Goal: Browse casually: Explore the website without a specific task or goal

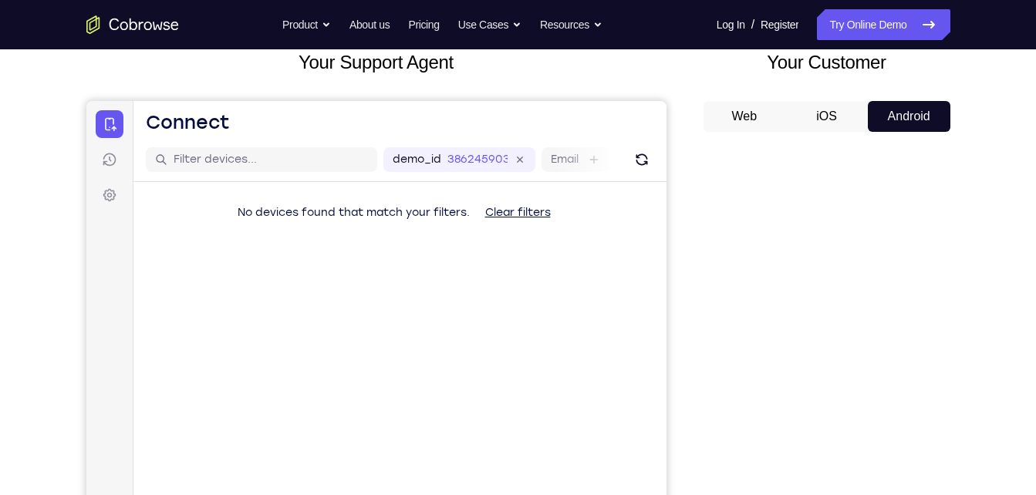
scroll to position [101, 0]
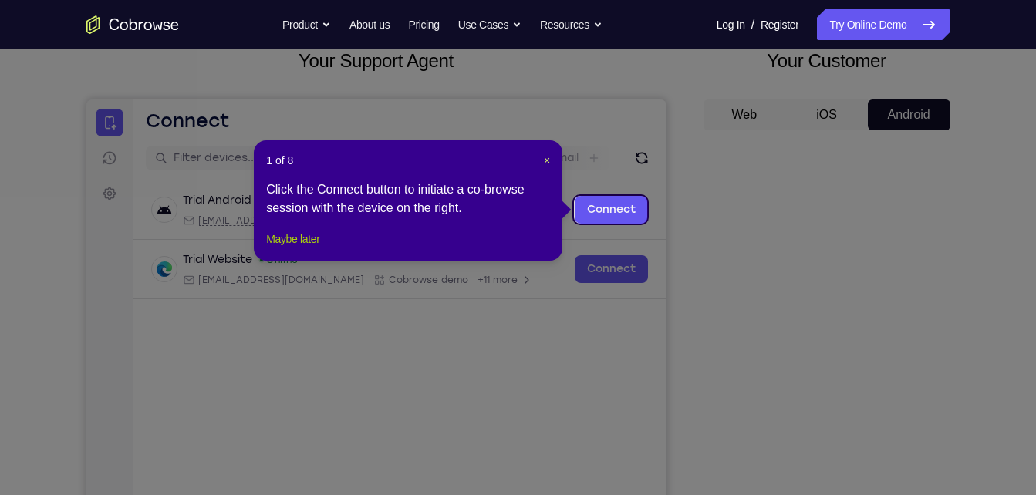
click at [287, 248] on button "Maybe later" at bounding box center [292, 239] width 53 height 19
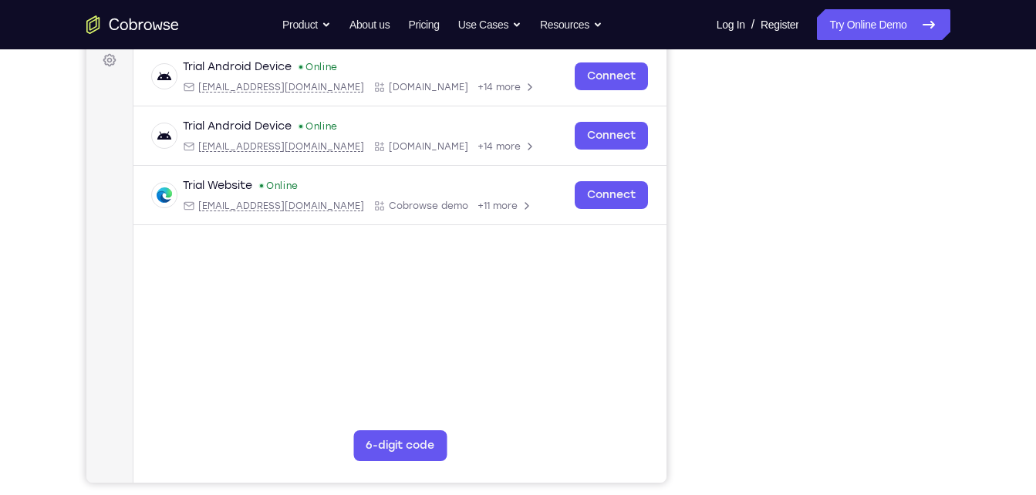
scroll to position [238, 0]
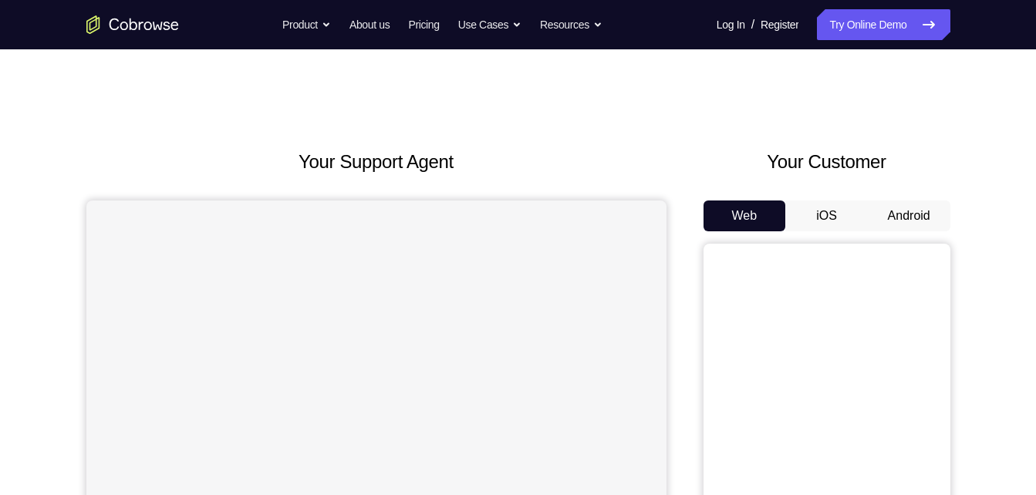
click at [906, 212] on button "Android" at bounding box center [909, 216] width 83 height 31
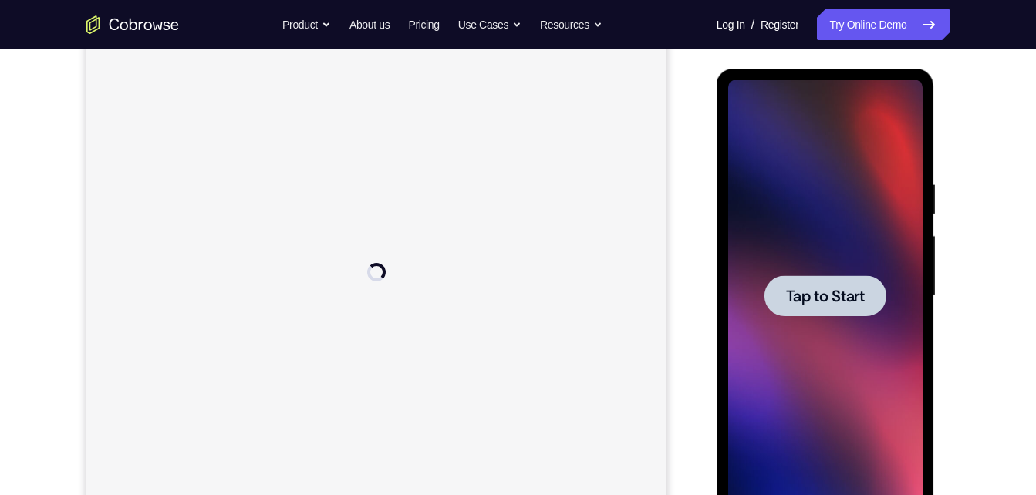
click at [800, 247] on div at bounding box center [825, 296] width 194 height 432
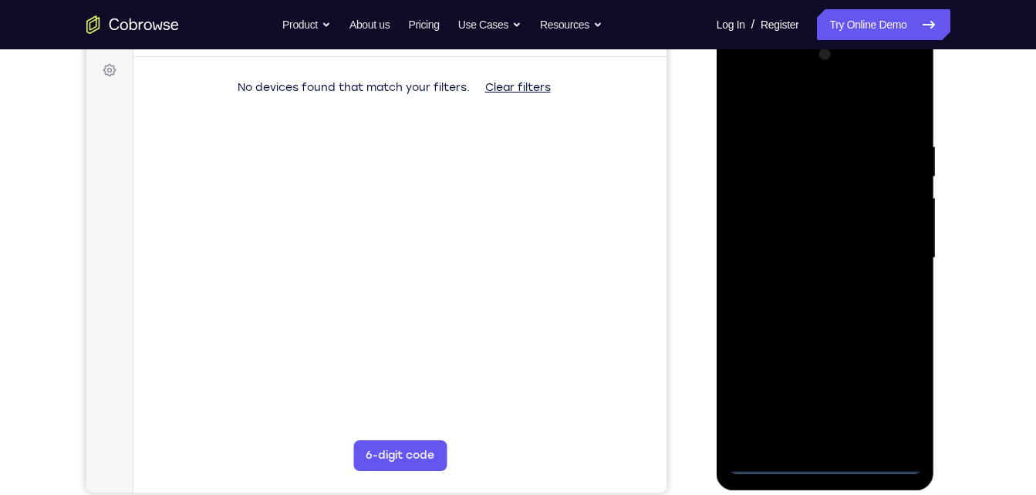
scroll to position [226, 0]
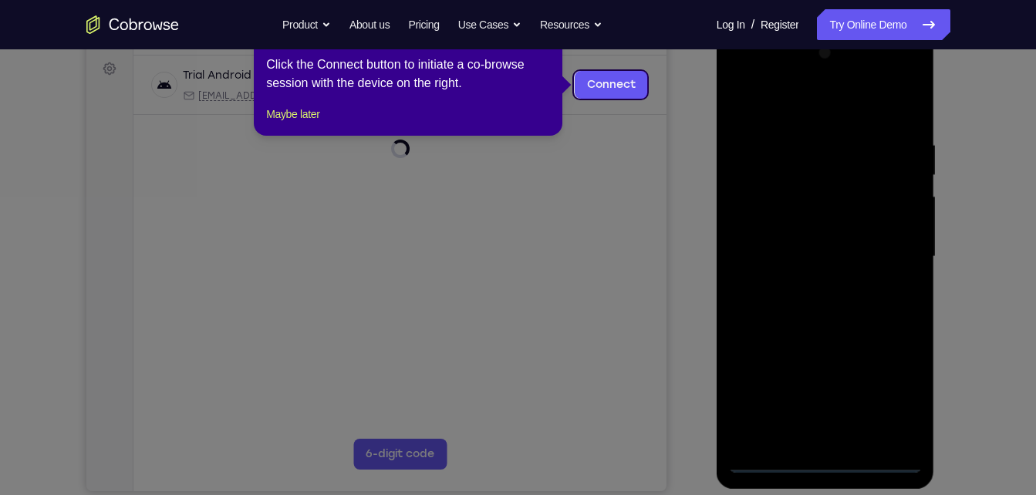
click at [822, 463] on icon at bounding box center [524, 247] width 1048 height 495
click at [299, 123] on button "Maybe later" at bounding box center [292, 114] width 53 height 19
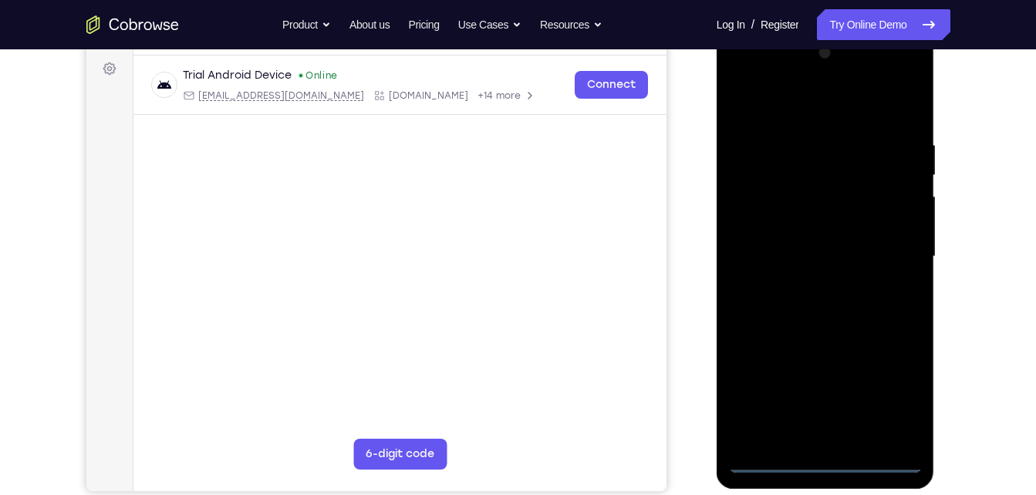
click at [821, 454] on div at bounding box center [825, 257] width 194 height 432
click at [820, 457] on div at bounding box center [825, 257] width 194 height 432
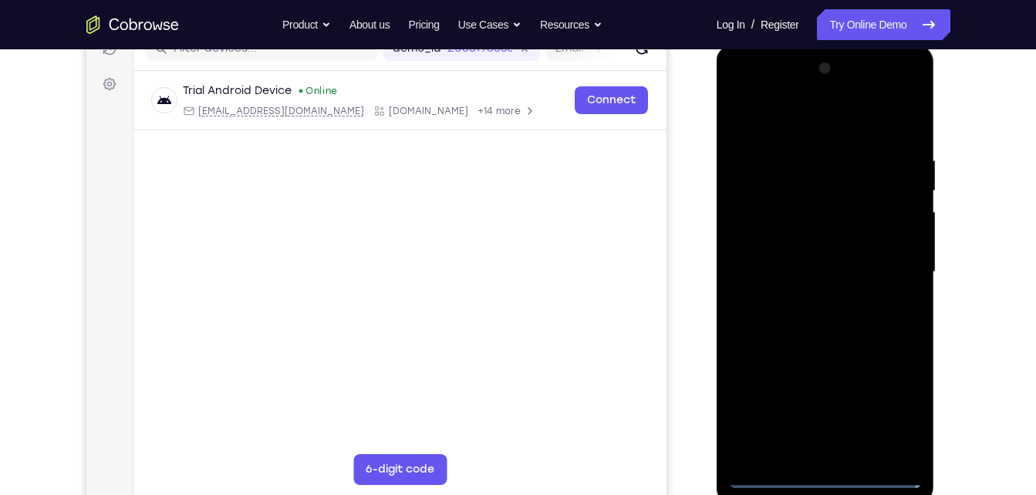
scroll to position [210, 0]
click at [868, 192] on div at bounding box center [825, 273] width 194 height 432
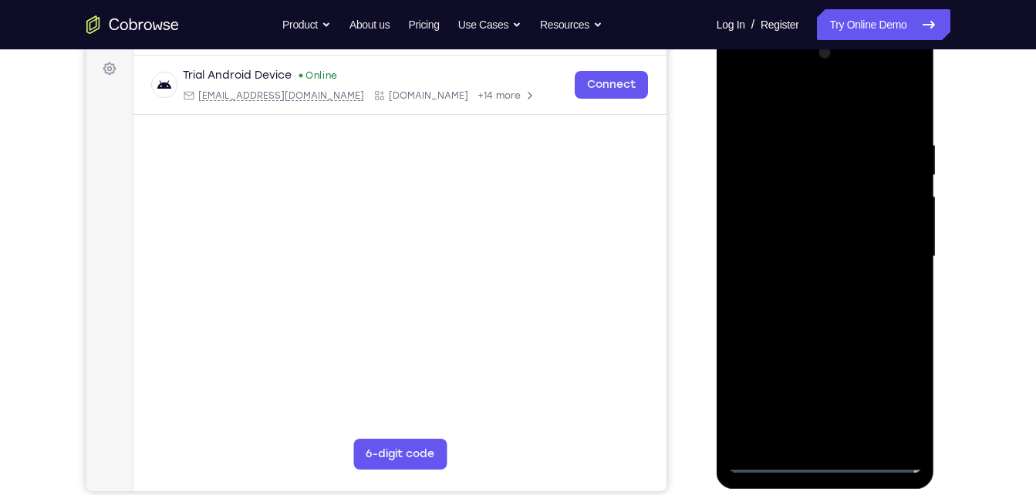
scroll to position [227, 0]
click at [829, 454] on div at bounding box center [825, 256] width 194 height 432
click at [778, 458] on div at bounding box center [825, 256] width 194 height 432
click at [893, 390] on div at bounding box center [825, 256] width 194 height 432
click at [757, 76] on div at bounding box center [825, 256] width 194 height 432
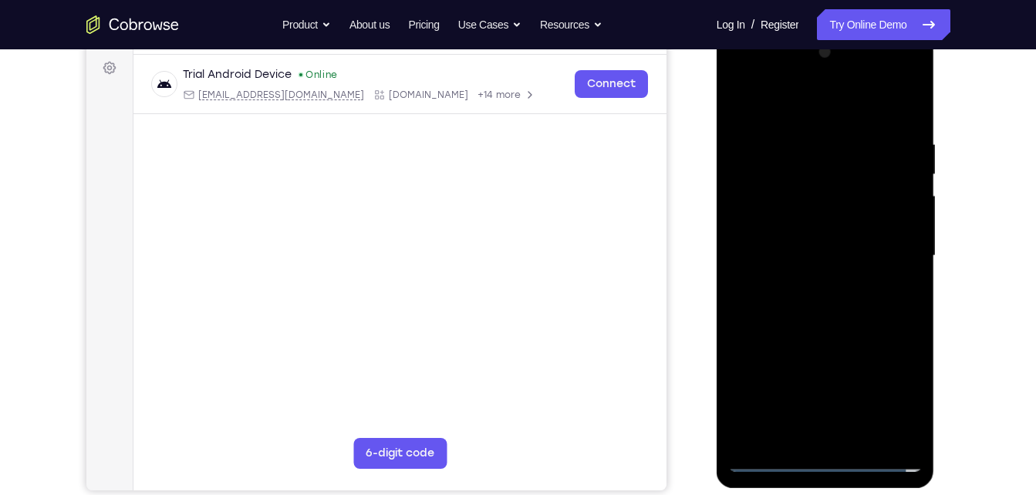
click at [890, 244] on div at bounding box center [825, 256] width 194 height 432
click at [809, 280] on div at bounding box center [825, 256] width 194 height 432
click at [807, 242] on div at bounding box center [825, 256] width 194 height 432
click at [808, 224] on div at bounding box center [825, 256] width 194 height 432
click at [800, 254] on div at bounding box center [825, 256] width 194 height 432
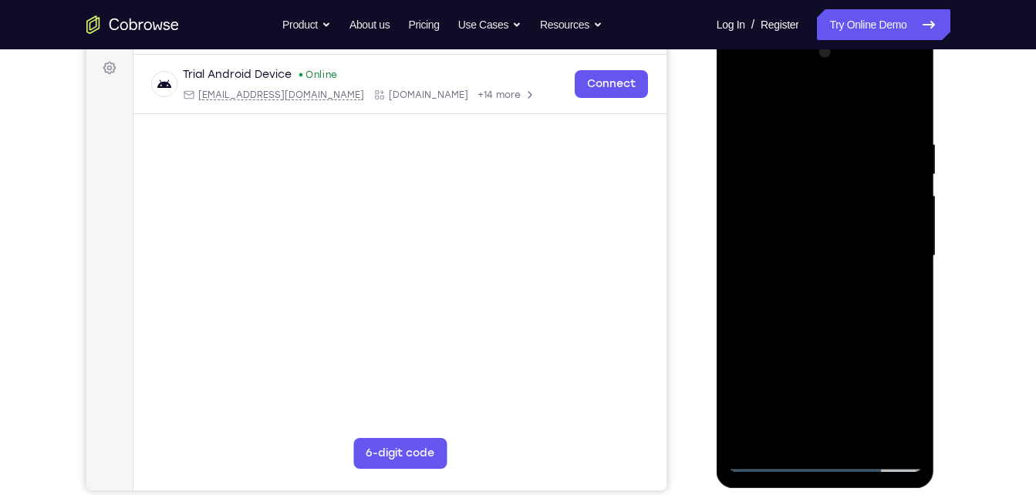
click at [852, 326] on div at bounding box center [825, 256] width 194 height 432
click at [854, 436] on div at bounding box center [825, 256] width 194 height 432
click at [837, 335] on div at bounding box center [825, 256] width 194 height 432
click at [812, 277] on div at bounding box center [825, 256] width 194 height 432
click at [771, 429] on div at bounding box center [825, 256] width 194 height 432
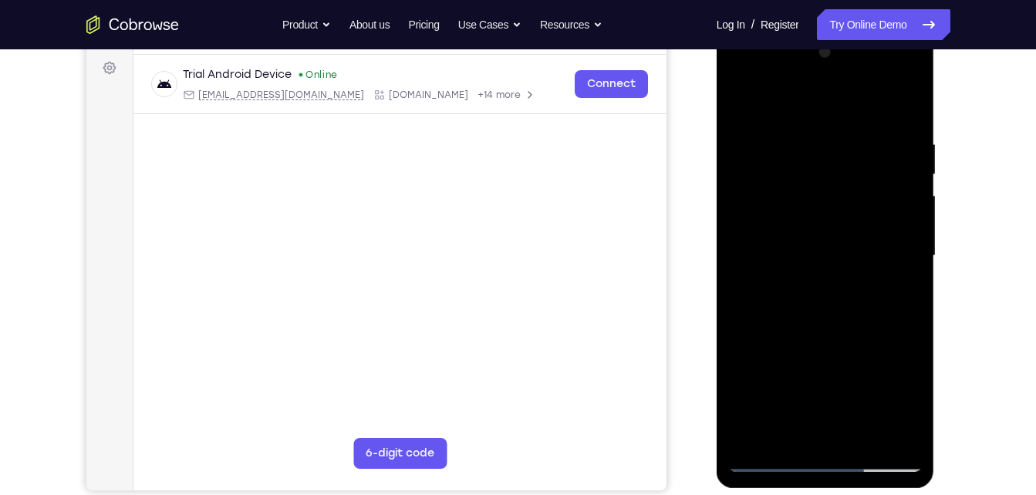
click at [893, 294] on div at bounding box center [825, 256] width 194 height 432
click at [899, 292] on div at bounding box center [825, 256] width 194 height 432
click at [741, 94] on div at bounding box center [825, 256] width 194 height 432
click at [781, 285] on div at bounding box center [825, 256] width 194 height 432
click at [777, 433] on div at bounding box center [825, 256] width 194 height 432
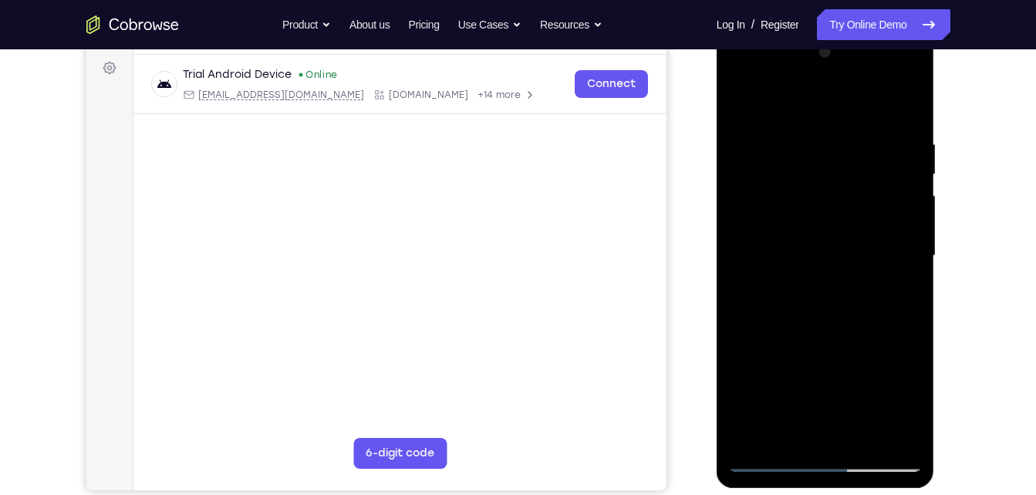
click at [899, 292] on div at bounding box center [825, 256] width 194 height 432
click at [744, 104] on div at bounding box center [825, 256] width 194 height 432
drag, startPoint x: 812, startPoint y: 335, endPoint x: 820, endPoint y: 222, distance: 112.9
click at [820, 222] on div at bounding box center [825, 256] width 194 height 432
drag, startPoint x: 802, startPoint y: 330, endPoint x: 787, endPoint y: 418, distance: 89.2
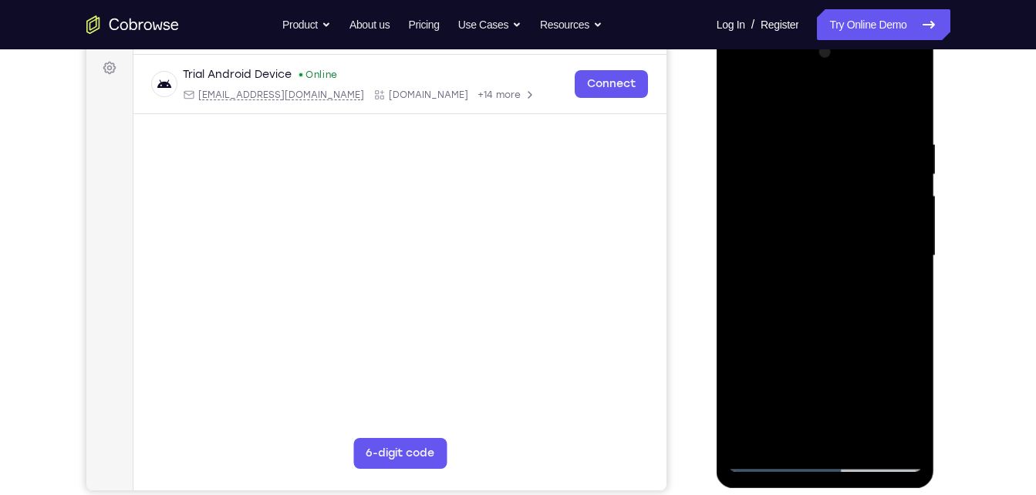
click at [787, 418] on div at bounding box center [825, 256] width 194 height 432
click at [785, 278] on div at bounding box center [825, 256] width 194 height 432
click at [772, 235] on div at bounding box center [825, 256] width 194 height 432
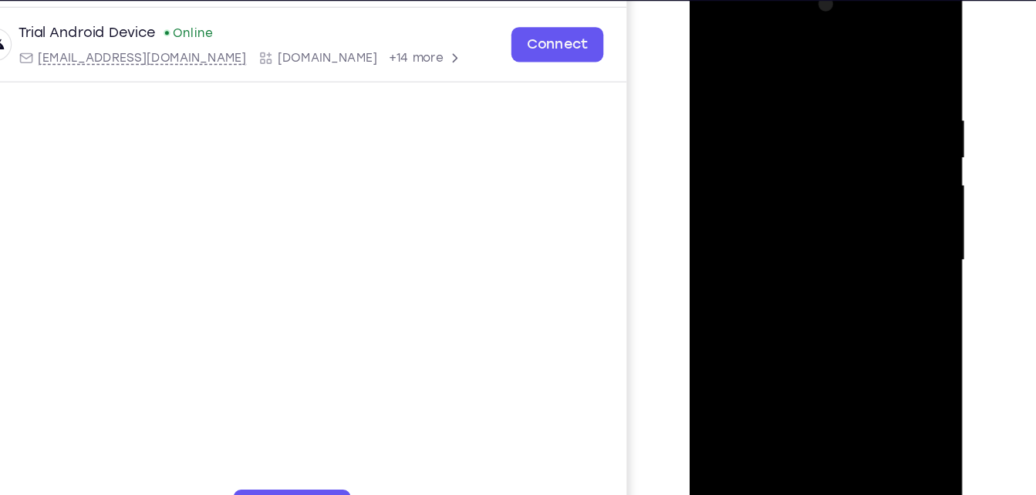
click at [717, 44] on div at bounding box center [798, 203] width 194 height 432
drag, startPoint x: 759, startPoint y: 123, endPoint x: 728, endPoint y: 49, distance: 79.5
click at [728, 49] on div at bounding box center [798, 203] width 194 height 432
click at [716, 49] on div at bounding box center [798, 203] width 194 height 432
click at [711, 45] on div at bounding box center [798, 203] width 194 height 432
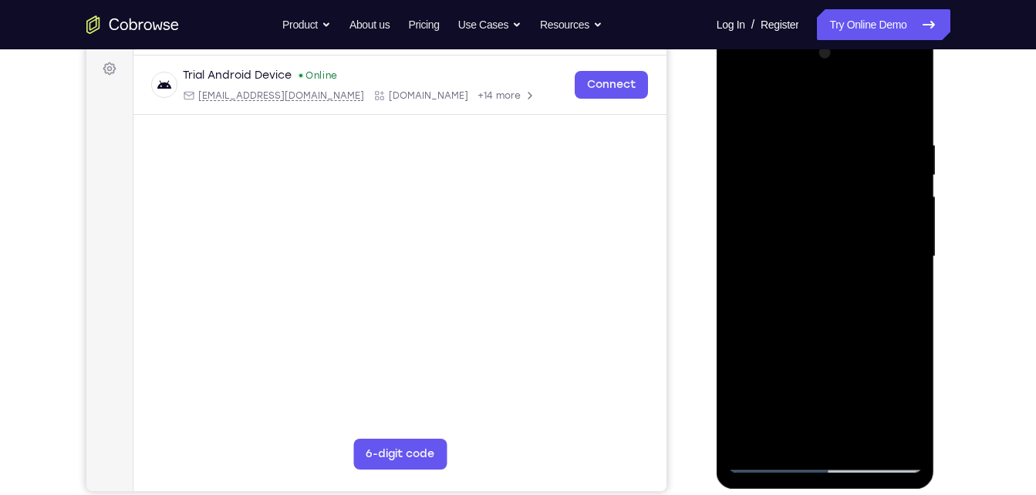
scroll to position [233, 0]
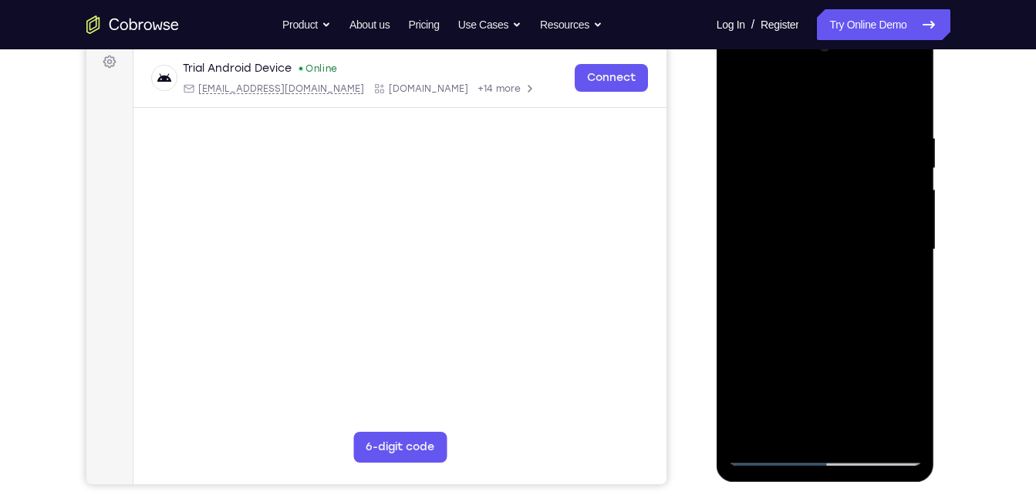
click at [884, 143] on div at bounding box center [825, 250] width 194 height 432
drag, startPoint x: 780, startPoint y: 353, endPoint x: 812, endPoint y: 160, distance: 194.8
click at [812, 160] on div at bounding box center [825, 250] width 194 height 432
drag, startPoint x: 819, startPoint y: 348, endPoint x: 843, endPoint y: 158, distance: 191.3
click at [843, 158] on div at bounding box center [825, 250] width 194 height 432
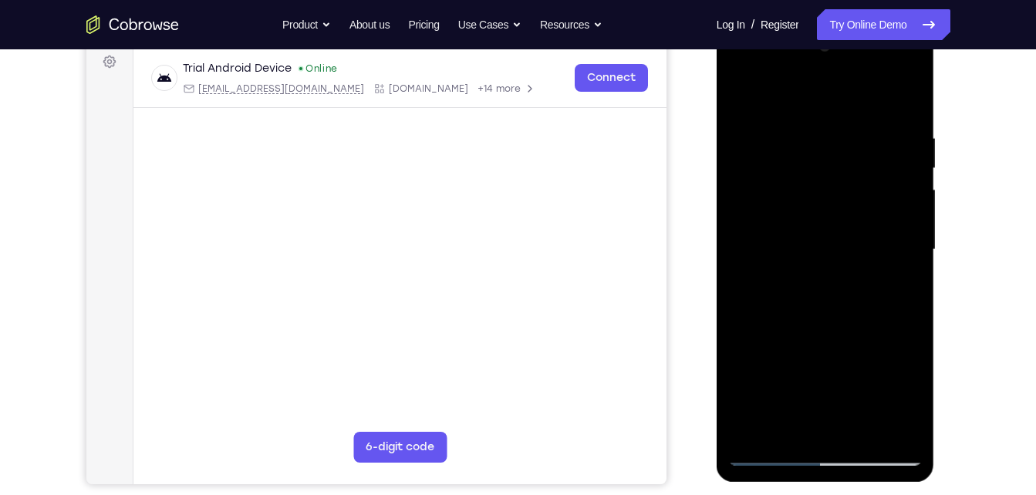
click at [895, 306] on div at bounding box center [825, 250] width 194 height 432
click at [885, 299] on div at bounding box center [825, 250] width 194 height 432
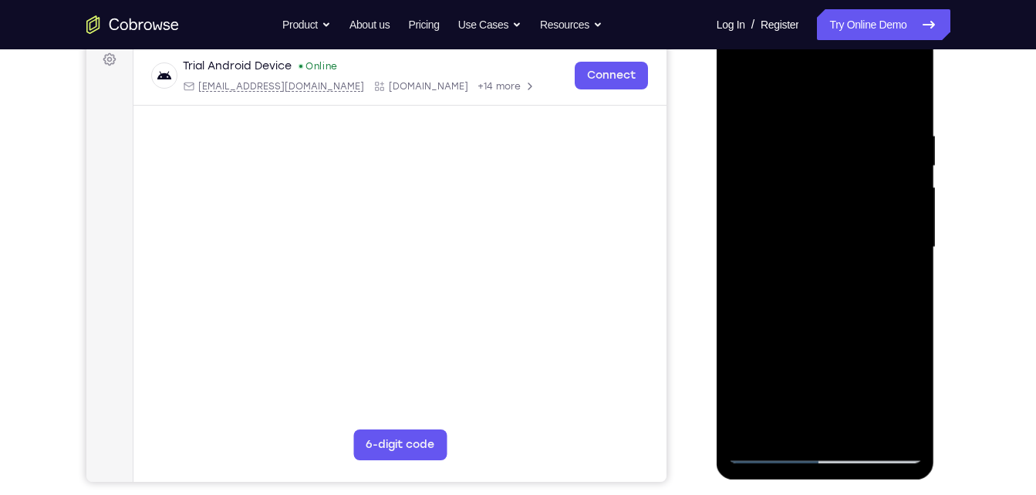
scroll to position [236, 0]
drag, startPoint x: 797, startPoint y: 343, endPoint x: 825, endPoint y: 215, distance: 131.2
click at [825, 215] on div at bounding box center [825, 247] width 194 height 432
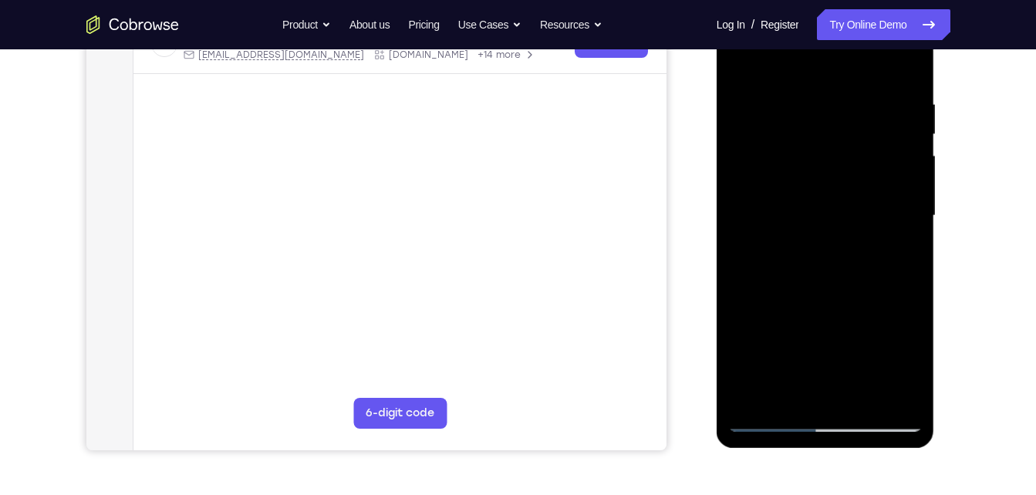
scroll to position [268, 0]
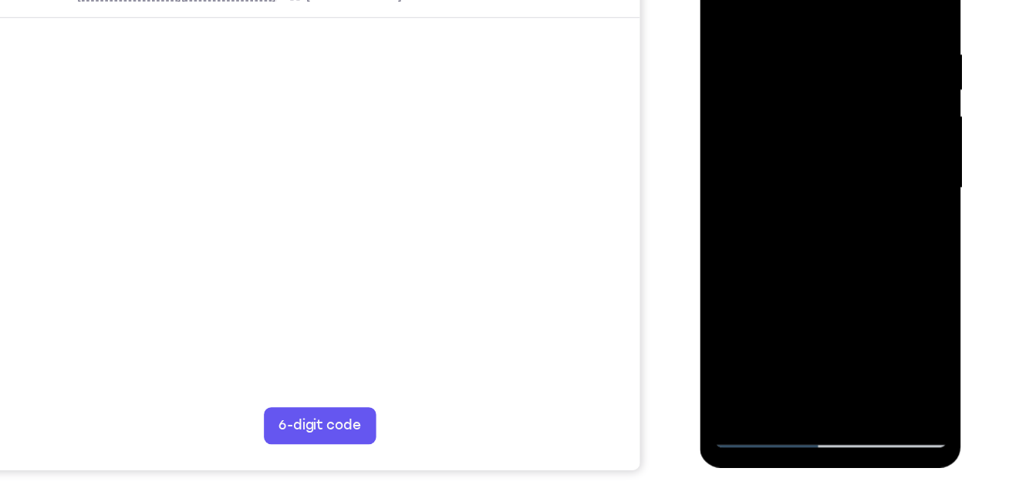
drag, startPoint x: 807, startPoint y: 262, endPoint x: 809, endPoint y: 120, distance: 142.0
click at [809, 120] on div at bounding box center [808, 143] width 194 height 432
click at [841, 322] on div at bounding box center [808, 143] width 194 height 432
click at [741, 208] on div at bounding box center [808, 143] width 194 height 432
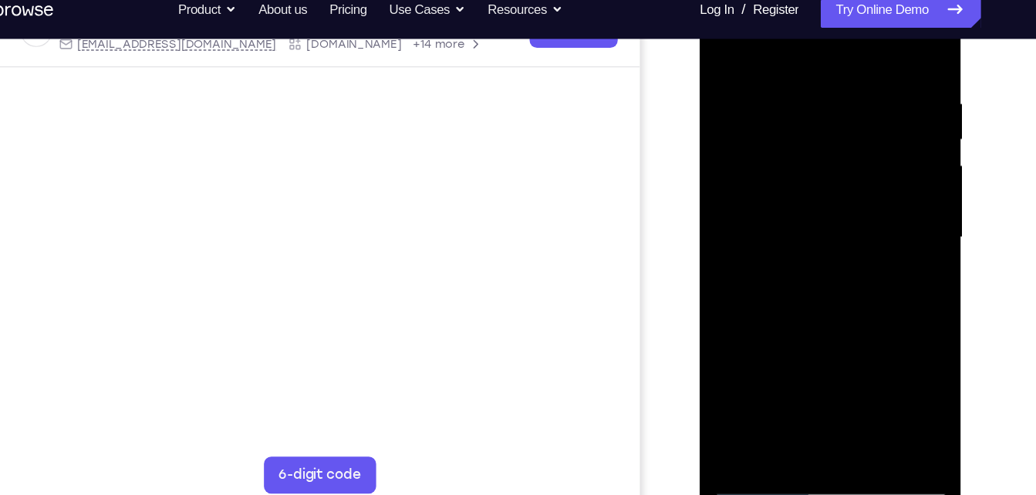
click at [812, 134] on div at bounding box center [808, 193] width 194 height 432
drag, startPoint x: 812, startPoint y: 134, endPoint x: 839, endPoint y: 58, distance: 81.0
click at [839, 58] on div at bounding box center [808, 193] width 194 height 432
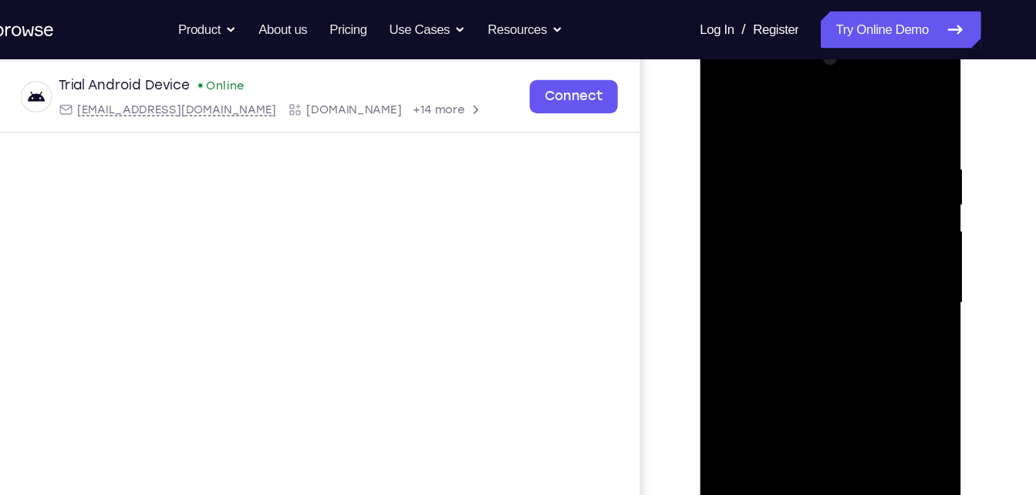
scroll to position [228, 0]
click at [795, 247] on div at bounding box center [808, 260] width 194 height 432
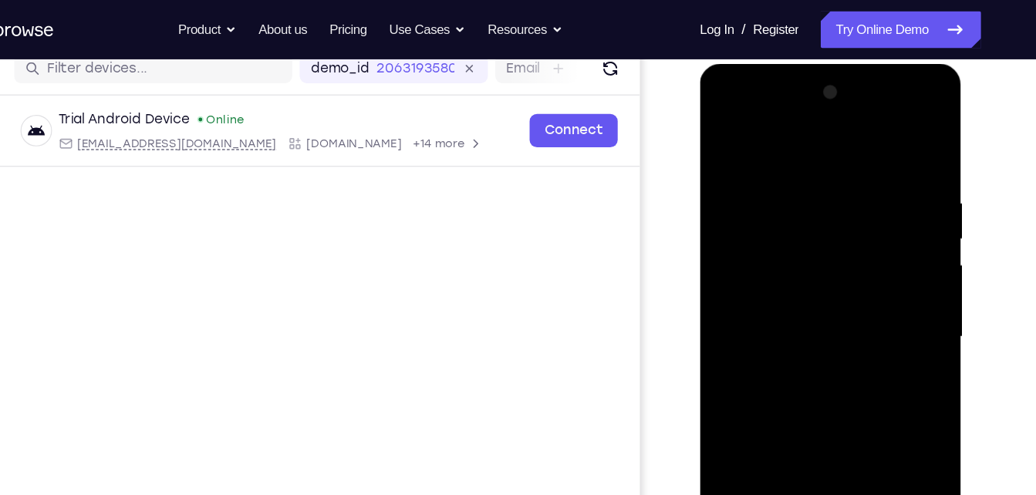
drag, startPoint x: 756, startPoint y: 183, endPoint x: 758, endPoint y: 251, distance: 68.7
click at [758, 251] on div at bounding box center [808, 291] width 194 height 432
click at [723, 138] on div at bounding box center [808, 291] width 194 height 432
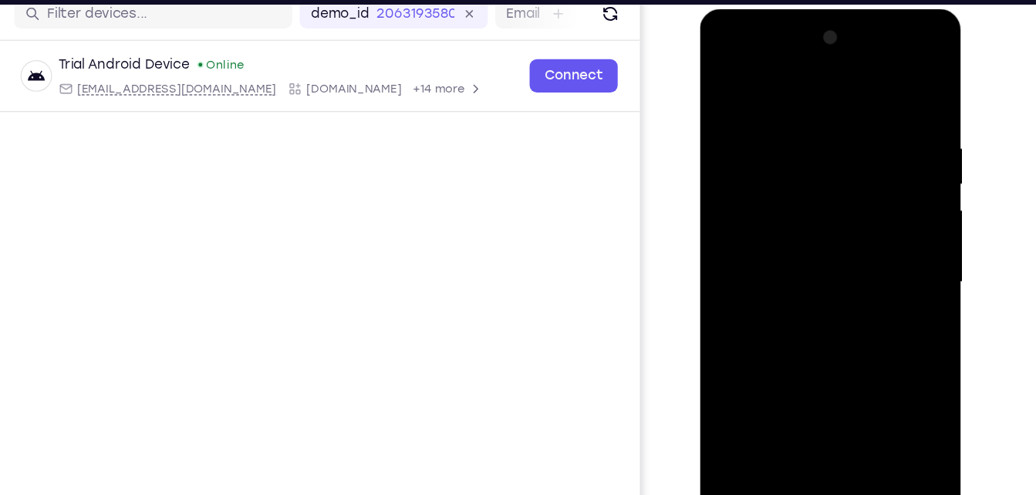
click at [731, 85] on div at bounding box center [808, 237] width 194 height 432
drag, startPoint x: 757, startPoint y: 332, endPoint x: 781, endPoint y: 201, distance: 134.2
click at [781, 201] on div at bounding box center [808, 237] width 194 height 432
click at [754, 338] on div at bounding box center [808, 237] width 194 height 432
click at [763, 88] on div at bounding box center [808, 237] width 194 height 432
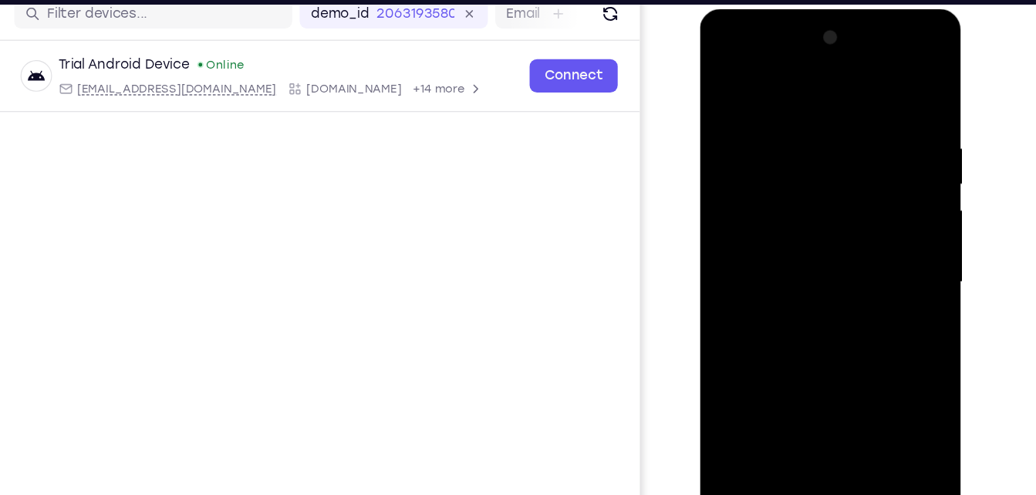
click at [815, 134] on div at bounding box center [808, 237] width 194 height 432
click at [724, 76] on div at bounding box center [808, 237] width 194 height 432
click at [730, 85] on div at bounding box center [808, 237] width 194 height 432
drag, startPoint x: 825, startPoint y: 233, endPoint x: 846, endPoint y: 104, distance: 130.6
click at [846, 104] on div at bounding box center [808, 237] width 194 height 432
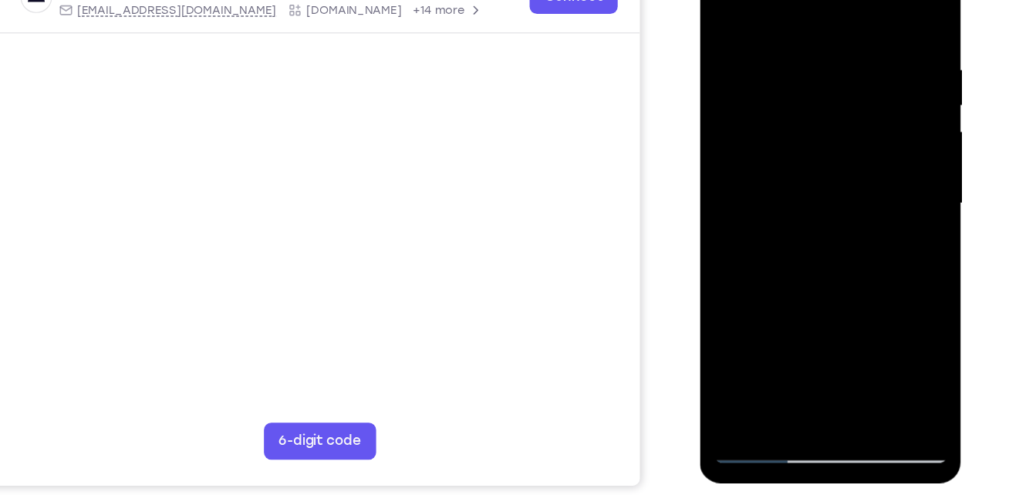
scroll to position [231, 0]
click at [782, 304] on div at bounding box center [808, 157] width 194 height 432
click at [758, 10] on div at bounding box center [808, 157] width 194 height 432
click at [777, 52] on div at bounding box center [808, 157] width 194 height 432
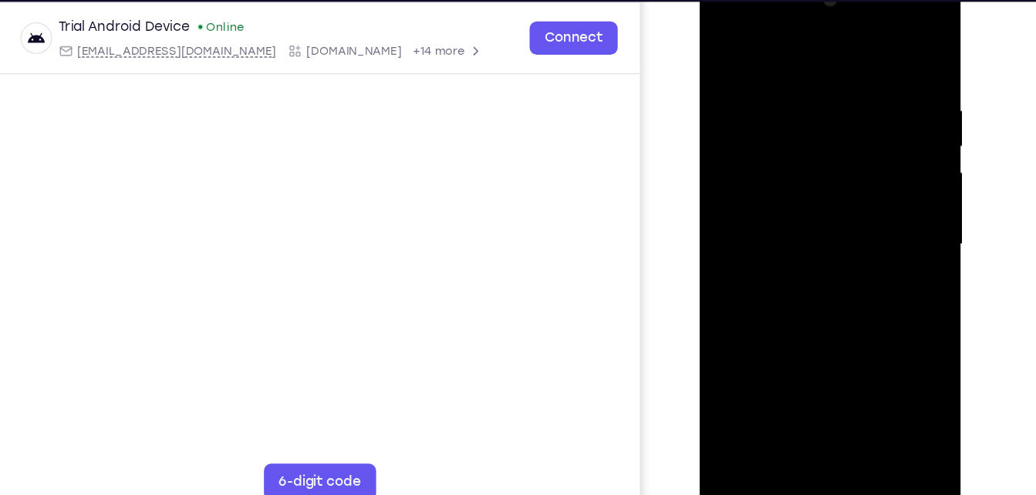
click at [723, 37] on div at bounding box center [808, 199] width 194 height 432
click at [807, 153] on div at bounding box center [808, 199] width 194 height 432
click at [721, 44] on div at bounding box center [808, 199] width 194 height 432
click at [719, 35] on div at bounding box center [808, 199] width 194 height 432
click at [724, 44] on div at bounding box center [808, 199] width 194 height 432
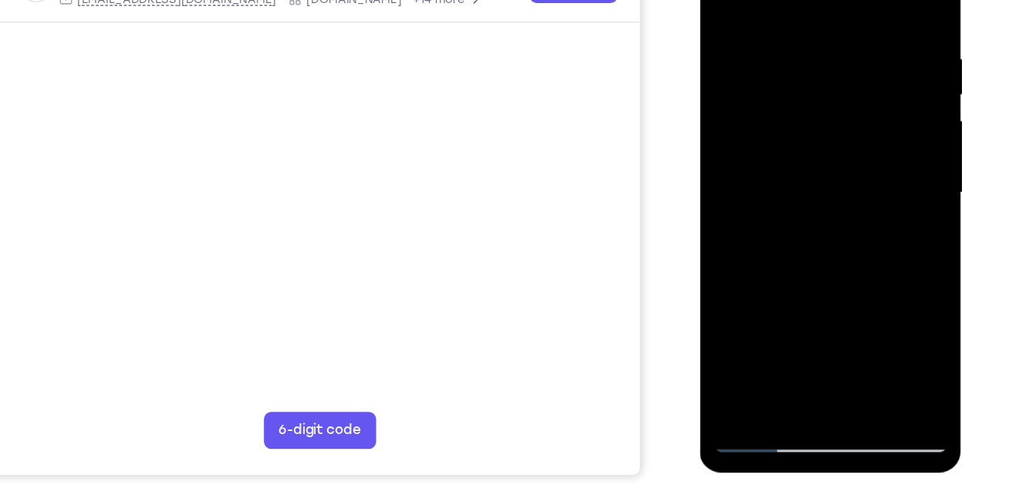
scroll to position [241, 0]
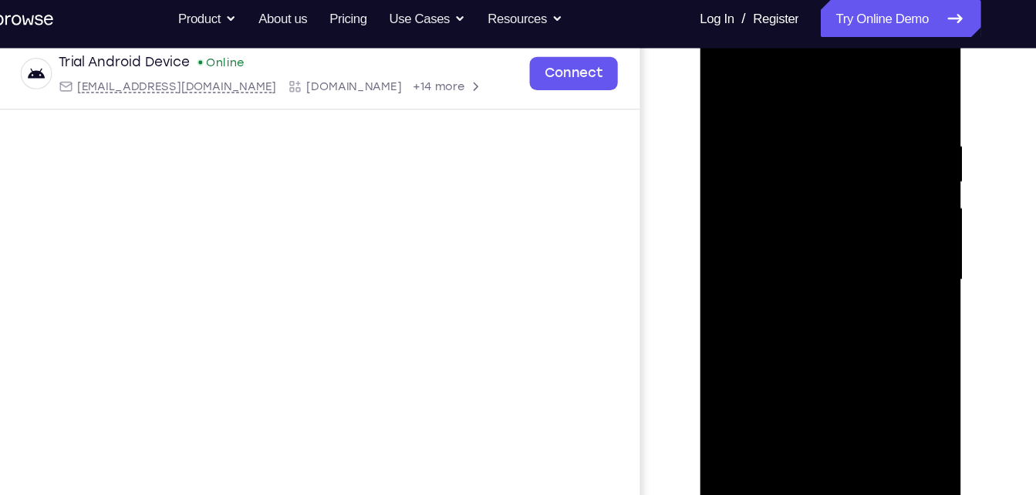
drag, startPoint x: 818, startPoint y: 214, endPoint x: 843, endPoint y: -19, distance: 233.6
click at [843, 6] on html "Online web based iOS Simulators and Android Emulators. Run iPhone, iPad, Mobile…" at bounding box center [810, 237] width 220 height 463
click at [866, 218] on div at bounding box center [808, 234] width 194 height 432
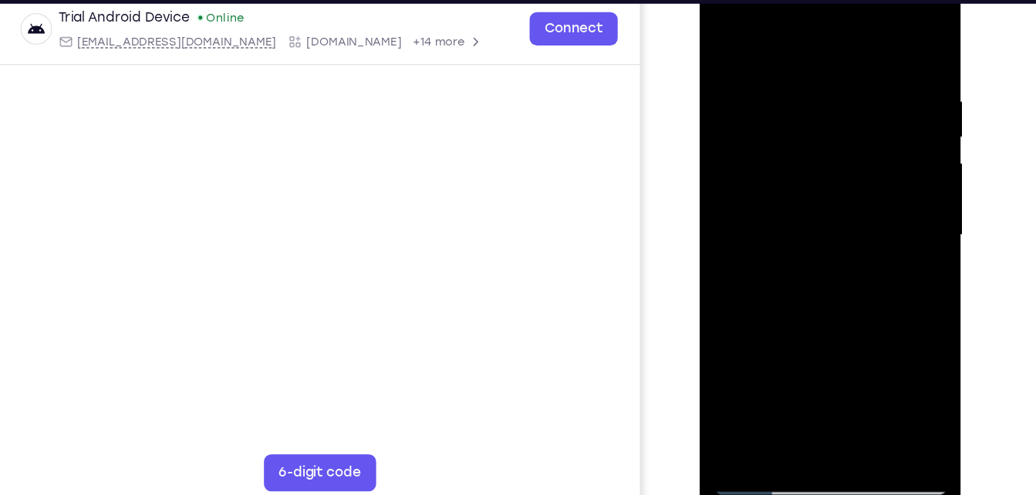
click at [825, 245] on div at bounding box center [808, 190] width 194 height 432
drag, startPoint x: 787, startPoint y: 276, endPoint x: 819, endPoint y: 132, distance: 147.9
click at [819, 132] on div at bounding box center [808, 190] width 194 height 432
drag, startPoint x: 827, startPoint y: 160, endPoint x: 811, endPoint y: 299, distance: 139.8
click at [811, 299] on div at bounding box center [808, 190] width 194 height 432
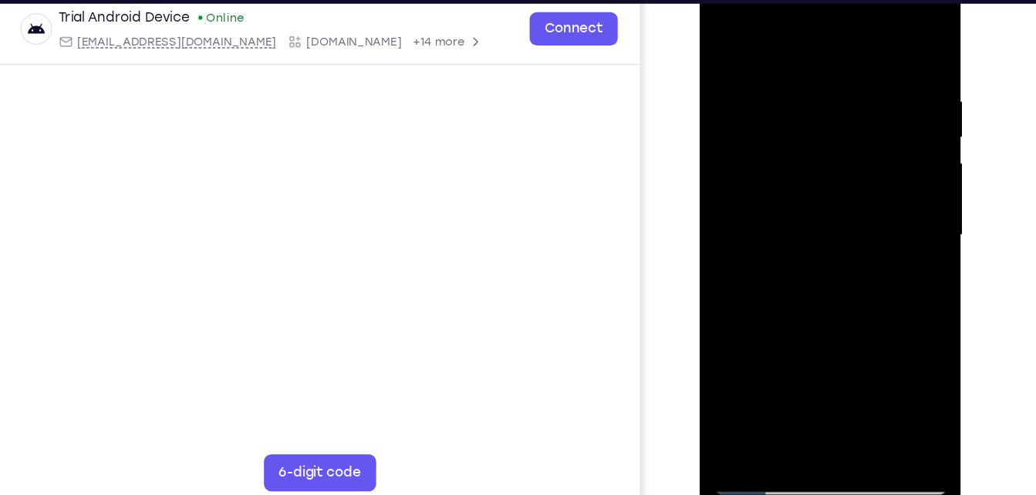
drag, startPoint x: 800, startPoint y: 184, endPoint x: 797, endPoint y: 238, distance: 54.9
click at [797, 238] on div at bounding box center [808, 190] width 194 height 432
drag, startPoint x: 858, startPoint y: 113, endPoint x: 813, endPoint y: 265, distance: 158.4
click at [813, 265] on div at bounding box center [808, 190] width 194 height 432
click at [879, 160] on div at bounding box center [808, 190] width 194 height 432
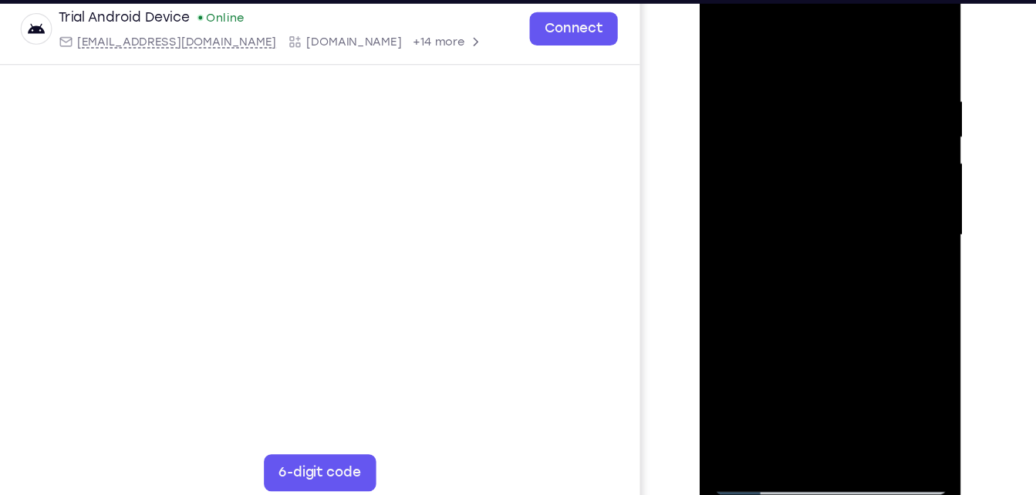
drag, startPoint x: 801, startPoint y: 103, endPoint x: 801, endPoint y: 137, distance: 33.2
click at [801, 137] on div at bounding box center [808, 190] width 194 height 432
click at [795, 255] on div at bounding box center [808, 190] width 194 height 432
click at [845, 368] on div at bounding box center [808, 190] width 194 height 432
drag, startPoint x: 777, startPoint y: 260, endPoint x: 824, endPoint y: 169, distance: 102.5
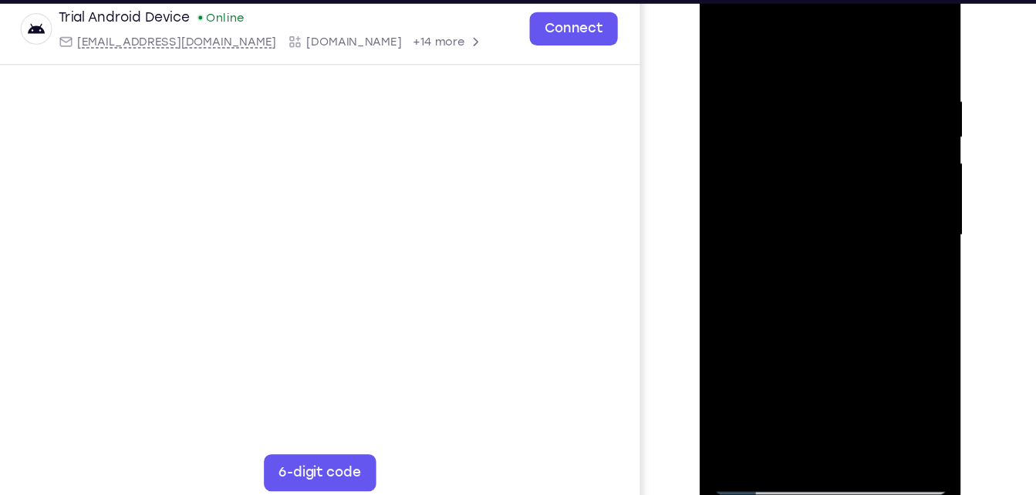
click at [824, 169] on div at bounding box center [808, 190] width 194 height 432
drag, startPoint x: 769, startPoint y: 326, endPoint x: 812, endPoint y: 107, distance: 223.2
click at [812, 107] on div at bounding box center [808, 190] width 194 height 432
click at [747, 390] on div at bounding box center [808, 190] width 194 height 432
click at [866, 367] on div at bounding box center [808, 190] width 194 height 432
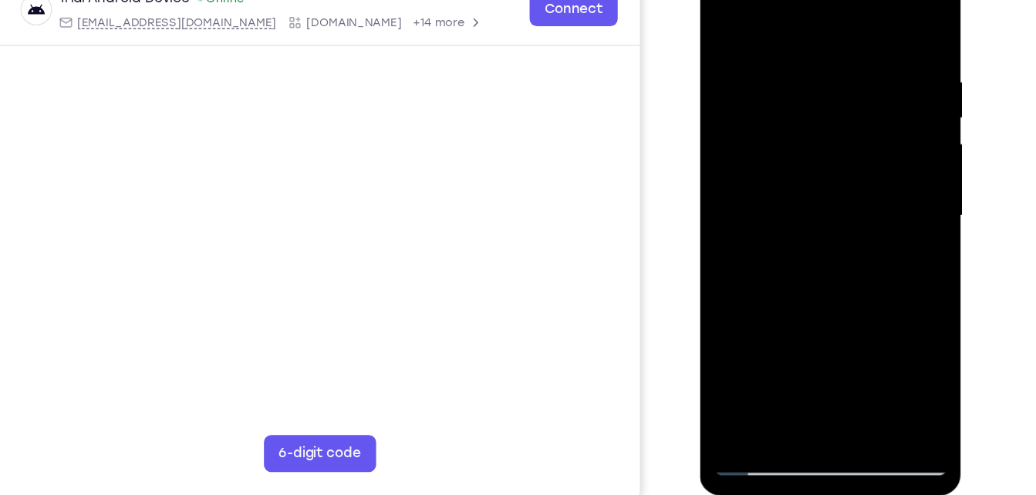
click at [735, 42] on div at bounding box center [808, 170] width 194 height 432
click at [773, 262] on div at bounding box center [808, 170] width 194 height 432
click at [747, 365] on div at bounding box center [808, 170] width 194 height 432
click at [734, 349] on div at bounding box center [808, 170] width 194 height 432
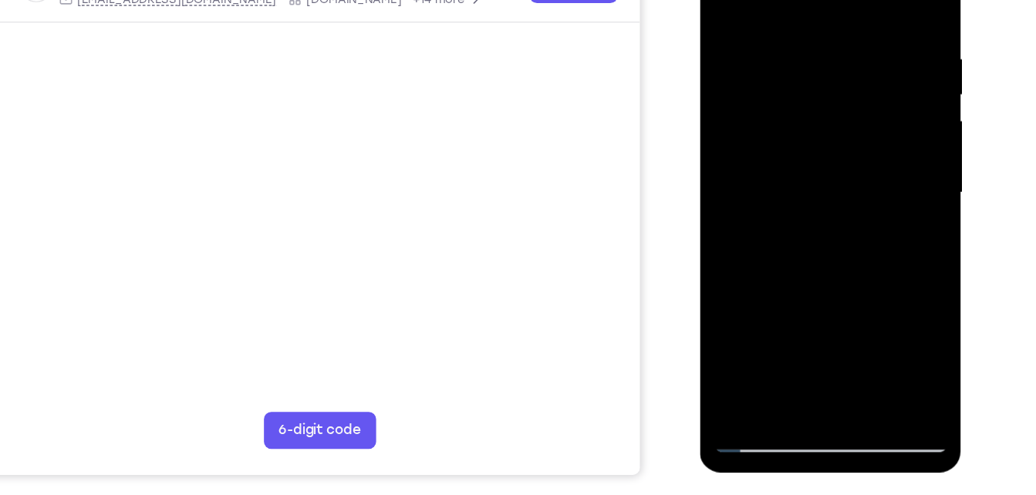
scroll to position [255, 0]
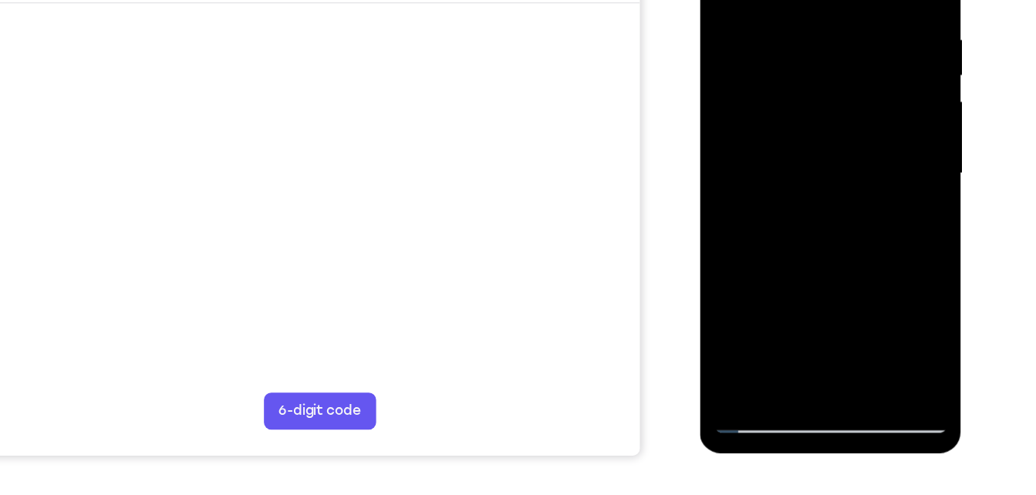
click at [830, 107] on div at bounding box center [808, 129] width 194 height 432
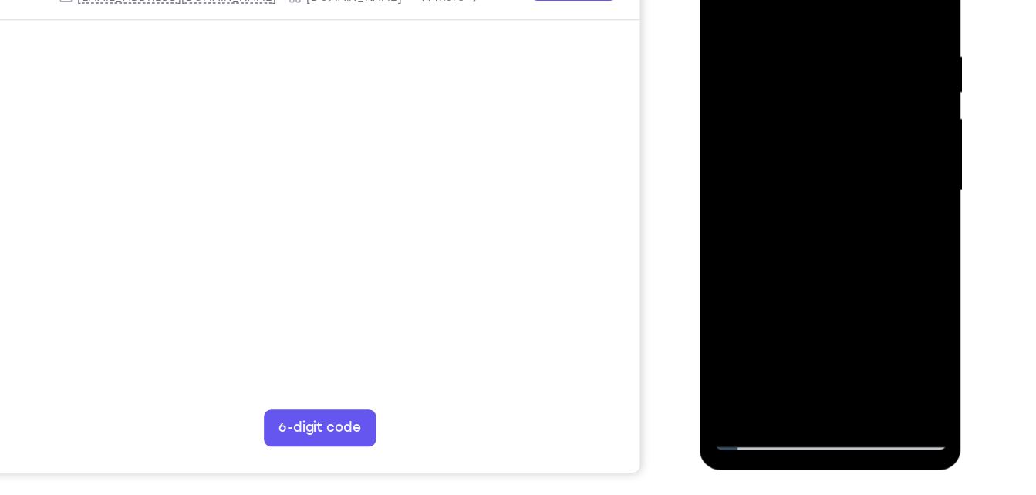
click at [871, 133] on div at bounding box center [808, 146] width 194 height 432
click at [832, 206] on div at bounding box center [808, 146] width 194 height 432
click at [769, 326] on div at bounding box center [808, 146] width 194 height 432
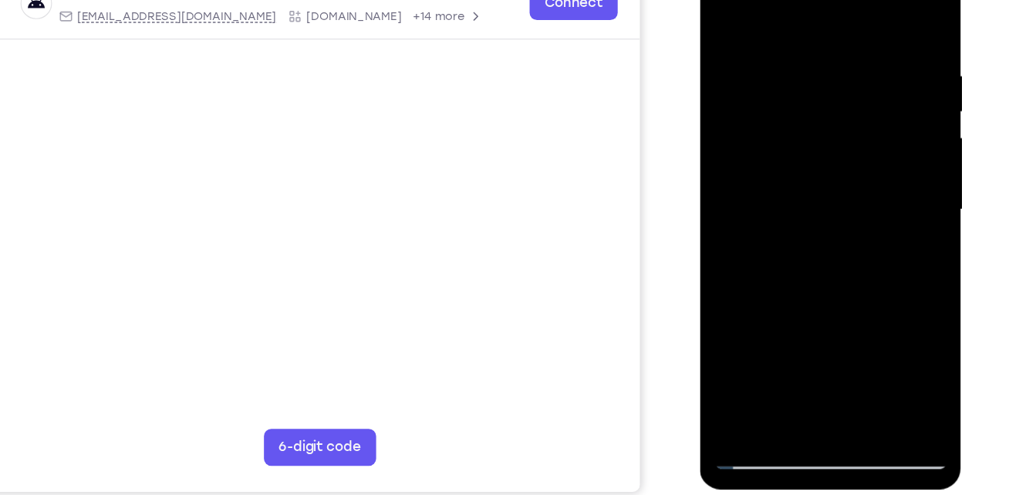
click at [798, 5] on div at bounding box center [808, 165] width 194 height 432
click at [778, 73] on div at bounding box center [808, 165] width 194 height 432
drag, startPoint x: 796, startPoint y: 165, endPoint x: 886, endPoint y: -58, distance: 240.5
click at [886, 0] on div at bounding box center [809, 168] width 218 height 460
drag, startPoint x: 845, startPoint y: 96, endPoint x: 835, endPoint y: 271, distance: 175.4
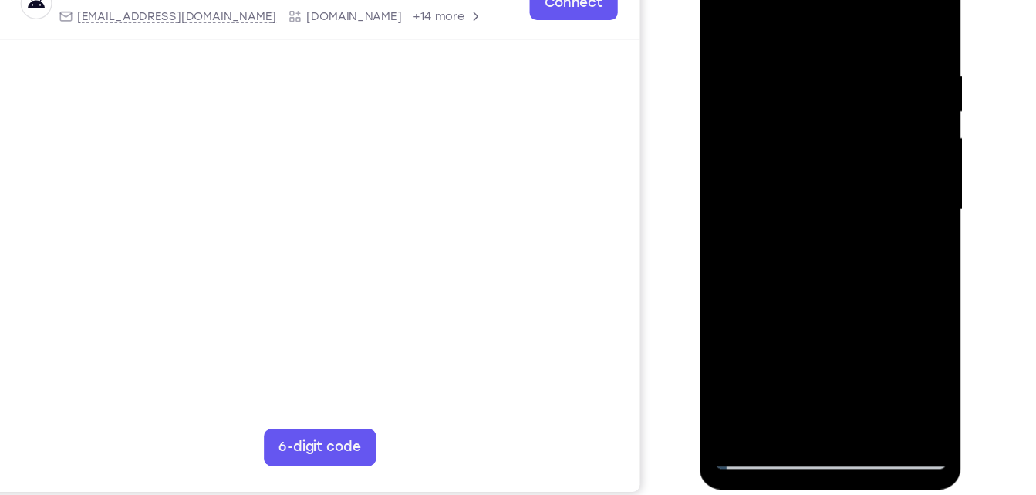
click at [835, 271] on div at bounding box center [808, 165] width 194 height 432
click at [877, 113] on div at bounding box center [808, 165] width 194 height 432
drag, startPoint x: 806, startPoint y: 203, endPoint x: 832, endPoint y: 82, distance: 123.9
click at [832, 82] on div at bounding box center [808, 165] width 194 height 432
click at [809, 211] on div at bounding box center [808, 165] width 194 height 432
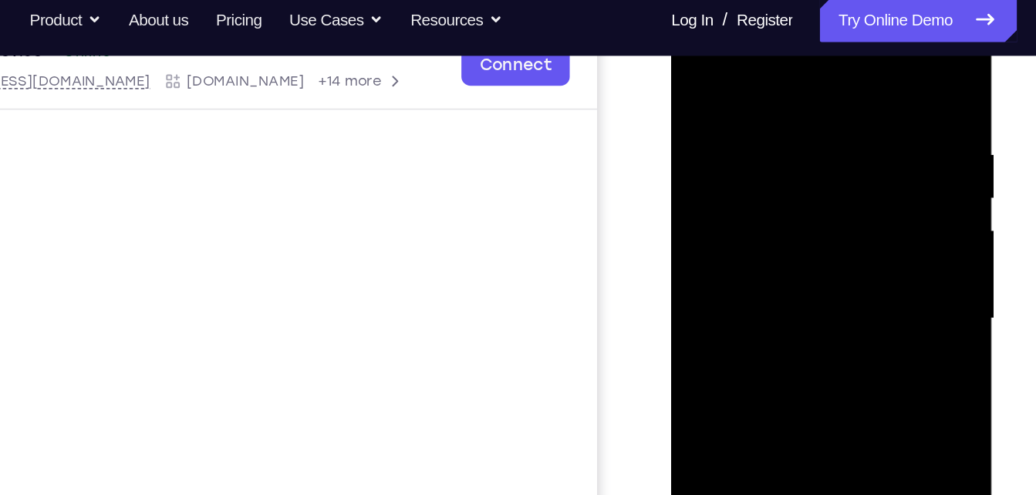
drag, startPoint x: 863, startPoint y: 141, endPoint x: 862, endPoint y: 149, distance: 7.8
click at [862, 149] on div at bounding box center [780, 211] width 194 height 432
click at [864, 136] on div at bounding box center [780, 211] width 194 height 432
drag, startPoint x: 815, startPoint y: 140, endPoint x: 802, endPoint y: 174, distance: 37.1
click at [802, 174] on div at bounding box center [780, 211] width 194 height 432
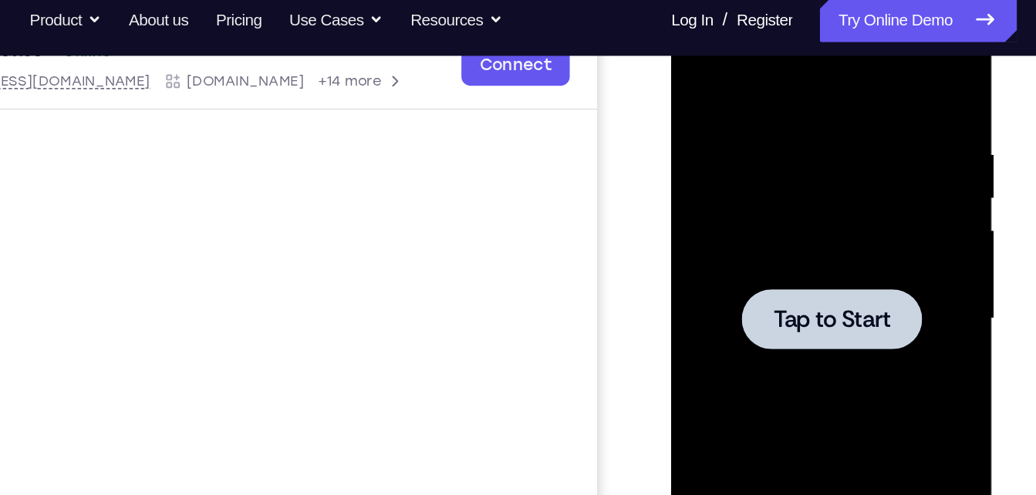
click at [863, 167] on div at bounding box center [780, 211] width 194 height 432
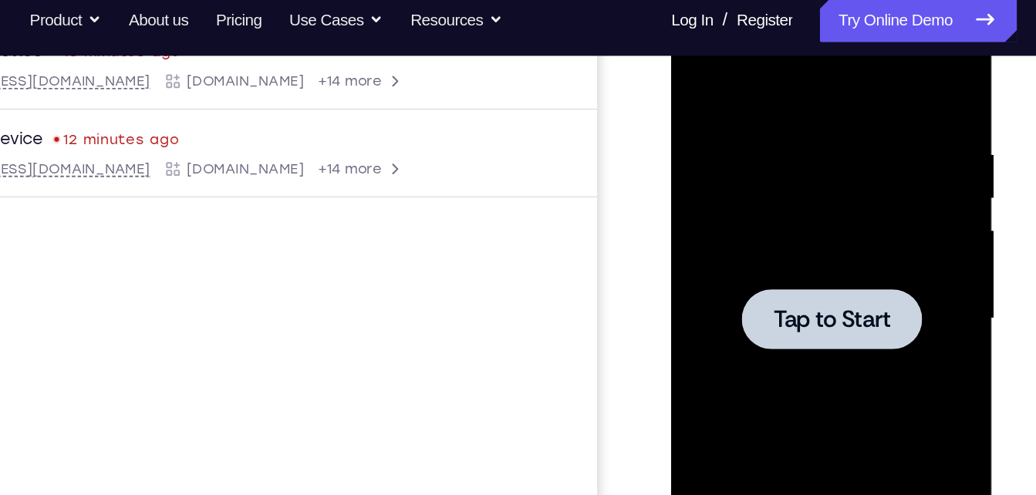
drag, startPoint x: 734, startPoint y: 196, endPoint x: 711, endPoint y: 197, distance: 23.2
click at [711, 197] on div at bounding box center [780, 211] width 194 height 432
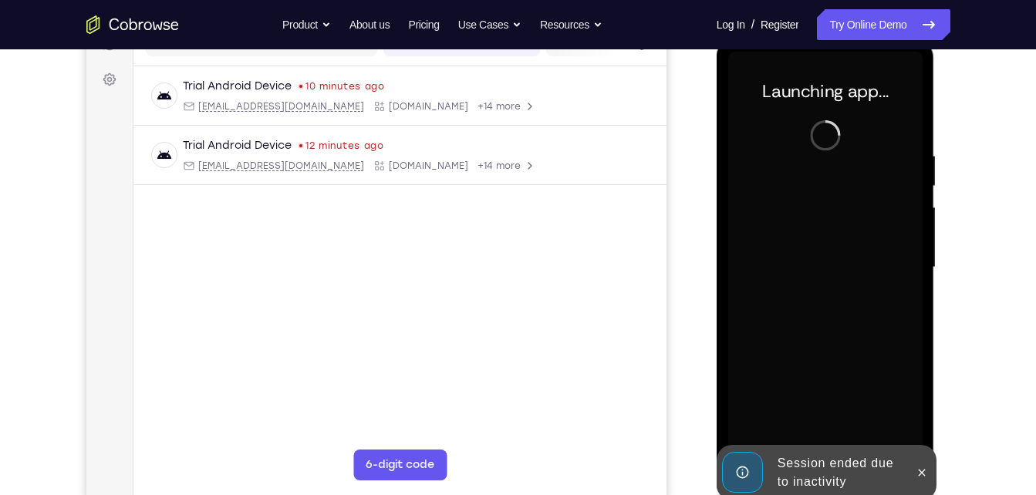
scroll to position [216, 0]
click at [923, 472] on icon at bounding box center [922, 472] width 12 height 12
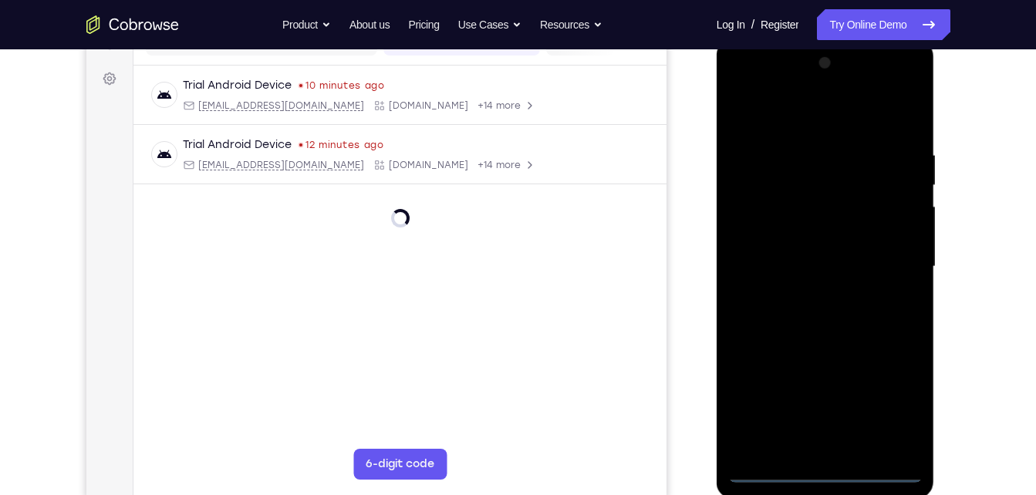
click at [828, 467] on div at bounding box center [825, 267] width 194 height 432
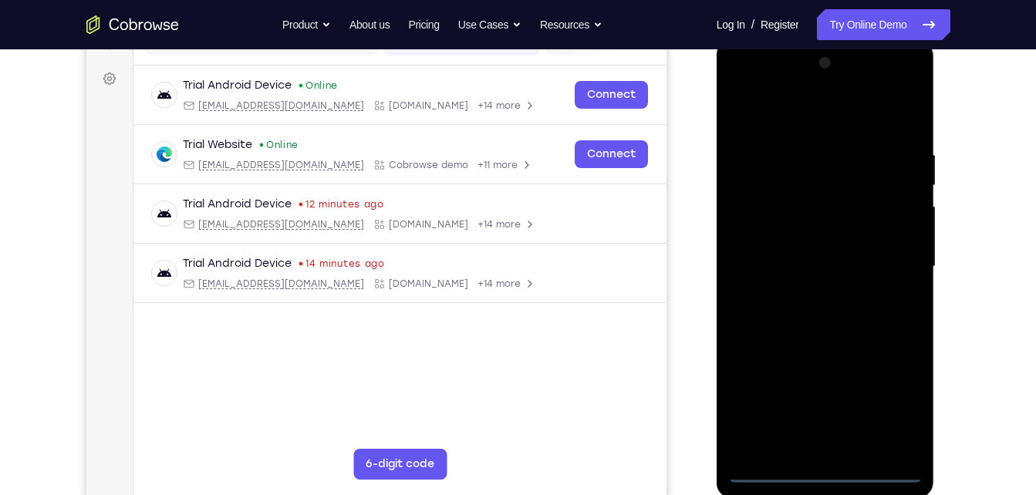
click at [893, 402] on div at bounding box center [825, 267] width 194 height 432
click at [755, 88] on div at bounding box center [825, 267] width 194 height 432
click at [897, 251] on div at bounding box center [825, 267] width 194 height 432
click at [808, 299] on div at bounding box center [825, 267] width 194 height 432
click at [812, 251] on div at bounding box center [825, 267] width 194 height 432
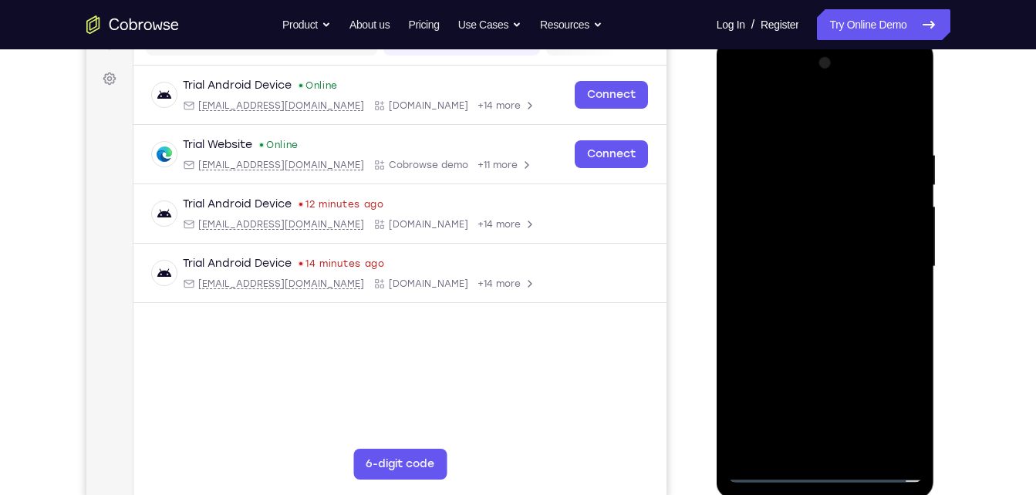
click at [812, 231] on div at bounding box center [825, 267] width 194 height 432
click at [899, 228] on div at bounding box center [825, 267] width 194 height 432
click at [815, 265] on div at bounding box center [825, 267] width 194 height 432
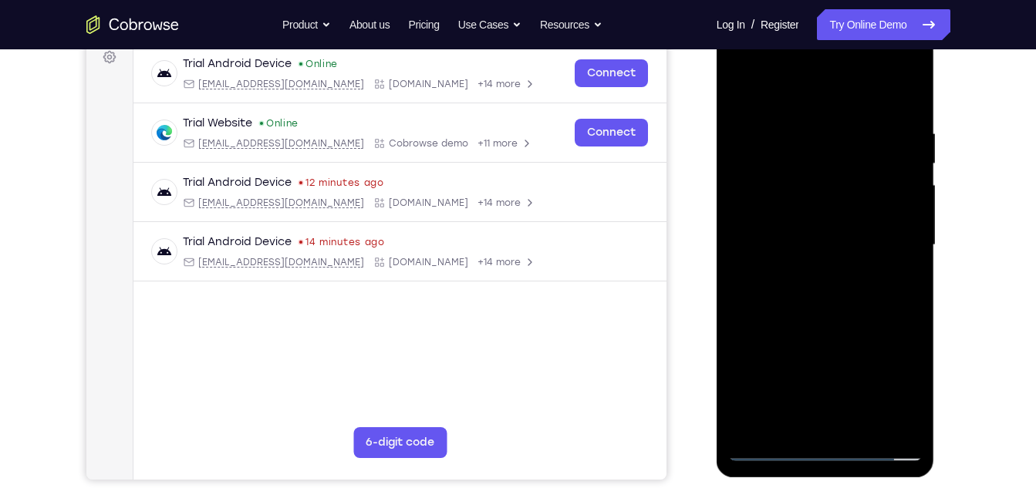
scroll to position [245, 0]
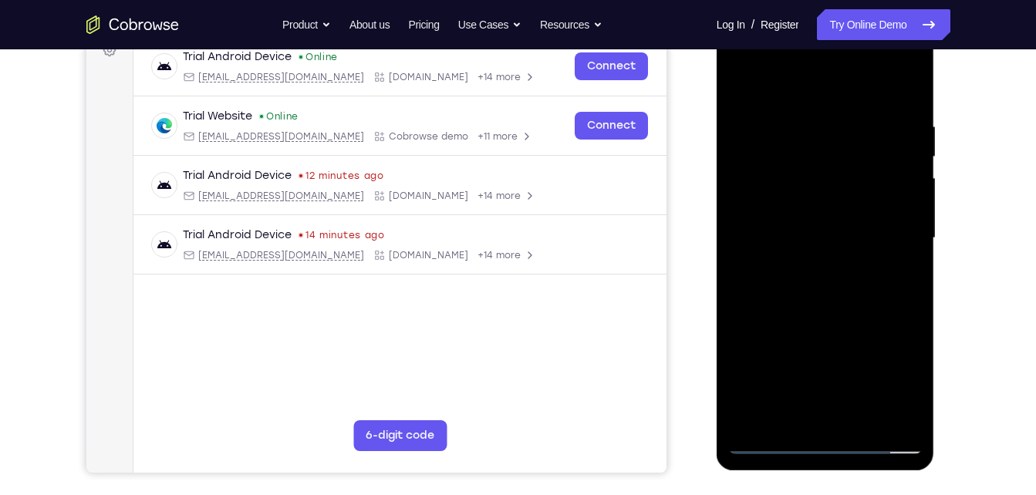
click at [861, 422] on div at bounding box center [825, 238] width 194 height 432
click at [894, 80] on div at bounding box center [825, 238] width 194 height 432
click at [819, 326] on div at bounding box center [825, 238] width 194 height 432
drag, startPoint x: 825, startPoint y: 278, endPoint x: 820, endPoint y: 164, distance: 114.3
click at [820, 164] on div at bounding box center [825, 238] width 194 height 432
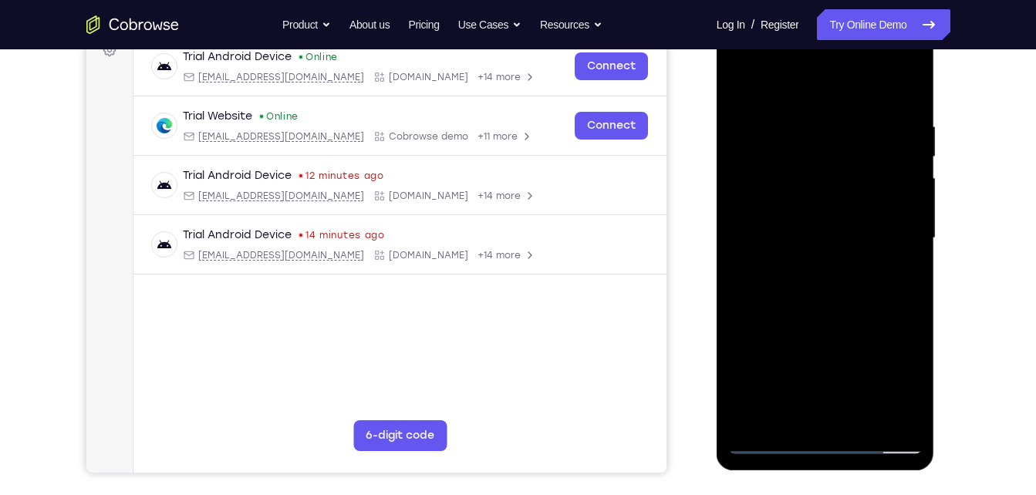
click at [758, 435] on div at bounding box center [825, 238] width 194 height 432
click at [772, 449] on div at bounding box center [825, 238] width 194 height 432
click at [843, 316] on div at bounding box center [825, 238] width 194 height 432
click at [825, 417] on div at bounding box center [825, 238] width 194 height 432
click at [749, 417] on div at bounding box center [825, 238] width 194 height 432
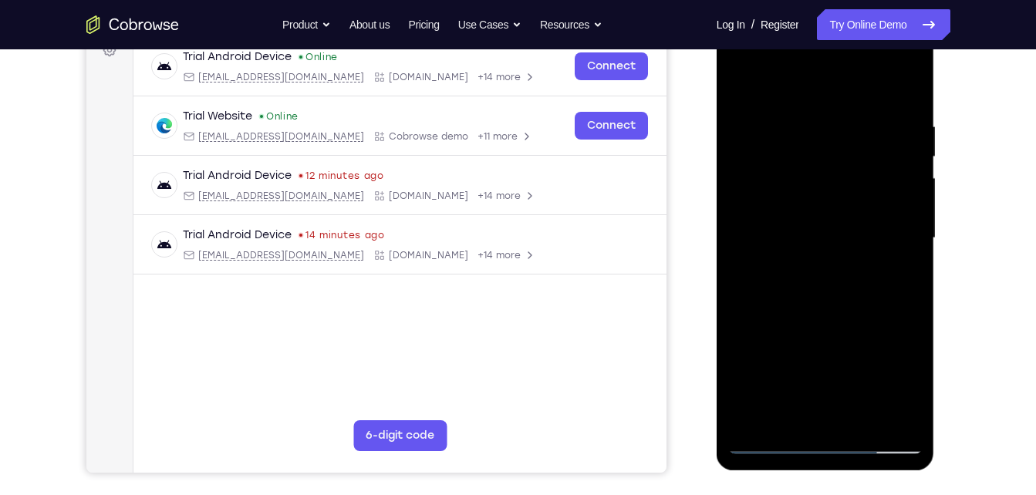
click at [913, 80] on div at bounding box center [825, 238] width 194 height 432
click at [791, 123] on div at bounding box center [825, 238] width 194 height 432
click at [877, 124] on div at bounding box center [825, 238] width 194 height 432
click at [789, 417] on div at bounding box center [825, 238] width 194 height 432
click at [903, 276] on div at bounding box center [825, 238] width 194 height 432
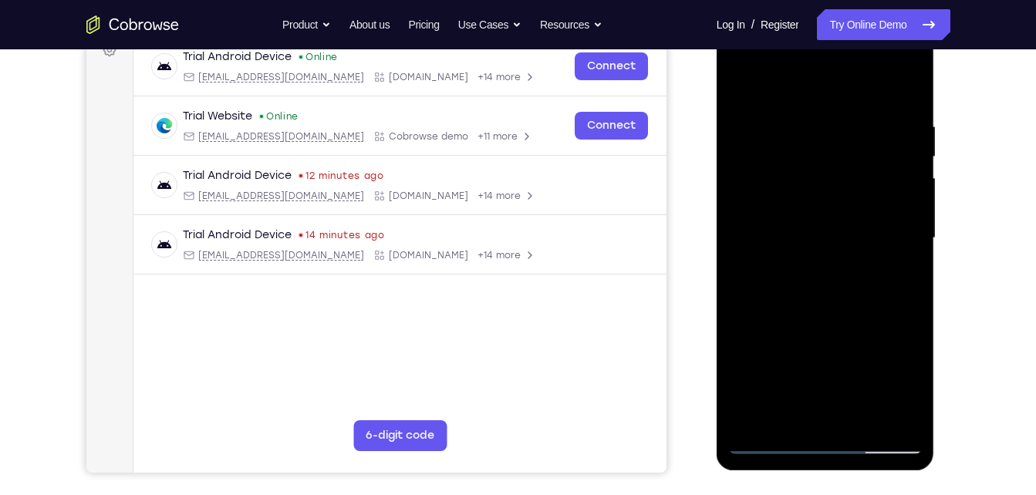
click at [748, 79] on div at bounding box center [825, 238] width 194 height 432
click at [742, 79] on div at bounding box center [825, 238] width 194 height 432
click at [749, 419] on div at bounding box center [825, 238] width 194 height 432
click at [889, 135] on div at bounding box center [825, 238] width 194 height 432
click at [896, 160] on div at bounding box center [825, 238] width 194 height 432
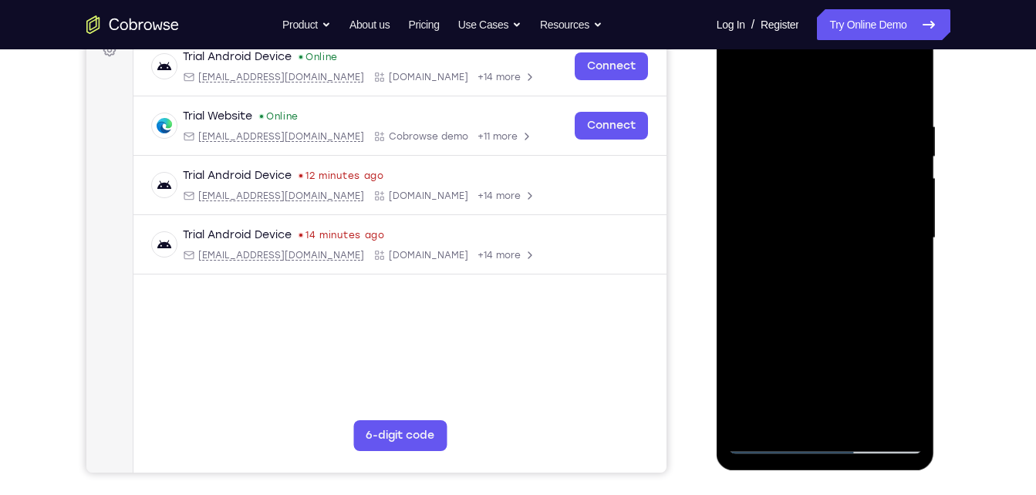
click at [886, 258] on div at bounding box center [825, 238] width 194 height 432
drag, startPoint x: 811, startPoint y: 267, endPoint x: 801, endPoint y: 163, distance: 104.6
click at [801, 163] on div at bounding box center [825, 238] width 194 height 432
click at [878, 224] on div at bounding box center [825, 238] width 194 height 432
drag, startPoint x: 880, startPoint y: 287, endPoint x: 872, endPoint y: 150, distance: 137.5
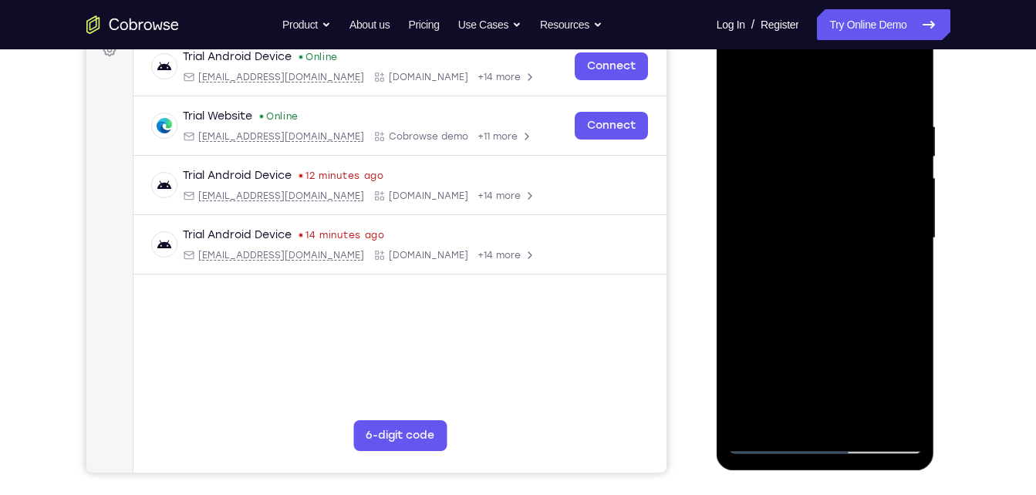
click at [872, 150] on div at bounding box center [825, 238] width 194 height 432
drag, startPoint x: 837, startPoint y: 329, endPoint x: 806, endPoint y: 184, distance: 147.5
click at [806, 184] on div at bounding box center [825, 238] width 194 height 432
drag, startPoint x: 871, startPoint y: 283, endPoint x: 845, endPoint y: 192, distance: 94.7
click at [845, 192] on div at bounding box center [825, 238] width 194 height 432
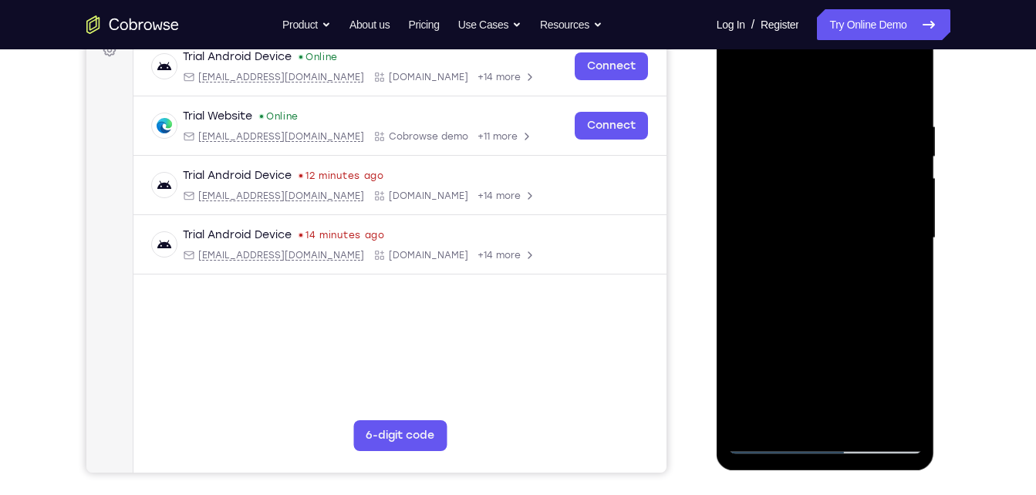
drag, startPoint x: 833, startPoint y: 276, endPoint x: 803, endPoint y: 174, distance: 106.9
click at [803, 174] on div at bounding box center [825, 238] width 194 height 432
drag, startPoint x: 843, startPoint y: 265, endPoint x: 783, endPoint y: 164, distance: 118.3
click at [783, 164] on div at bounding box center [825, 238] width 194 height 432
click at [894, 203] on div at bounding box center [825, 238] width 194 height 432
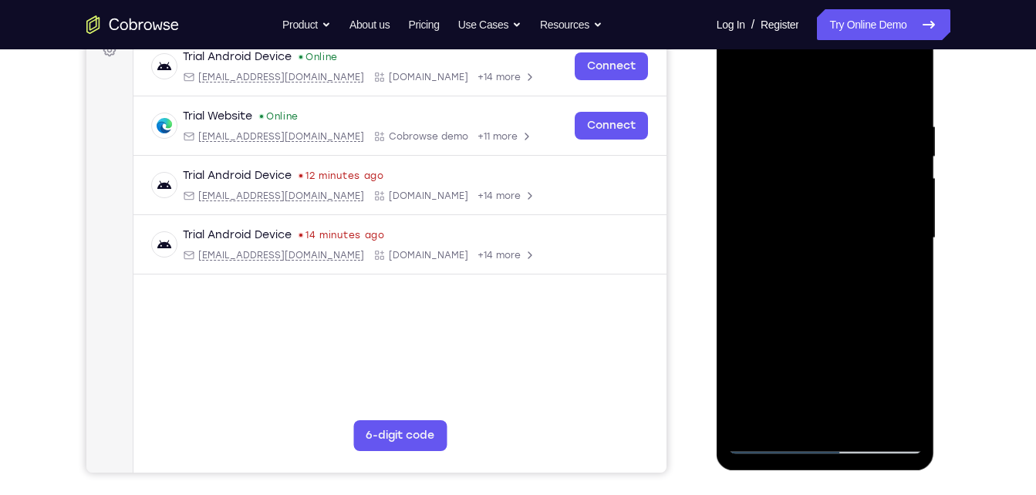
drag, startPoint x: 846, startPoint y: 265, endPoint x: 841, endPoint y: 207, distance: 58.1
click at [841, 207] on div at bounding box center [825, 238] width 194 height 432
click at [834, 296] on div at bounding box center [825, 238] width 194 height 432
click at [761, 419] on div at bounding box center [825, 238] width 194 height 432
click at [826, 423] on div at bounding box center [825, 238] width 194 height 432
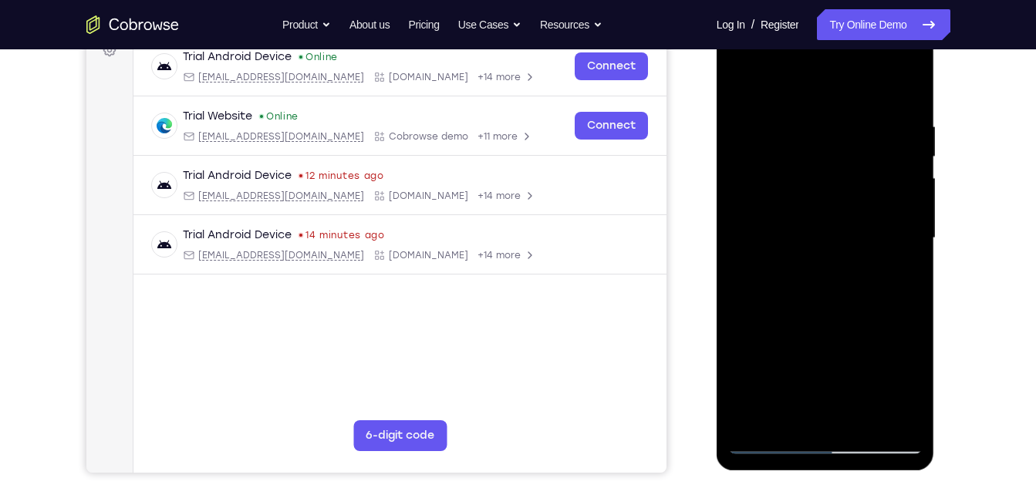
drag, startPoint x: 788, startPoint y: 307, endPoint x: 774, endPoint y: 165, distance: 142.7
click at [774, 165] on div at bounding box center [825, 238] width 194 height 432
click at [855, 413] on div at bounding box center [825, 238] width 194 height 432
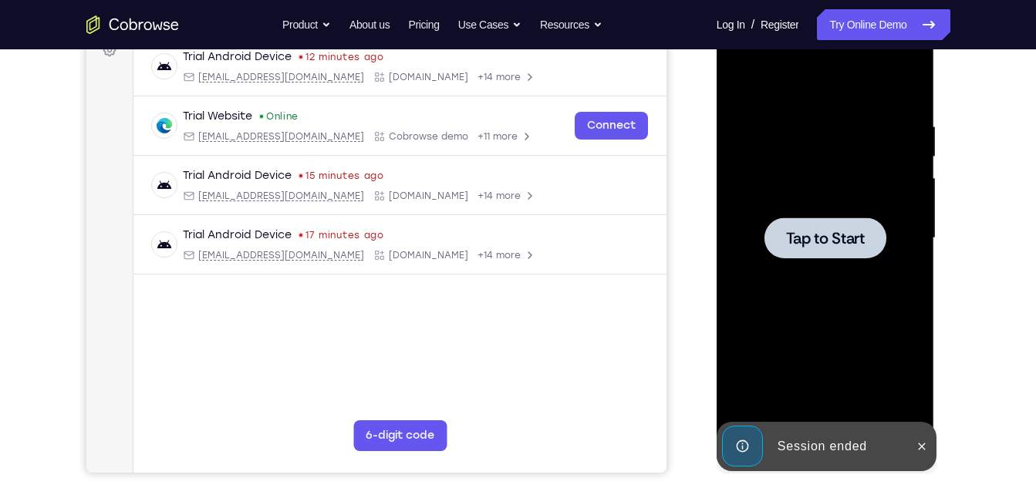
click at [820, 252] on div at bounding box center [825, 238] width 122 height 41
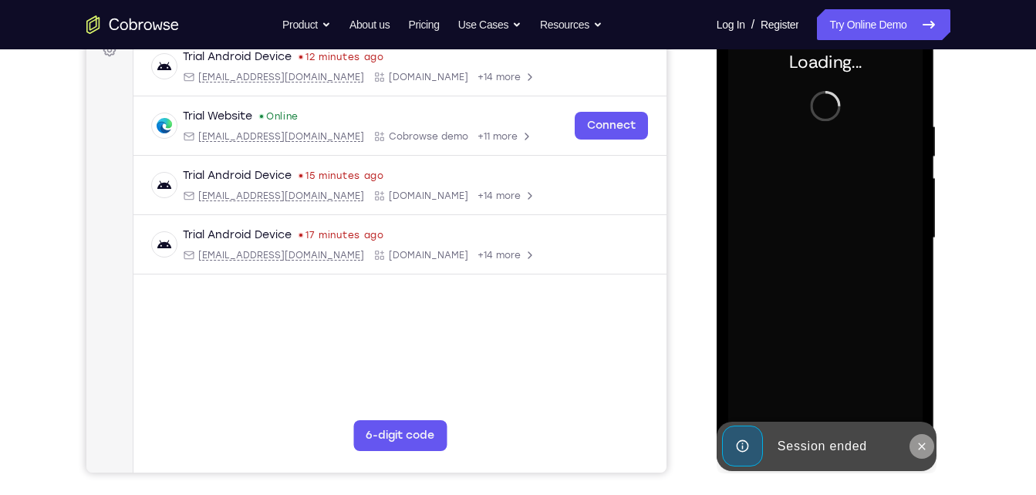
click at [924, 451] on icon at bounding box center [922, 446] width 12 height 12
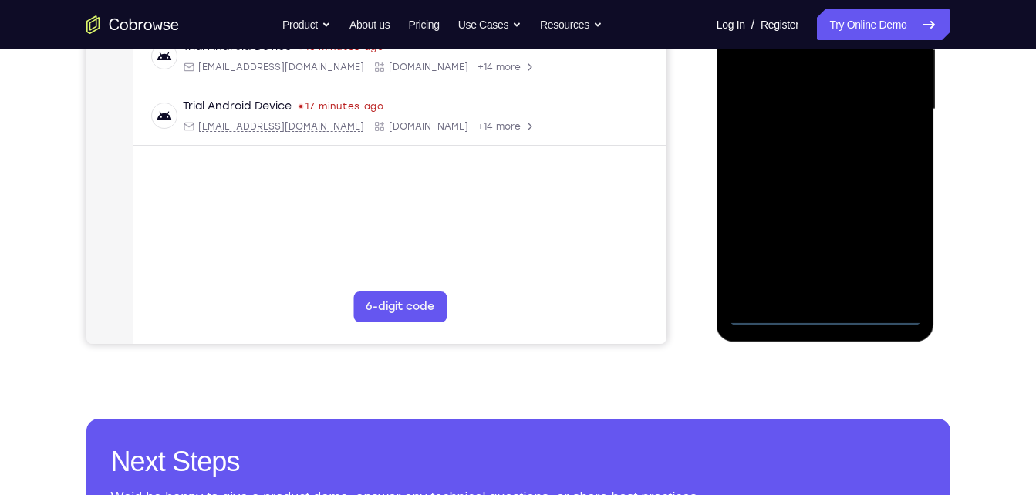
scroll to position [382, 0]
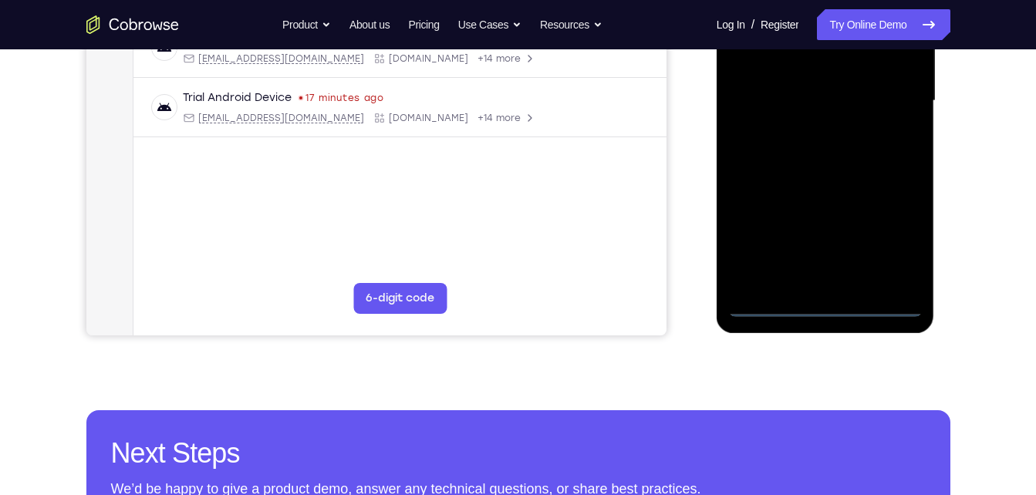
click at [814, 302] on div at bounding box center [825, 101] width 194 height 432
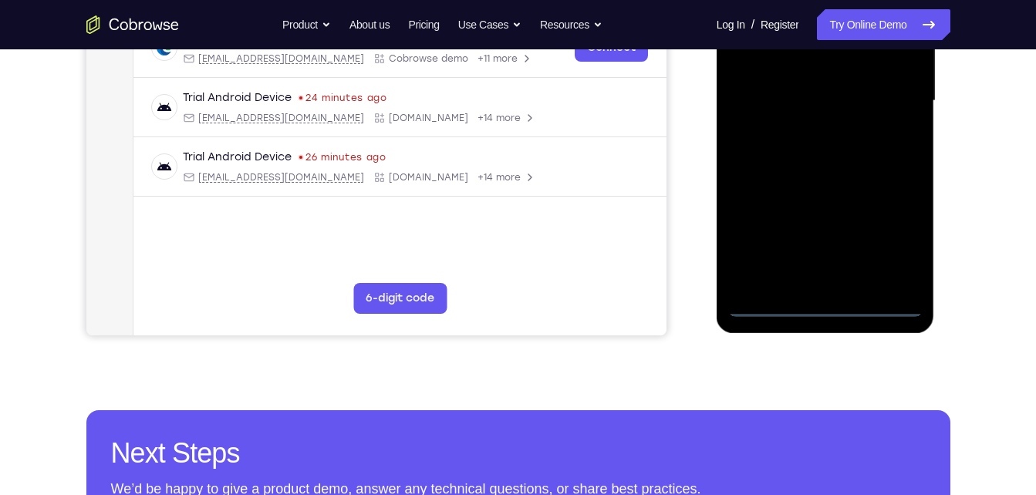
click at [889, 247] on div at bounding box center [825, 101] width 194 height 432
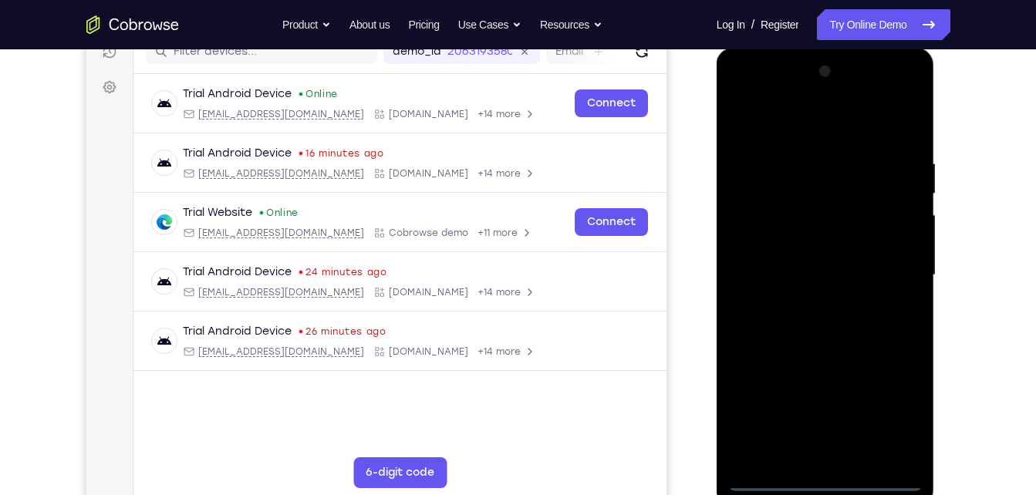
scroll to position [206, 0]
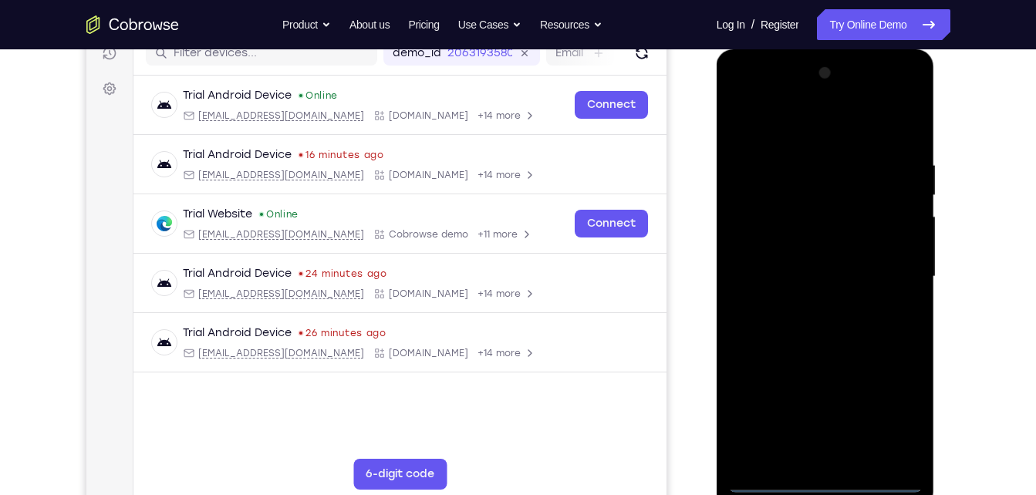
click at [753, 94] on div at bounding box center [825, 277] width 194 height 432
click at [892, 258] on div at bounding box center [825, 277] width 194 height 432
click at [807, 307] on div at bounding box center [825, 277] width 194 height 432
click at [788, 254] on div at bounding box center [825, 277] width 194 height 432
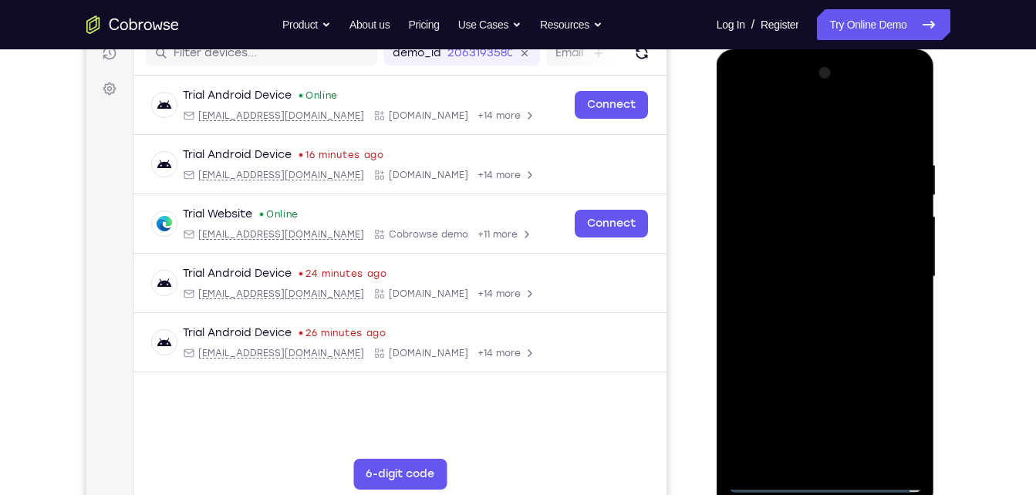
click at [788, 241] on div at bounding box center [825, 277] width 194 height 432
click at [783, 270] on div at bounding box center [825, 277] width 194 height 432
click at [849, 331] on div at bounding box center [825, 277] width 194 height 432
click at [818, 353] on div at bounding box center [825, 277] width 194 height 432
click at [906, 122] on div at bounding box center [825, 277] width 194 height 432
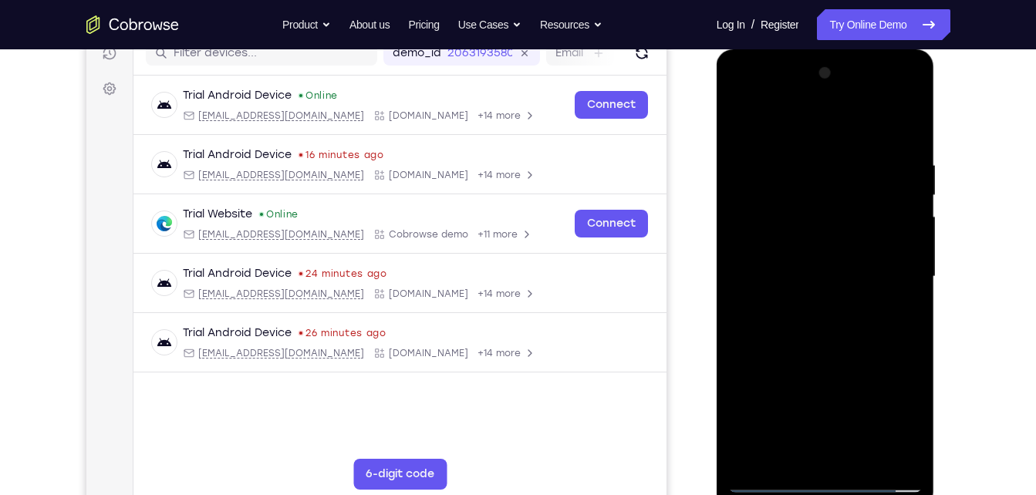
click at [863, 464] on div at bounding box center [825, 277] width 194 height 432
click at [820, 353] on div at bounding box center [825, 277] width 194 height 432
drag, startPoint x: 849, startPoint y: 309, endPoint x: 824, endPoint y: 177, distance: 134.3
click at [824, 177] on div at bounding box center [825, 277] width 194 height 432
click at [761, 484] on div at bounding box center [825, 277] width 194 height 432
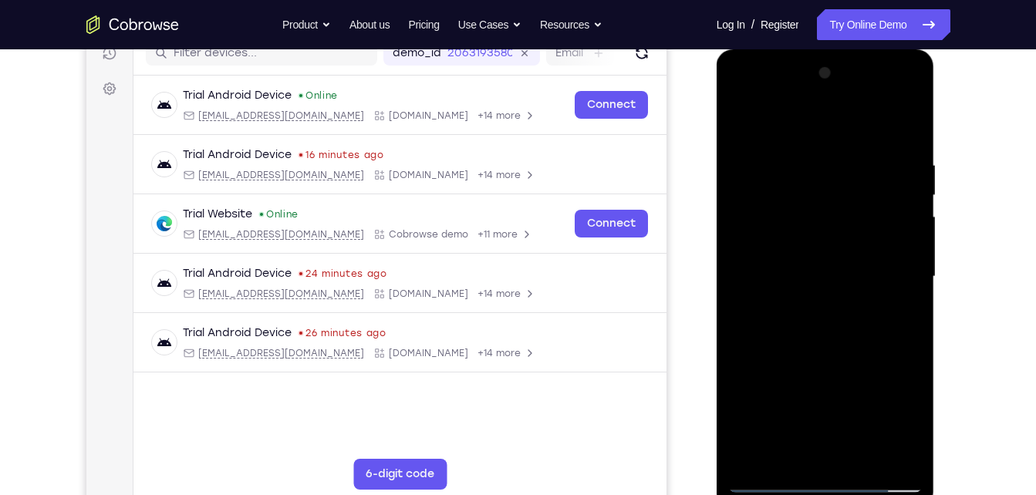
drag, startPoint x: 796, startPoint y: 348, endPoint x: 791, endPoint y: 184, distance: 163.6
click at [791, 184] on div at bounding box center [825, 277] width 194 height 432
drag, startPoint x: 830, startPoint y: 295, endPoint x: 806, endPoint y: 192, distance: 106.1
click at [806, 192] on div at bounding box center [825, 277] width 194 height 432
click at [789, 457] on div at bounding box center [825, 277] width 194 height 432
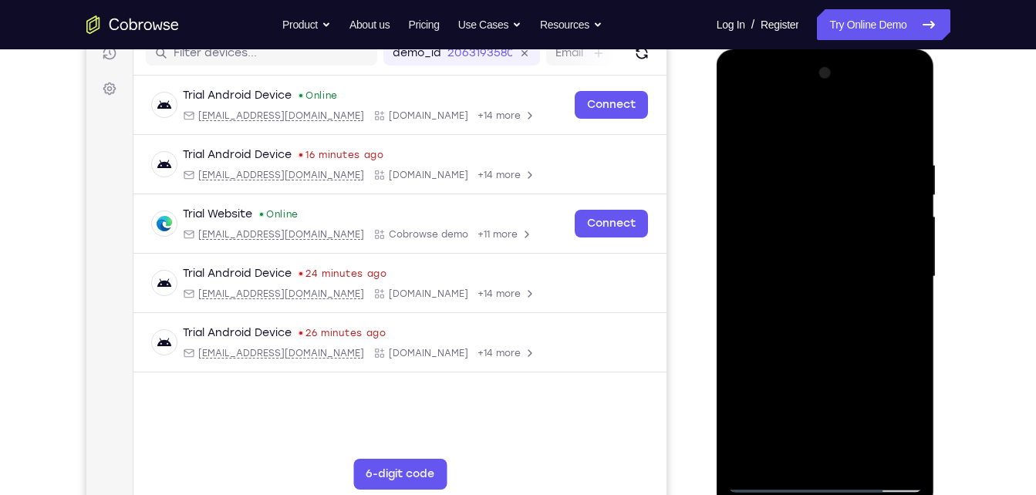
click at [793, 119] on div at bounding box center [825, 277] width 194 height 432
drag, startPoint x: 777, startPoint y: 177, endPoint x: 713, endPoint y: 345, distance: 179.9
click at [717, 345] on html "Online web based iOS Simulators and Android Emulators. Run iPhone, iPad, Mobile…" at bounding box center [827, 280] width 220 height 463
click at [815, 154] on div at bounding box center [825, 277] width 194 height 432
click at [802, 174] on div at bounding box center [825, 277] width 194 height 432
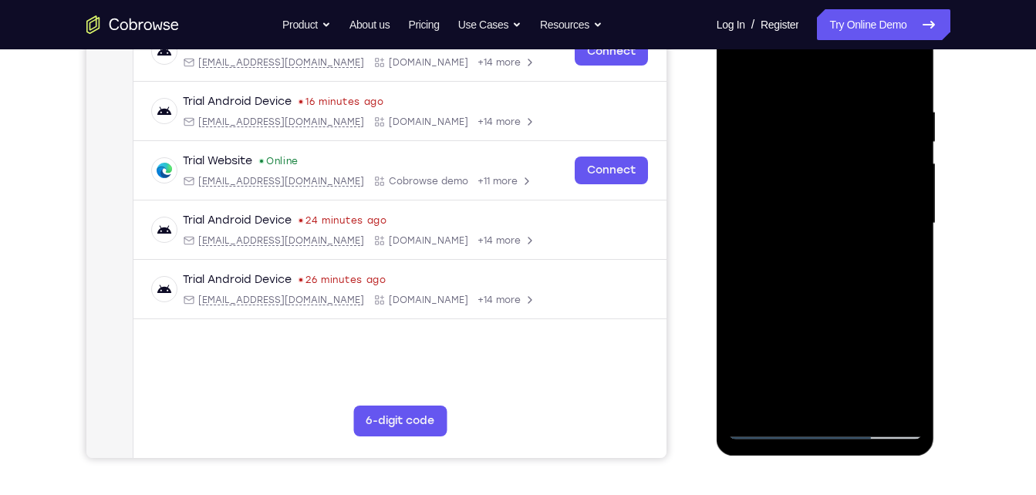
scroll to position [260, 0]
click at [761, 402] on div at bounding box center [825, 223] width 194 height 432
click at [749, 402] on div at bounding box center [825, 223] width 194 height 432
click at [886, 405] on div at bounding box center [825, 223] width 194 height 432
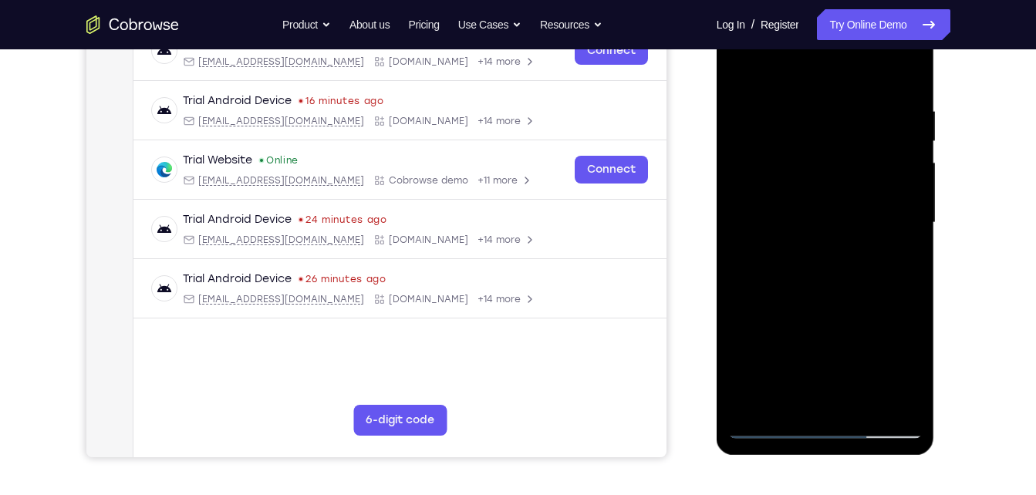
click at [755, 404] on div at bounding box center [825, 223] width 194 height 432
drag, startPoint x: 787, startPoint y: 370, endPoint x: 754, endPoint y: 274, distance: 101.7
click at [754, 274] on div at bounding box center [825, 223] width 194 height 432
drag, startPoint x: 802, startPoint y: 190, endPoint x: 781, endPoint y: 324, distance: 135.8
click at [781, 324] on div at bounding box center [825, 223] width 194 height 432
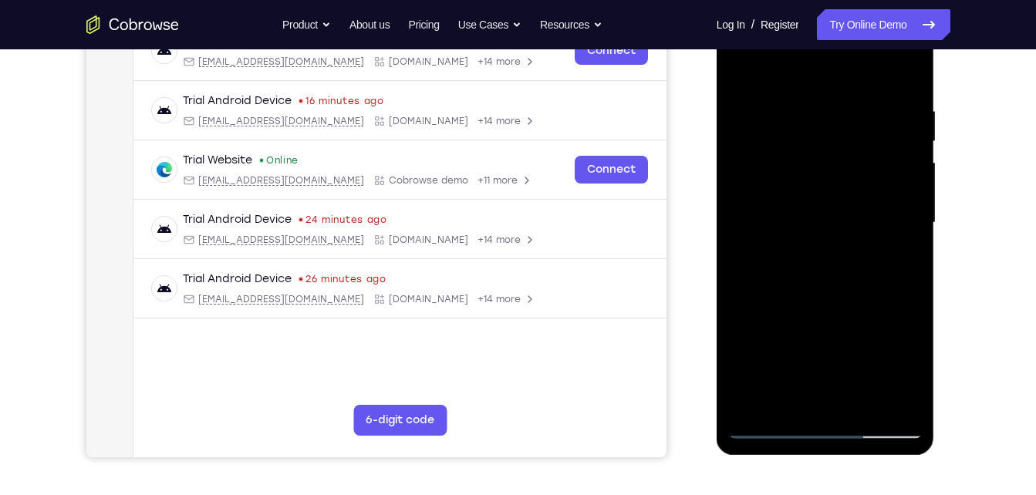
click at [802, 104] on div at bounding box center [825, 223] width 194 height 432
click at [883, 393] on div at bounding box center [825, 223] width 194 height 432
click at [903, 80] on div at bounding box center [825, 223] width 194 height 432
drag, startPoint x: 876, startPoint y: 152, endPoint x: 841, endPoint y: 64, distance: 94.5
click at [841, 64] on div at bounding box center [825, 223] width 194 height 432
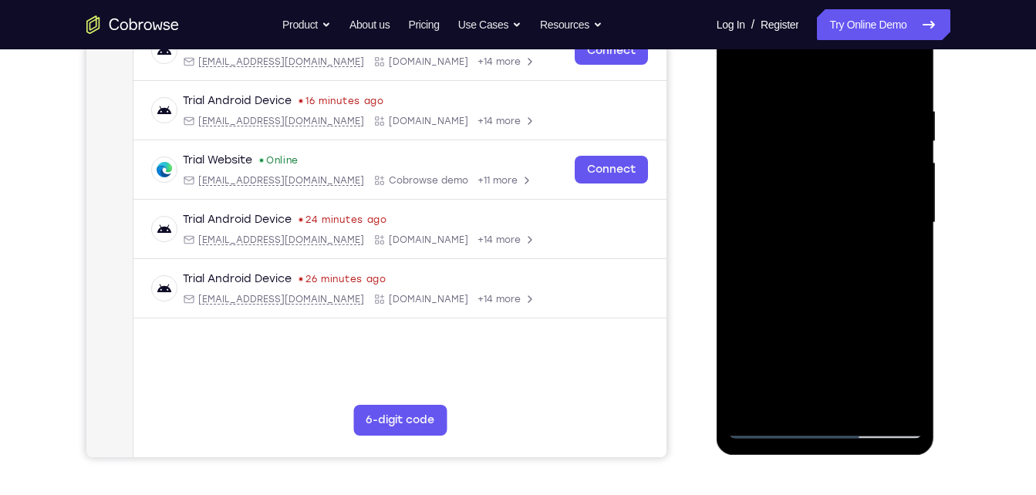
drag, startPoint x: 823, startPoint y: 233, endPoint x: 768, endPoint y: 66, distance: 176.4
click at [768, 66] on div at bounding box center [825, 223] width 194 height 432
click at [908, 123] on div at bounding box center [825, 223] width 194 height 432
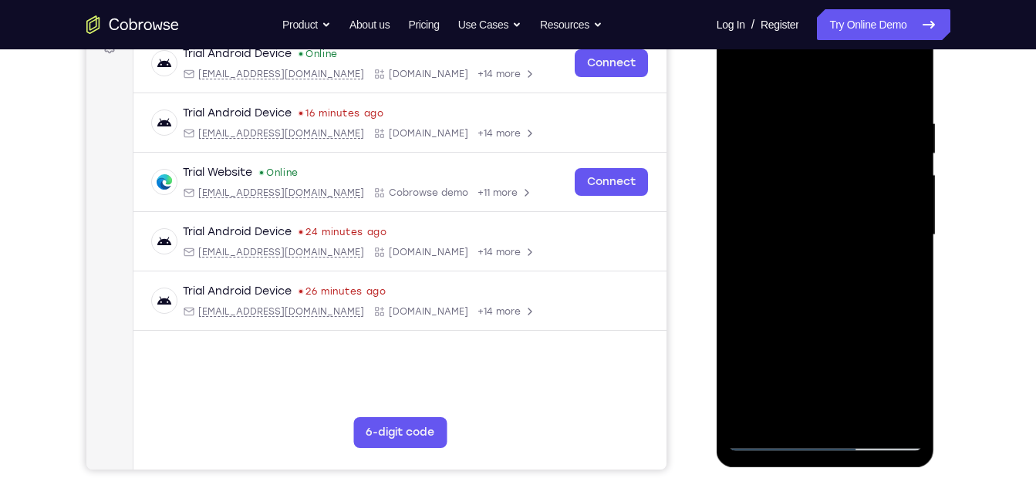
scroll to position [242, 0]
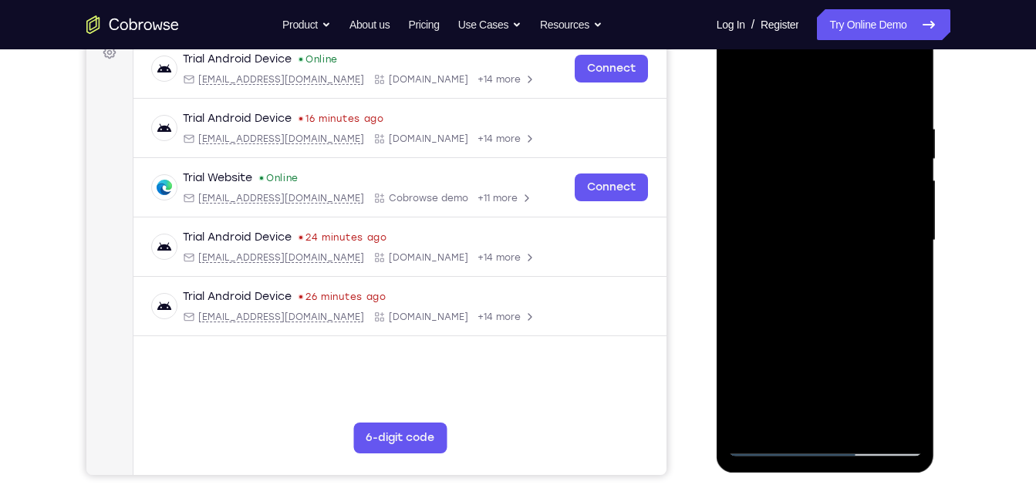
click at [900, 145] on div at bounding box center [825, 241] width 194 height 432
drag, startPoint x: 900, startPoint y: 145, endPoint x: 902, endPoint y: 212, distance: 67.1
click at [902, 212] on div at bounding box center [825, 241] width 194 height 432
click at [906, 205] on div at bounding box center [825, 241] width 194 height 432
click at [910, 205] on div at bounding box center [825, 241] width 194 height 432
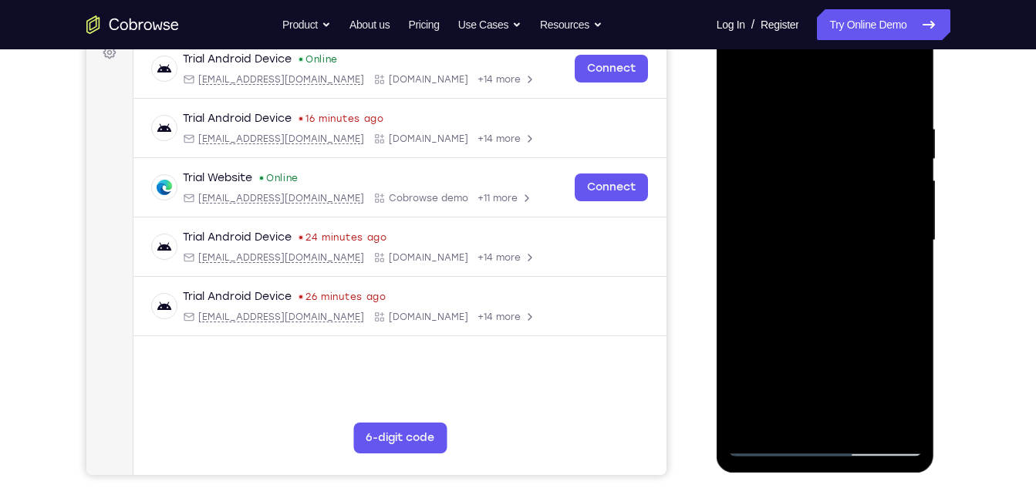
drag, startPoint x: 868, startPoint y: 289, endPoint x: 847, endPoint y: 160, distance: 130.5
click at [847, 160] on div at bounding box center [825, 241] width 194 height 432
drag, startPoint x: 836, startPoint y: 211, endPoint x: 805, endPoint y: 143, distance: 75.3
click at [805, 143] on div at bounding box center [825, 241] width 194 height 432
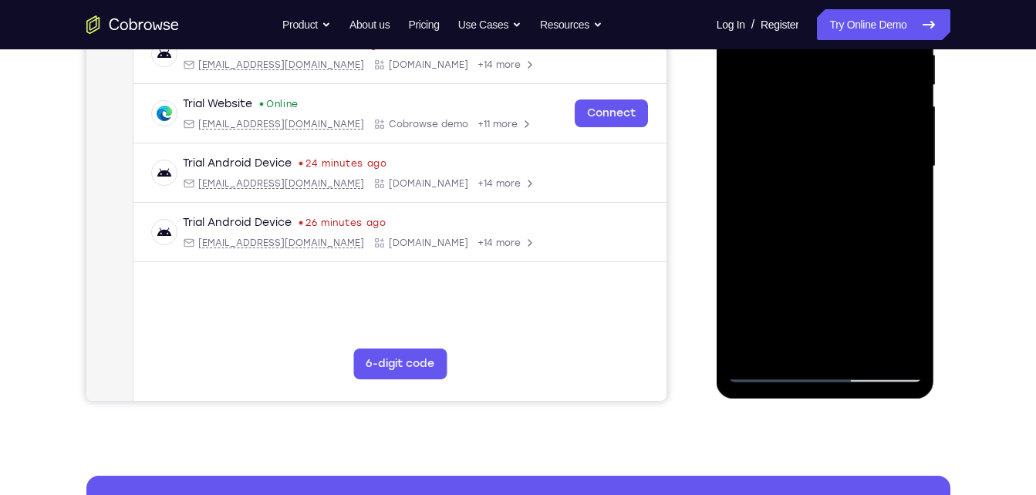
scroll to position [318, 0]
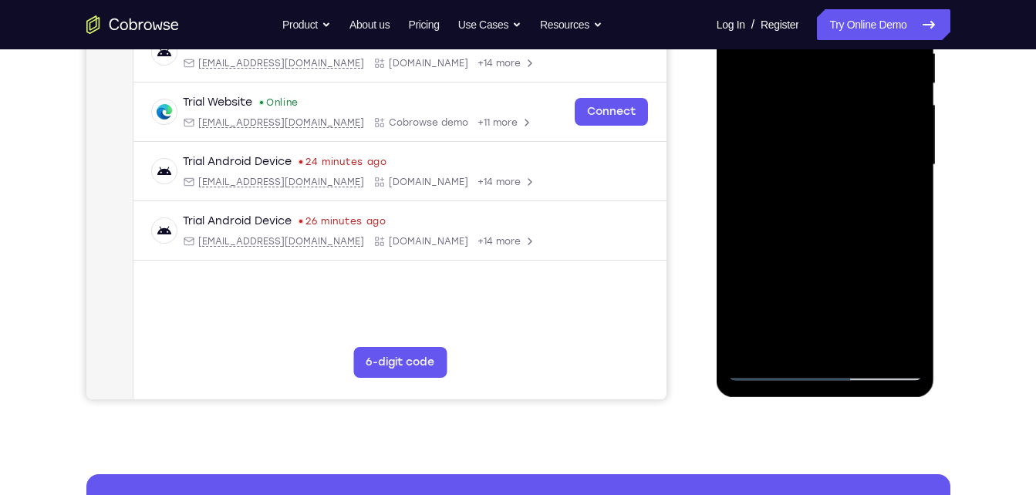
drag, startPoint x: 832, startPoint y: 209, endPoint x: 775, endPoint y: 42, distance: 176.9
click at [775, 42] on div at bounding box center [825, 165] width 194 height 432
click at [793, 99] on div at bounding box center [825, 165] width 194 height 432
drag, startPoint x: 793, startPoint y: 99, endPoint x: 884, endPoint y: 318, distance: 237.2
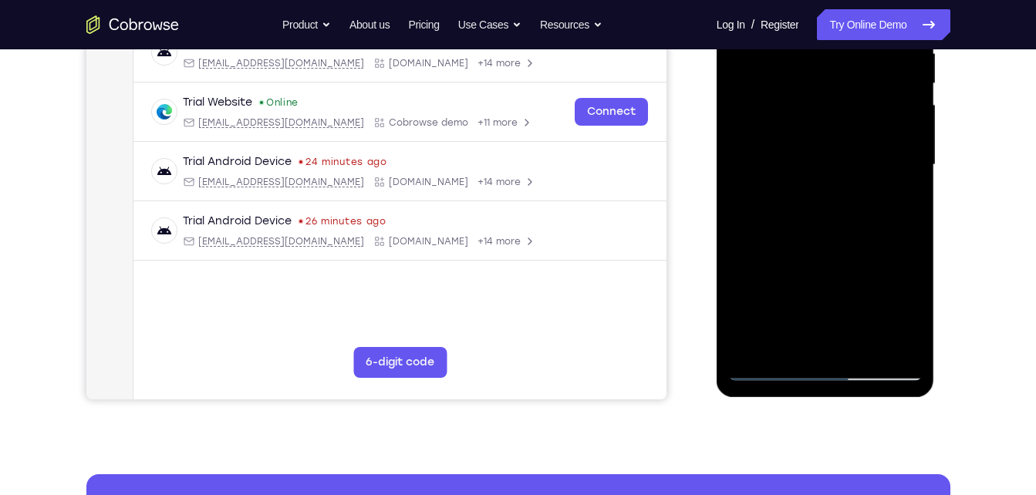
click at [884, 318] on div at bounding box center [825, 165] width 194 height 432
click at [838, 164] on div at bounding box center [825, 165] width 194 height 432
drag, startPoint x: 838, startPoint y: 164, endPoint x: 778, endPoint y: 24, distance: 152.0
click at [778, 24] on div at bounding box center [825, 165] width 194 height 432
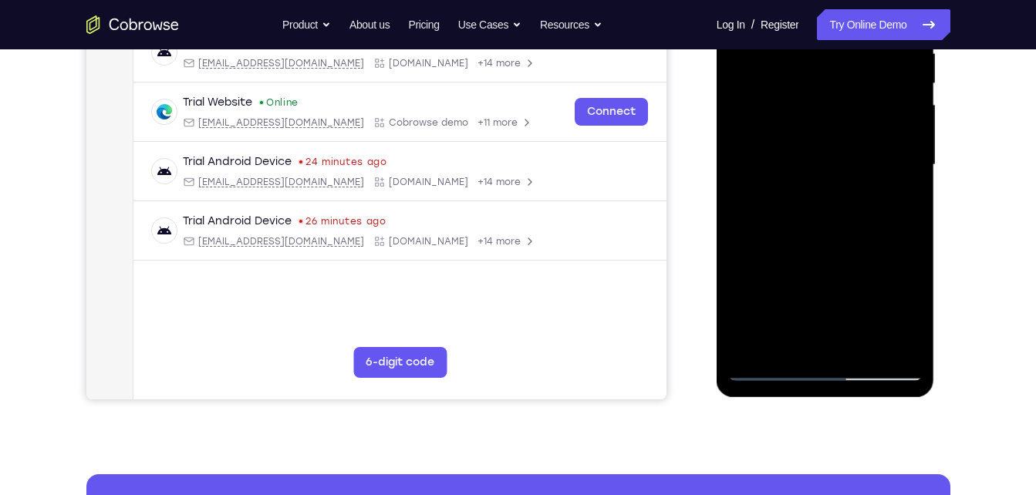
drag, startPoint x: 805, startPoint y: 148, endPoint x: 700, endPoint y: -57, distance: 230.5
click at [717, 0] on html "Online web based iOS Simulators and Android Emulators. Run iPhone, iPad, Mobile…" at bounding box center [827, 169] width 220 height 463
drag, startPoint x: 784, startPoint y: 181, endPoint x: 717, endPoint y: -57, distance: 247.6
click at [717, 0] on div at bounding box center [826, 168] width 218 height 460
drag, startPoint x: 837, startPoint y: 227, endPoint x: 768, endPoint y: 16, distance: 221.5
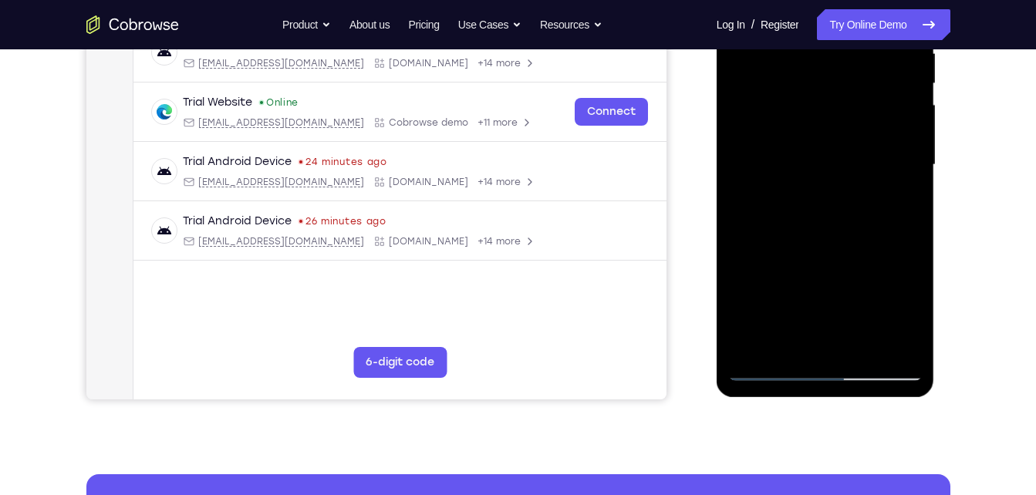
click at [768, 16] on div at bounding box center [825, 165] width 194 height 432
drag, startPoint x: 808, startPoint y: 225, endPoint x: 785, endPoint y: 97, distance: 130.1
click at [785, 97] on div at bounding box center [825, 165] width 194 height 432
drag, startPoint x: 866, startPoint y: 319, endPoint x: 724, endPoint y: 23, distance: 328.1
click at [724, 23] on div at bounding box center [826, 168] width 218 height 460
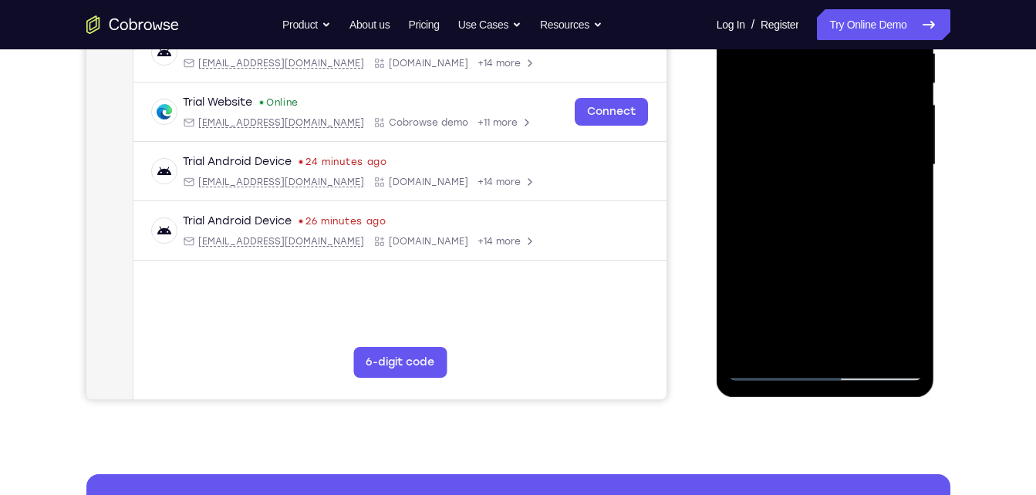
drag, startPoint x: 802, startPoint y: 150, endPoint x: 699, endPoint y: -25, distance: 203.0
click at [717, 0] on html "Online web based iOS Simulators and Android Emulators. Run iPhone, iPad, Mobile…" at bounding box center [827, 169] width 220 height 463
drag, startPoint x: 825, startPoint y: 278, endPoint x: 724, endPoint y: 117, distance: 190.7
click at [724, 117] on div at bounding box center [826, 168] width 218 height 460
drag, startPoint x: 779, startPoint y: 119, endPoint x: 812, endPoint y: 288, distance: 172.0
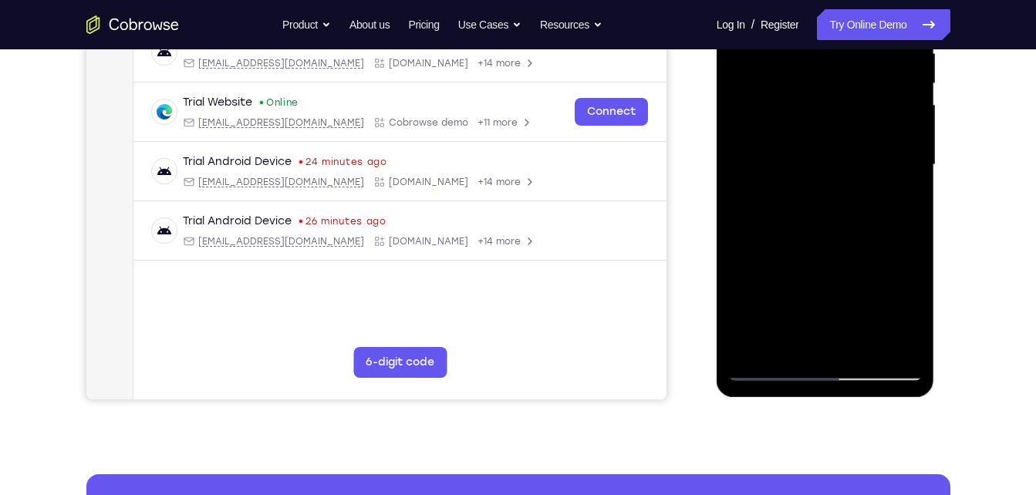
click at [812, 288] on div at bounding box center [825, 165] width 194 height 432
drag, startPoint x: 830, startPoint y: 209, endPoint x: 830, endPoint y: 253, distance: 44.0
click at [830, 253] on div at bounding box center [825, 165] width 194 height 432
drag, startPoint x: 854, startPoint y: 159, endPoint x: 854, endPoint y: 240, distance: 81.0
click at [854, 240] on div at bounding box center [825, 165] width 194 height 432
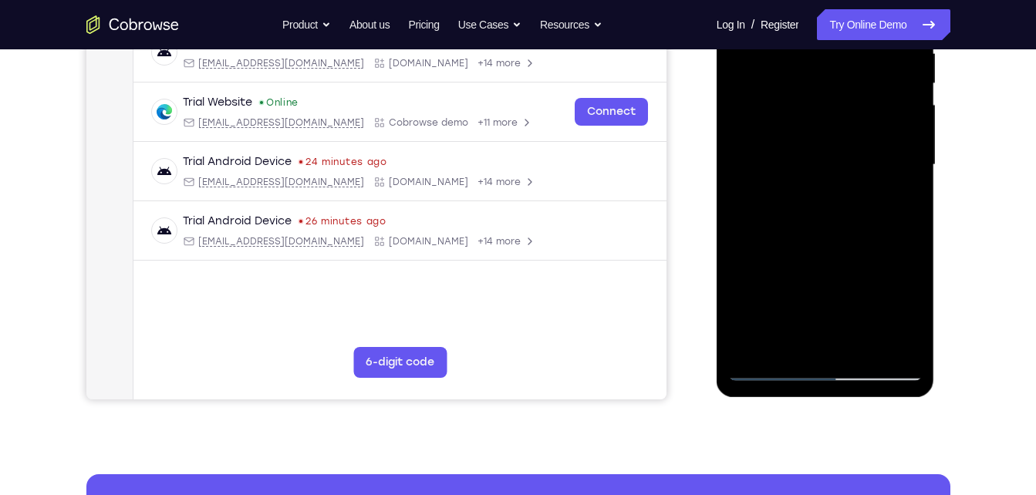
click at [857, 221] on div at bounding box center [825, 165] width 194 height 432
click at [788, 86] on div at bounding box center [825, 165] width 194 height 432
drag, startPoint x: 855, startPoint y: 181, endPoint x: 815, endPoint y: 15, distance: 170.5
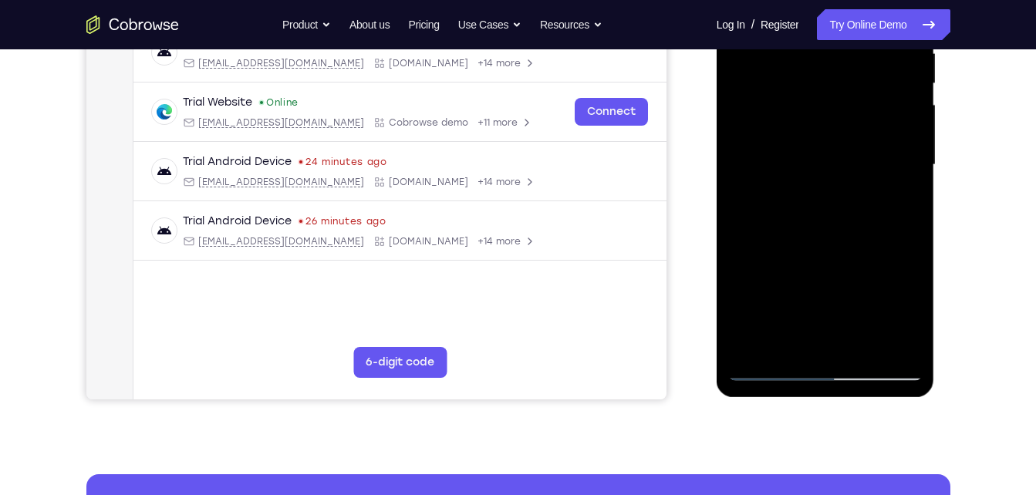
click at [815, 15] on div at bounding box center [825, 165] width 194 height 432
drag, startPoint x: 798, startPoint y: 181, endPoint x: 643, endPoint y: -57, distance: 284.8
click at [717, 0] on html "Online web based iOS Simulators and Android Emulators. Run iPhone, iPad, Mobile…" at bounding box center [827, 169] width 220 height 463
drag, startPoint x: 798, startPoint y: 135, endPoint x: 744, endPoint y: 73, distance: 82.0
click at [744, 73] on div at bounding box center [825, 165] width 194 height 432
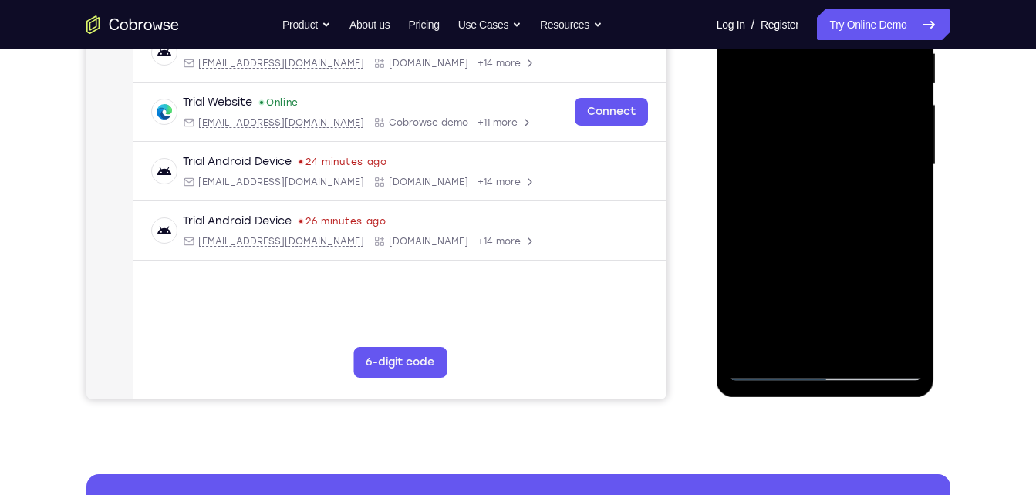
drag, startPoint x: 799, startPoint y: 180, endPoint x: 1490, endPoint y: -20, distance: 719.5
click at [774, 42] on div at bounding box center [825, 165] width 194 height 432
drag, startPoint x: 842, startPoint y: 191, endPoint x: 781, endPoint y: 85, distance: 122.7
click at [781, 85] on div at bounding box center [825, 165] width 194 height 432
drag, startPoint x: 811, startPoint y: 208, endPoint x: 743, endPoint y: 84, distance: 140.9
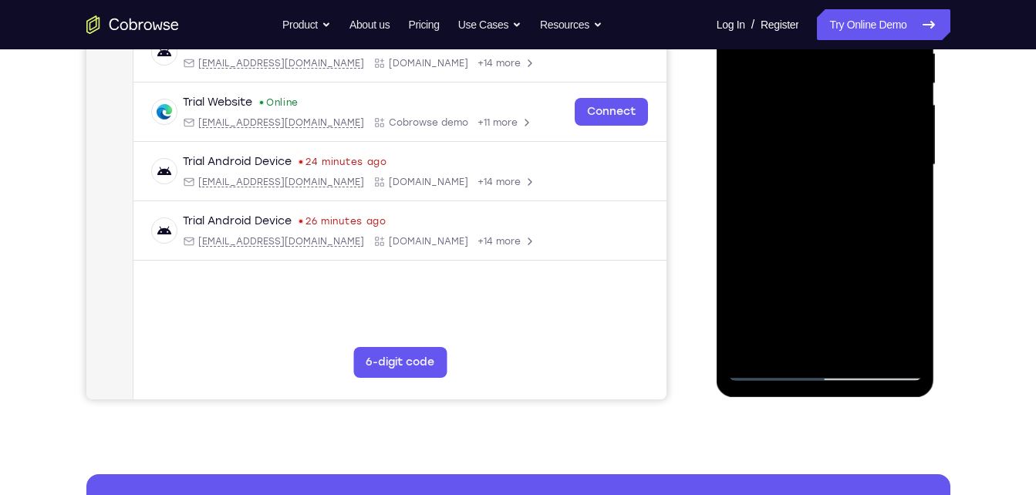
click at [743, 84] on div at bounding box center [825, 165] width 194 height 432
drag, startPoint x: 835, startPoint y: 246, endPoint x: 822, endPoint y: 230, distance: 20.4
click at [822, 230] on div at bounding box center [825, 165] width 194 height 432
click at [845, 235] on div at bounding box center [825, 165] width 194 height 432
drag, startPoint x: 845, startPoint y: 235, endPoint x: 780, endPoint y: 79, distance: 168.4
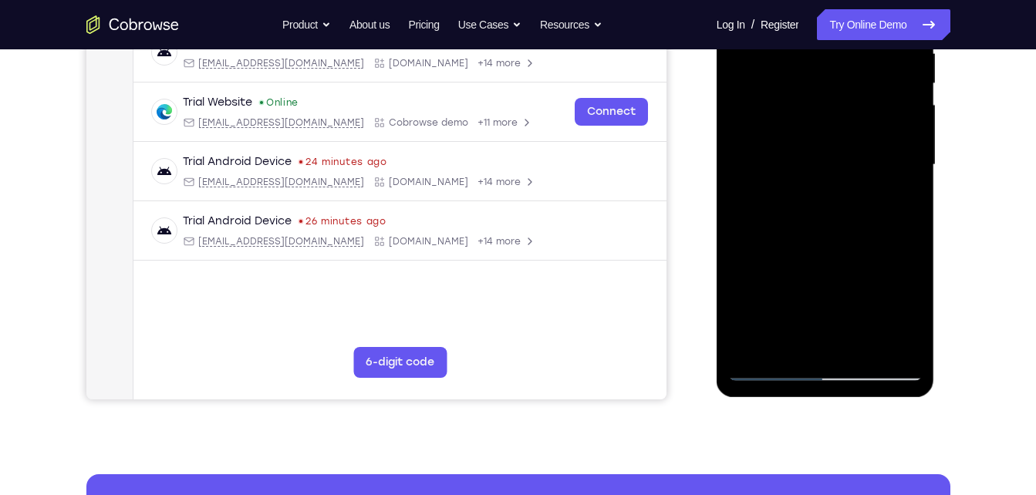
click at [780, 79] on div at bounding box center [825, 165] width 194 height 432
drag, startPoint x: 832, startPoint y: 210, endPoint x: 859, endPoint y: 75, distance: 137.8
click at [859, 75] on div at bounding box center [825, 165] width 194 height 432
drag, startPoint x: 850, startPoint y: 212, endPoint x: 778, endPoint y: 35, distance: 191.7
click at [778, 35] on div at bounding box center [825, 165] width 194 height 432
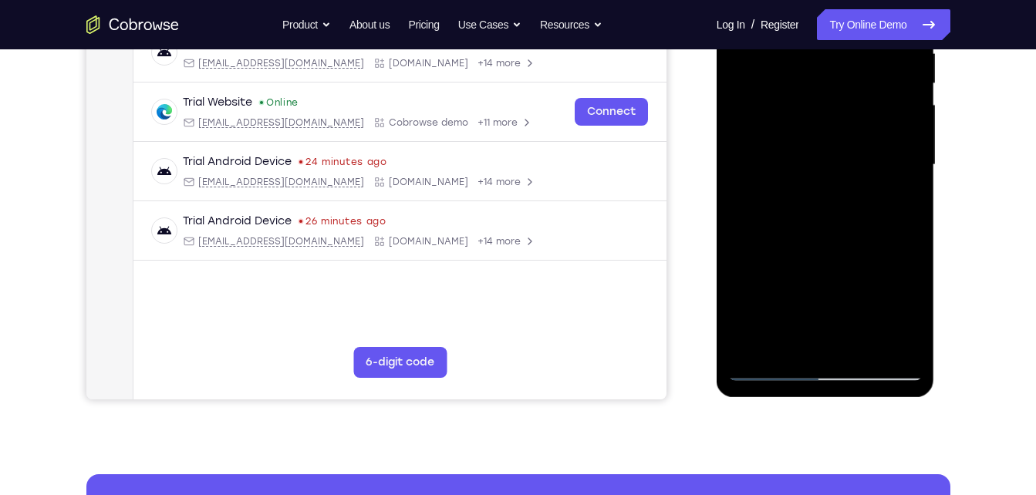
drag, startPoint x: 850, startPoint y: 230, endPoint x: 767, endPoint y: 63, distance: 186.3
click at [767, 63] on div at bounding box center [825, 165] width 194 height 432
drag, startPoint x: 822, startPoint y: 166, endPoint x: 818, endPoint y: 286, distance: 120.4
click at [818, 286] on div at bounding box center [825, 165] width 194 height 432
click at [802, 96] on div at bounding box center [825, 165] width 194 height 432
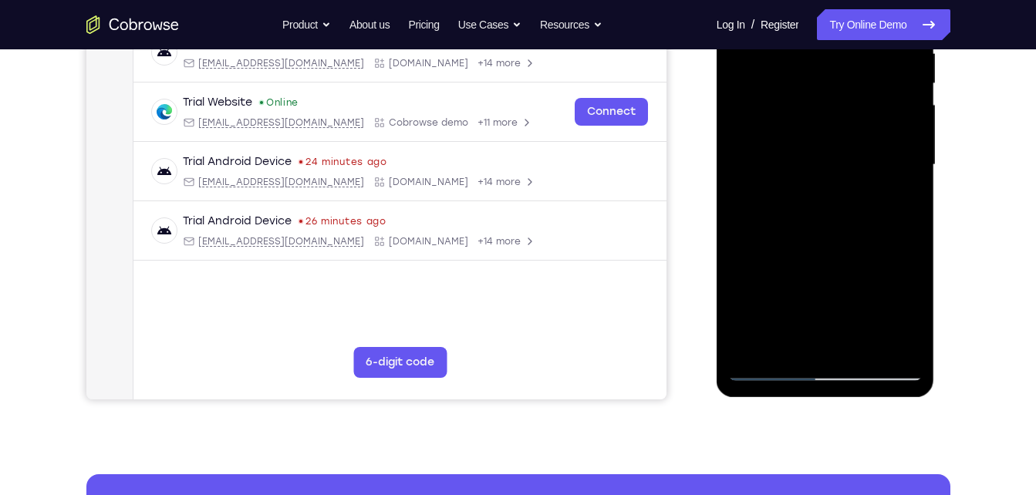
drag, startPoint x: 852, startPoint y: 258, endPoint x: 785, endPoint y: 55, distance: 213.7
click at [785, 55] on div at bounding box center [825, 165] width 194 height 432
drag, startPoint x: 822, startPoint y: 218, endPoint x: 724, endPoint y: -40, distance: 276.4
click at [724, 0] on div at bounding box center [826, 168] width 218 height 460
drag, startPoint x: 811, startPoint y: 226, endPoint x: 743, endPoint y: 11, distance: 225.7
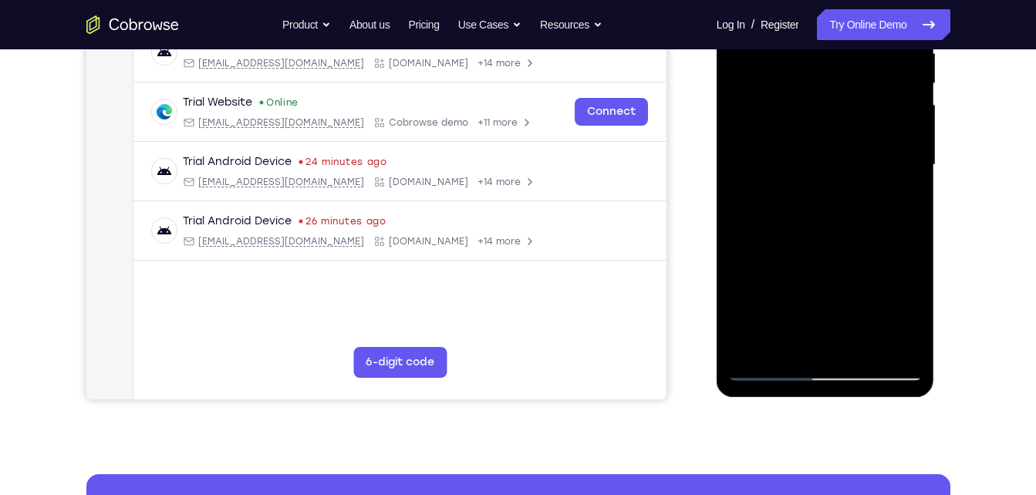
click at [743, 11] on div at bounding box center [825, 165] width 194 height 432
drag, startPoint x: 826, startPoint y: 162, endPoint x: 694, endPoint y: -57, distance: 256.1
click at [717, 0] on html "Online web based iOS Simulators and Android Emulators. Run iPhone, iPad, Mobile…" at bounding box center [827, 169] width 220 height 463
drag, startPoint x: 798, startPoint y: 187, endPoint x: 761, endPoint y: 122, distance: 74.9
click at [761, 122] on div at bounding box center [825, 165] width 194 height 432
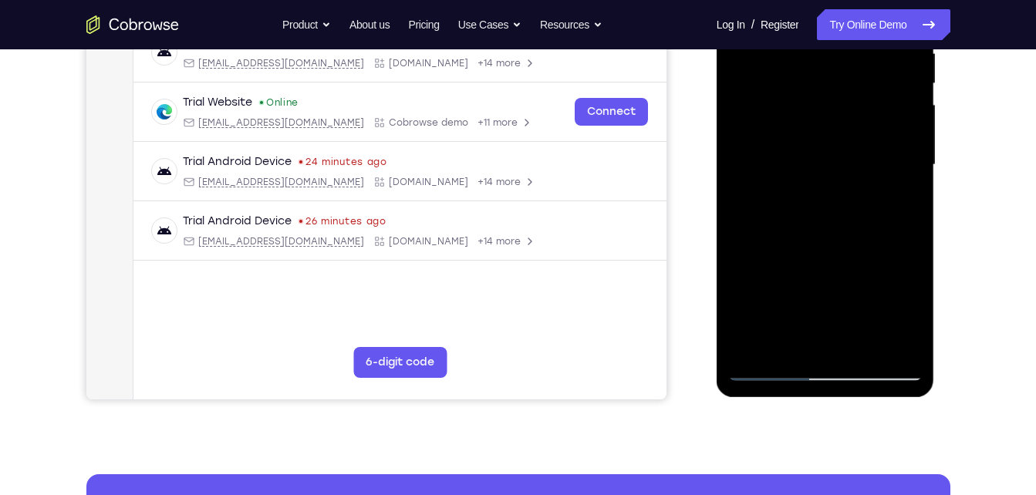
click at [856, 341] on div at bounding box center [825, 165] width 194 height 432
drag, startPoint x: 799, startPoint y: 181, endPoint x: 794, endPoint y: 280, distance: 98.9
click at [794, 280] on div at bounding box center [825, 165] width 194 height 432
drag, startPoint x: 825, startPoint y: 288, endPoint x: 928, endPoint y: 400, distance: 152.3
click at [928, 400] on div at bounding box center [827, 169] width 220 height 463
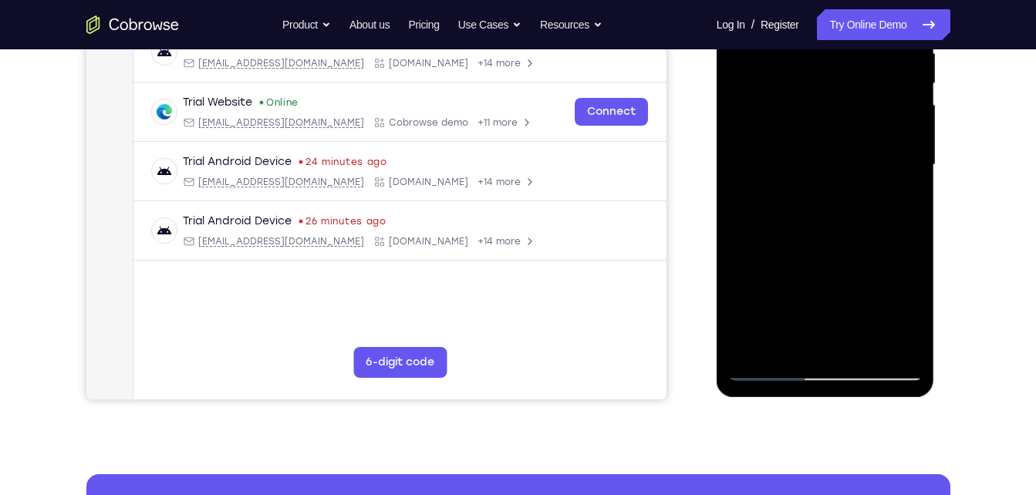
drag, startPoint x: 820, startPoint y: 188, endPoint x: 836, endPoint y: 401, distance: 213.5
click at [836, 400] on html "Online web based iOS Simulators and Android Emulators. Run iPhone, iPad, Mobile…" at bounding box center [827, 169] width 220 height 463
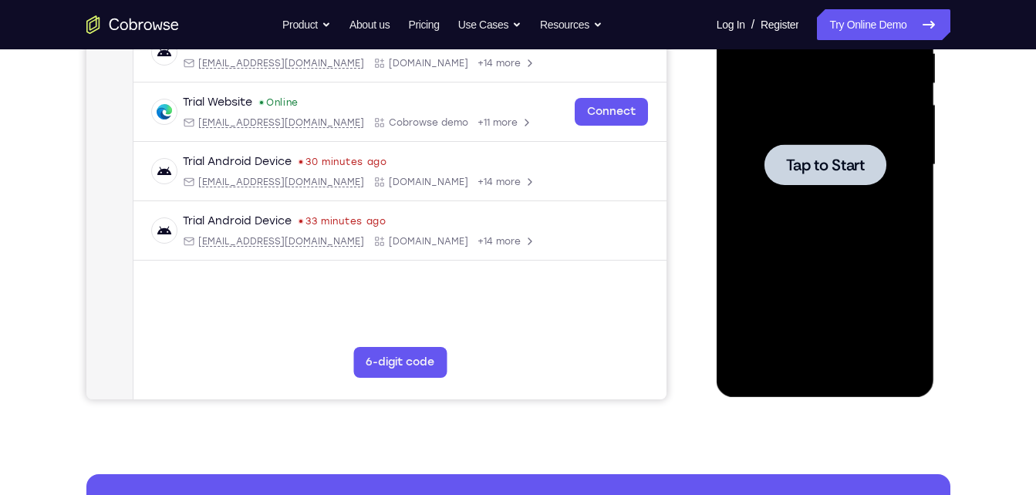
click at [818, 141] on div at bounding box center [825, 165] width 194 height 432
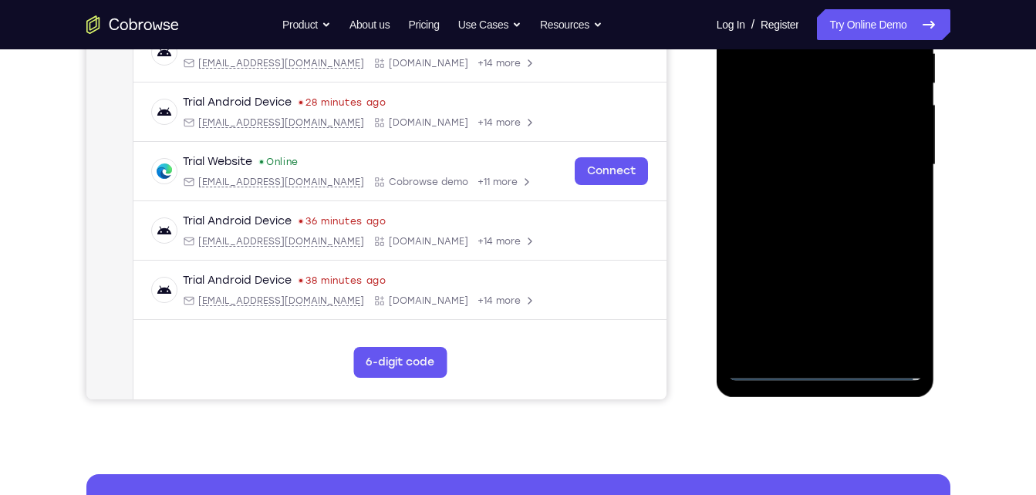
click at [818, 376] on div at bounding box center [825, 165] width 194 height 432
click at [903, 296] on div at bounding box center [825, 165] width 194 height 432
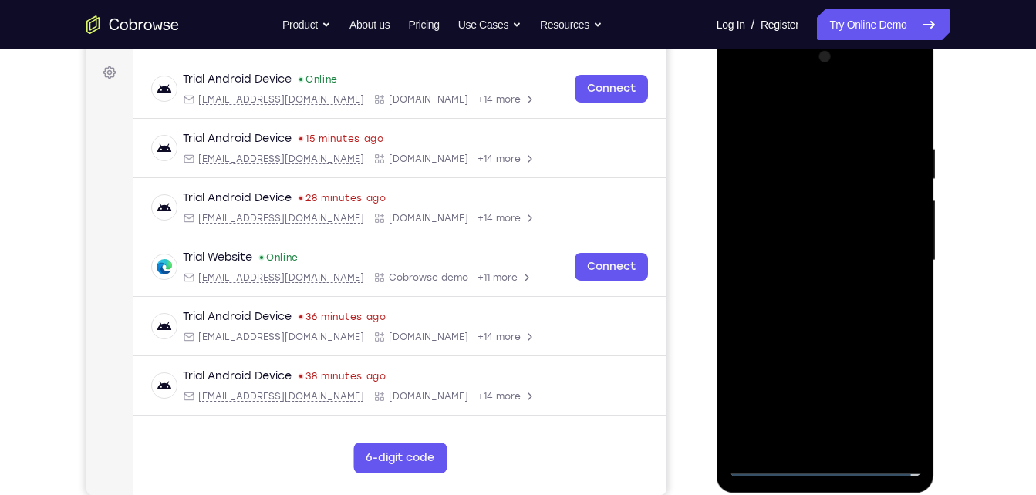
scroll to position [217, 0]
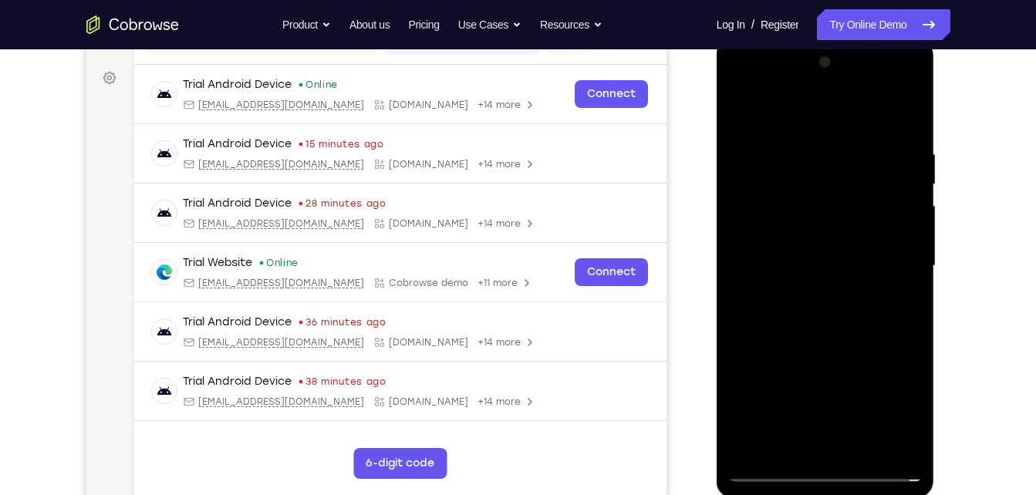
click at [750, 76] on div at bounding box center [825, 266] width 194 height 432
click at [898, 270] on div at bounding box center [825, 266] width 194 height 432
click at [810, 295] on div at bounding box center [825, 266] width 194 height 432
click at [811, 253] on div at bounding box center [825, 266] width 194 height 432
click at [812, 228] on div at bounding box center [825, 266] width 194 height 432
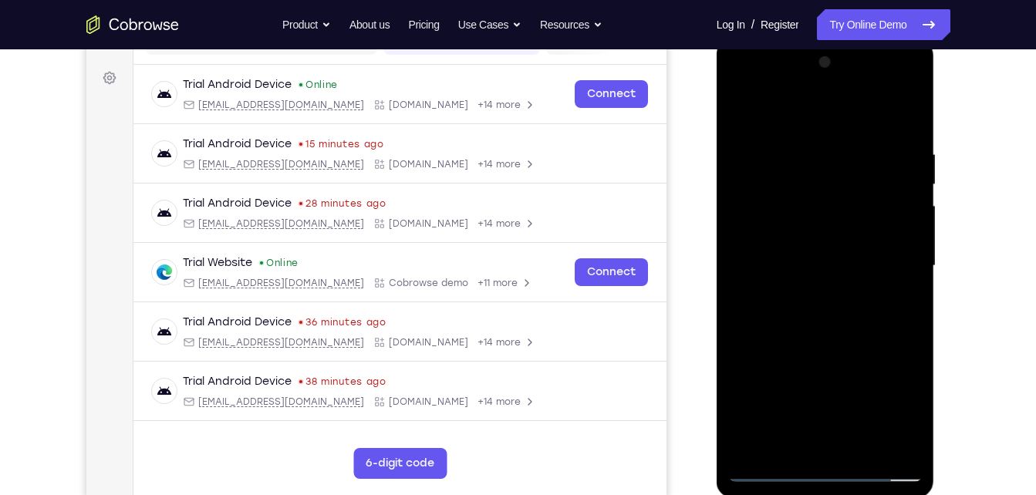
click at [788, 258] on div at bounding box center [825, 266] width 194 height 432
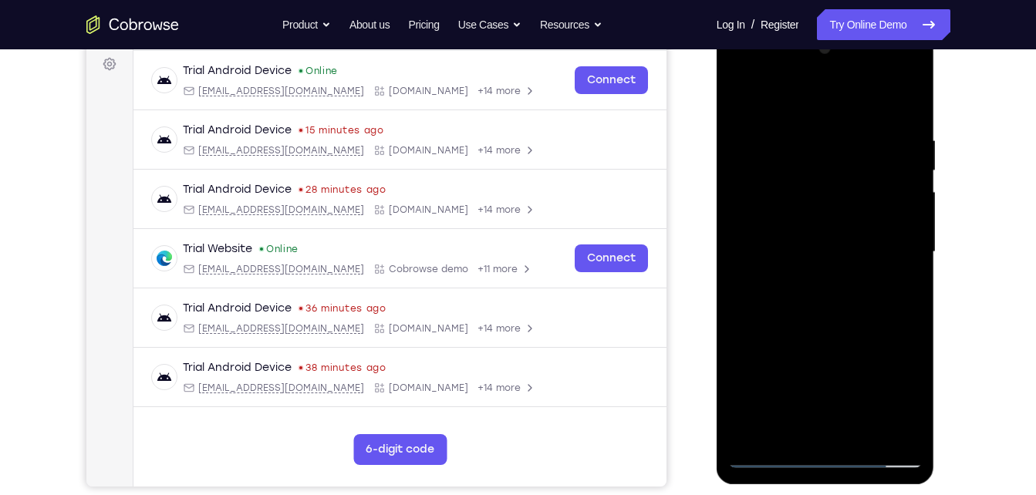
click at [846, 318] on div at bounding box center [825, 252] width 194 height 432
click at [898, 94] on div at bounding box center [825, 252] width 194 height 432
click at [907, 110] on div at bounding box center [825, 252] width 194 height 432
click at [899, 103] on div at bounding box center [825, 252] width 194 height 432
click at [855, 430] on div at bounding box center [825, 252] width 194 height 432
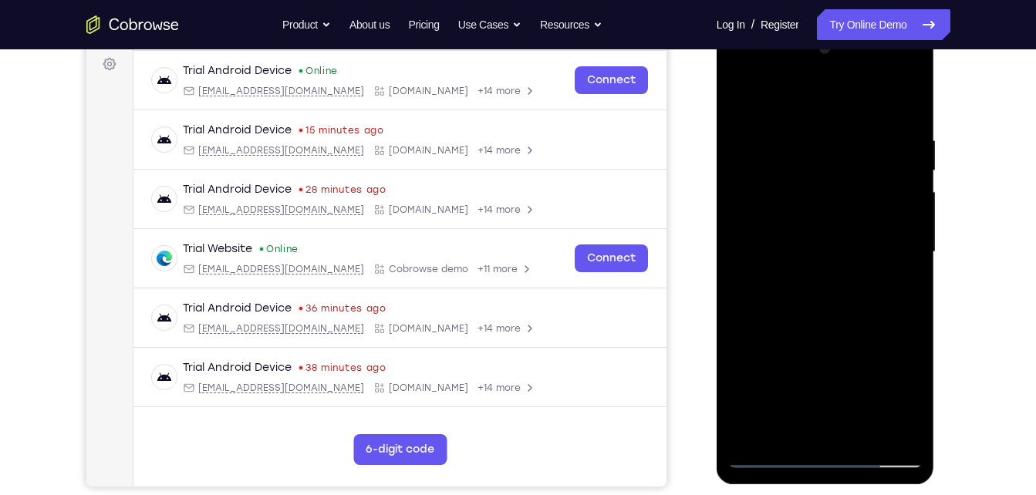
click at [821, 338] on div at bounding box center [825, 252] width 194 height 432
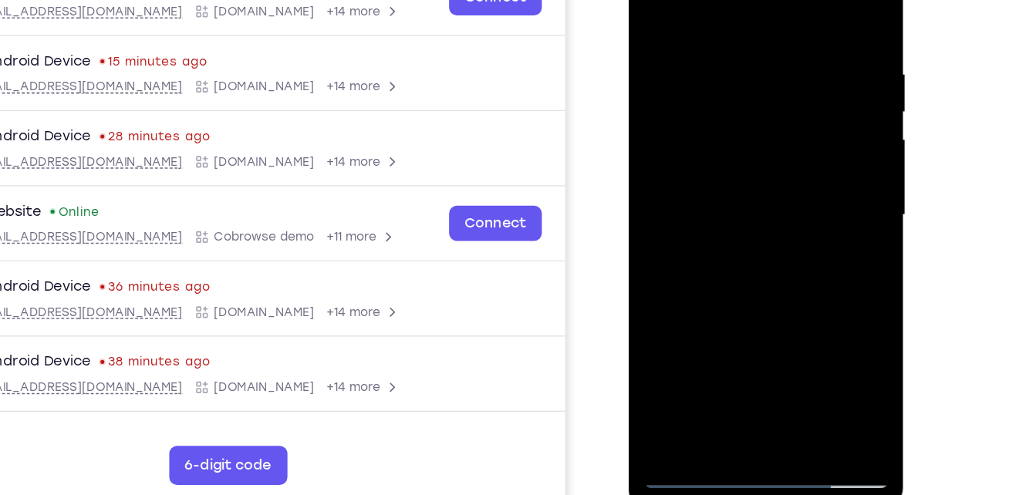
click at [706, 248] on div at bounding box center [737, 156] width 194 height 432
click at [675, 362] on div at bounding box center [737, 156] width 194 height 432
click at [680, 360] on div at bounding box center [737, 156] width 194 height 432
click at [741, 332] on div at bounding box center [737, 156] width 194 height 432
click at [660, 339] on div at bounding box center [737, 156] width 194 height 432
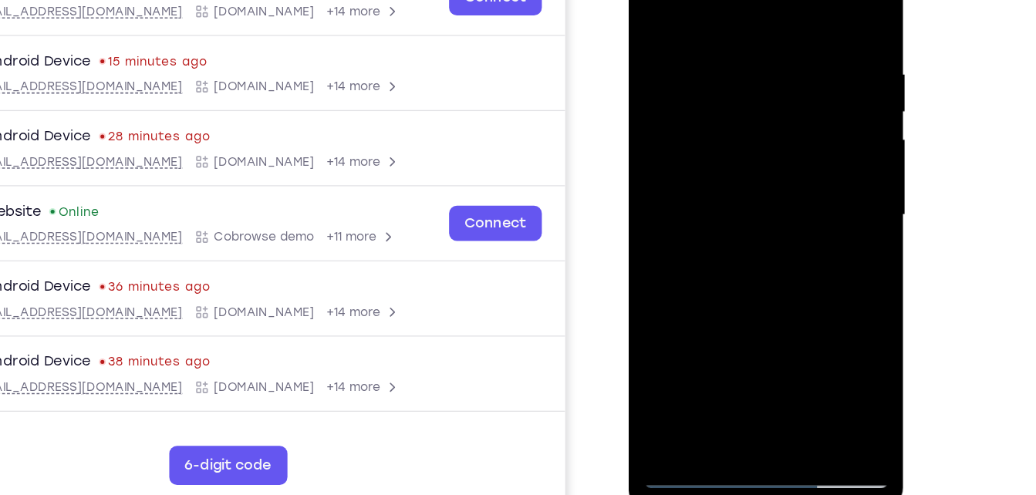
click at [666, 337] on div at bounding box center [737, 156] width 194 height 432
click at [698, 192] on div at bounding box center [737, 156] width 194 height 432
click at [731, 55] on div at bounding box center [737, 156] width 194 height 432
click at [674, 39] on div at bounding box center [737, 156] width 194 height 432
click at [805, 339] on div at bounding box center [737, 156] width 194 height 432
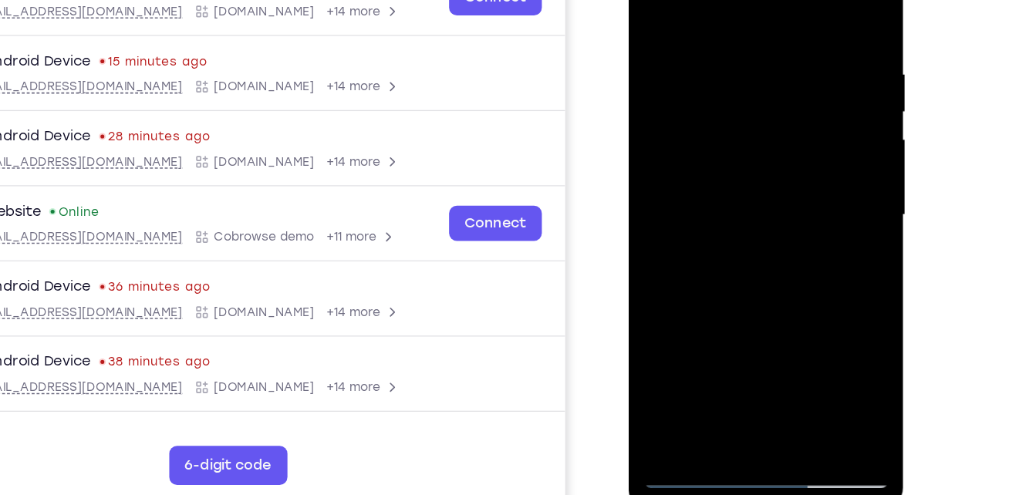
click at [815, 0] on div at bounding box center [737, 156] width 194 height 432
click at [818, 4] on div at bounding box center [737, 156] width 194 height 432
click at [664, 340] on div at bounding box center [737, 156] width 194 height 432
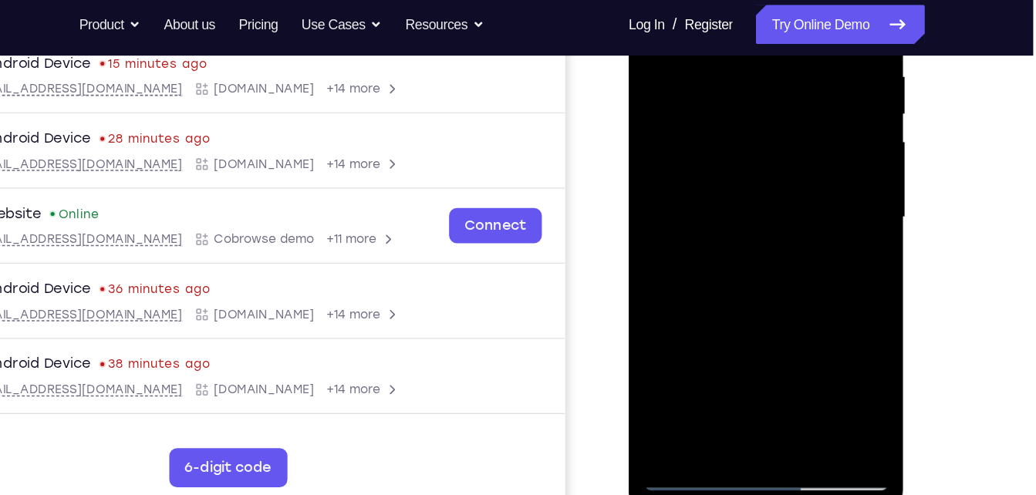
scroll to position [304, 0]
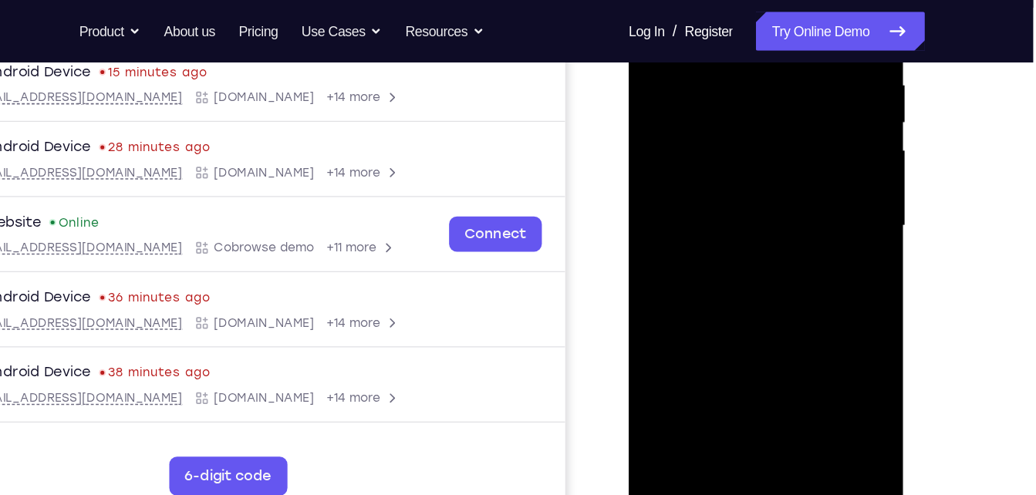
drag, startPoint x: 754, startPoint y: 205, endPoint x: 662, endPoint y: 105, distance: 136.5
click at [662, 105] on div at bounding box center [737, 167] width 194 height 432
click at [754, 204] on div at bounding box center [737, 167] width 194 height 432
drag, startPoint x: 759, startPoint y: 183, endPoint x: 683, endPoint y: 208, distance: 80.5
click at [683, 208] on div at bounding box center [737, 167] width 194 height 432
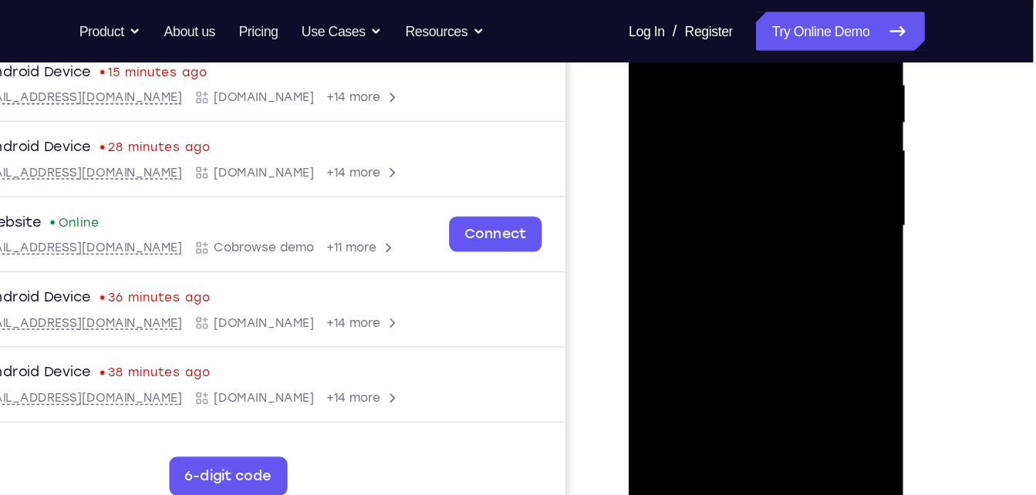
drag, startPoint x: 755, startPoint y: 170, endPoint x: 691, endPoint y: 193, distance: 67.8
click at [691, 193] on div at bounding box center [737, 167] width 194 height 432
drag, startPoint x: 731, startPoint y: 201, endPoint x: 558, endPoint y: 197, distance: 173.6
click at [629, 197] on html "Online web based iOS Simulators and Android Emulators. Run iPhone, iPad, Mobile…" at bounding box center [739, 170] width 220 height 463
click at [758, 209] on div at bounding box center [737, 167] width 194 height 432
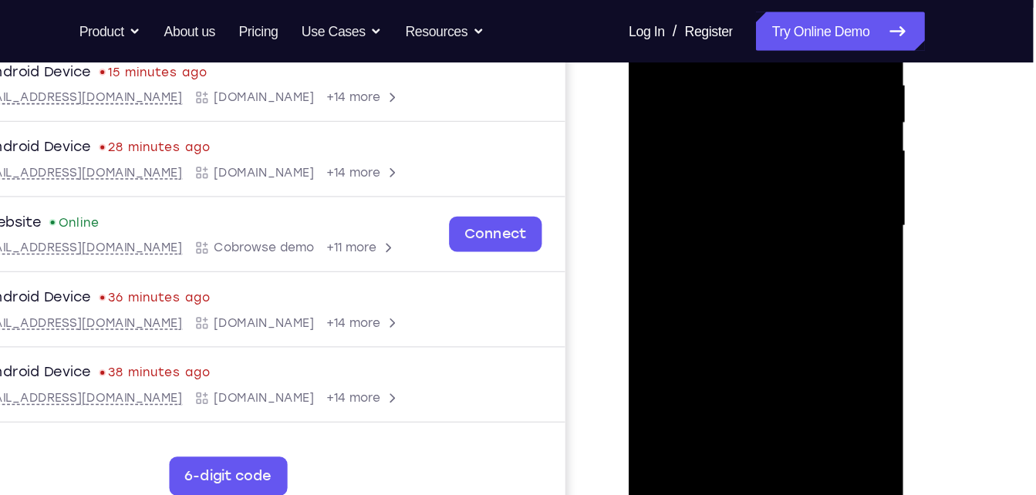
drag, startPoint x: 752, startPoint y: 175, endPoint x: 729, endPoint y: 191, distance: 28.2
click at [729, 191] on div at bounding box center [737, 167] width 194 height 432
drag, startPoint x: 737, startPoint y: 164, endPoint x: 625, endPoint y: 194, distance: 116.4
click at [629, 194] on html "Online web based iOS Simulators and Android Emulators. Run iPhone, iPad, Mobile…" at bounding box center [739, 170] width 220 height 463
drag, startPoint x: 692, startPoint y: 181, endPoint x: 599, endPoint y: 185, distance: 93.4
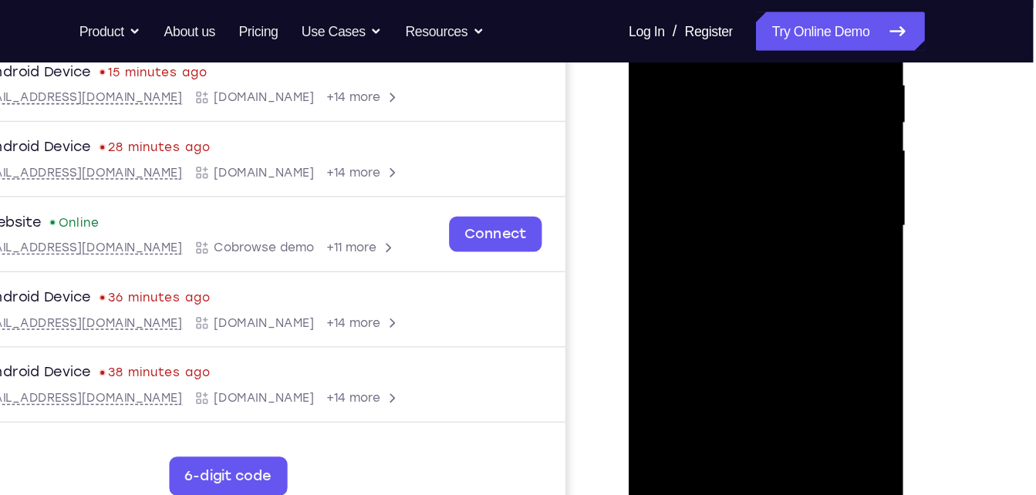
click at [629, 185] on html "Online web based iOS Simulators and Android Emulators. Run iPhone, iPad, Mobile…" at bounding box center [739, 170] width 220 height 463
drag, startPoint x: 770, startPoint y: 166, endPoint x: 683, endPoint y: 194, distance: 91.5
click at [683, 194] on div at bounding box center [737, 167] width 194 height 432
drag, startPoint x: 758, startPoint y: 170, endPoint x: 660, endPoint y: 149, distance: 100.3
click at [660, 149] on div at bounding box center [737, 167] width 194 height 432
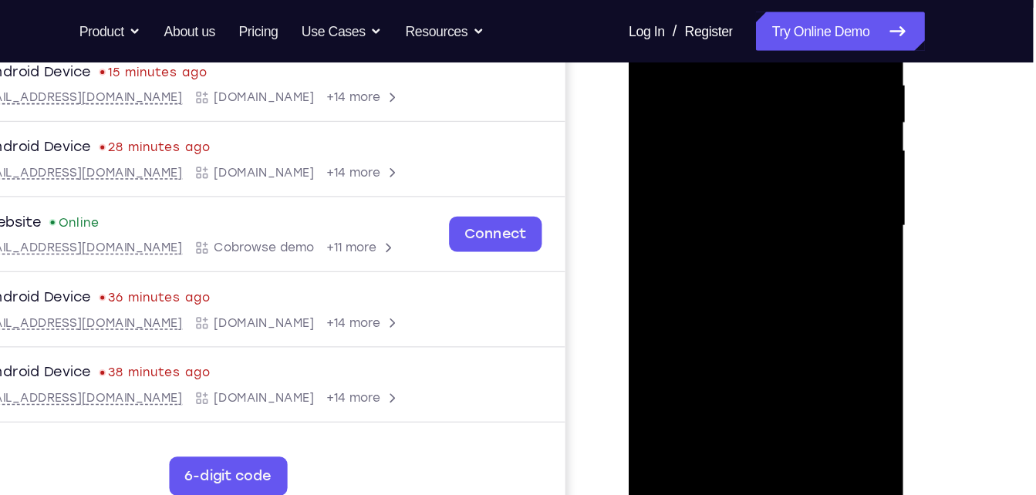
drag, startPoint x: 771, startPoint y: 179, endPoint x: 707, endPoint y: 204, distance: 69.3
click at [707, 204] on div at bounding box center [737, 167] width 194 height 432
drag, startPoint x: 680, startPoint y: 188, endPoint x: 656, endPoint y: 181, distance: 24.2
click at [656, 181] on div at bounding box center [737, 167] width 194 height 432
drag, startPoint x: 765, startPoint y: 173, endPoint x: 661, endPoint y: 182, distance: 104.6
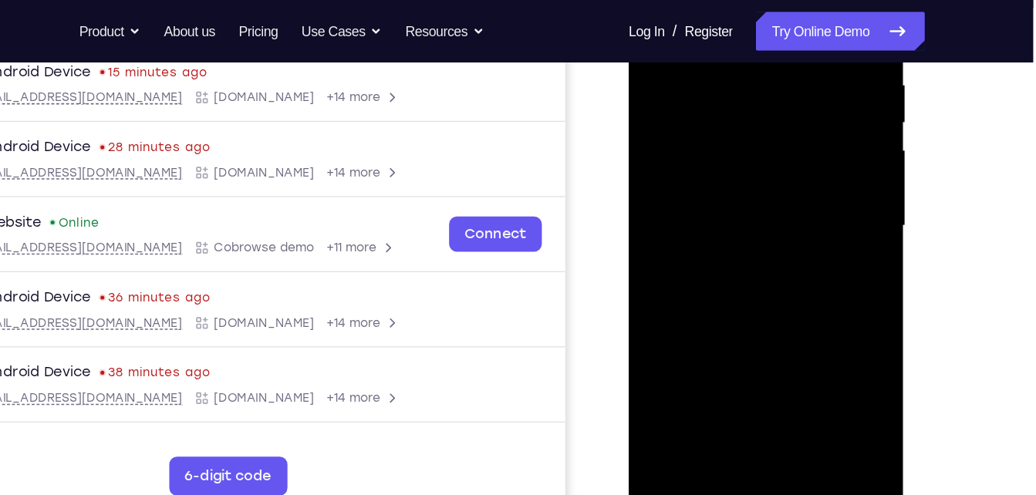
click at [661, 182] on div at bounding box center [737, 167] width 194 height 432
drag, startPoint x: 759, startPoint y: 164, endPoint x: 665, endPoint y: 141, distance: 96.9
click at [665, 141] on div at bounding box center [737, 167] width 194 height 432
click at [694, 201] on div at bounding box center [737, 167] width 194 height 432
drag, startPoint x: 697, startPoint y: 185, endPoint x: 680, endPoint y: 181, distance: 17.4
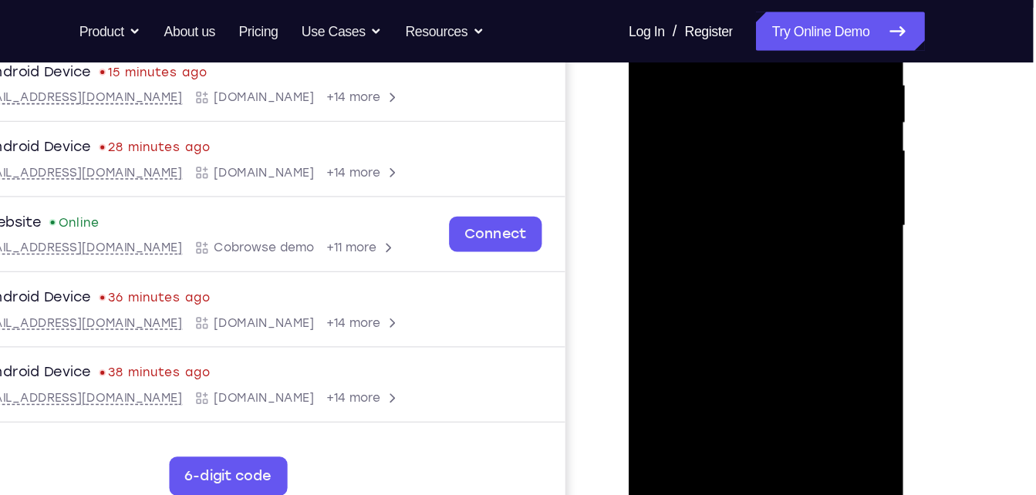
click at [680, 181] on div at bounding box center [737, 167] width 194 height 432
drag, startPoint x: 755, startPoint y: 179, endPoint x: 656, endPoint y: 201, distance: 101.1
click at [656, 201] on div at bounding box center [737, 167] width 194 height 432
drag, startPoint x: 765, startPoint y: 164, endPoint x: 701, endPoint y: 147, distance: 66.4
click at [701, 147] on div at bounding box center [737, 167] width 194 height 432
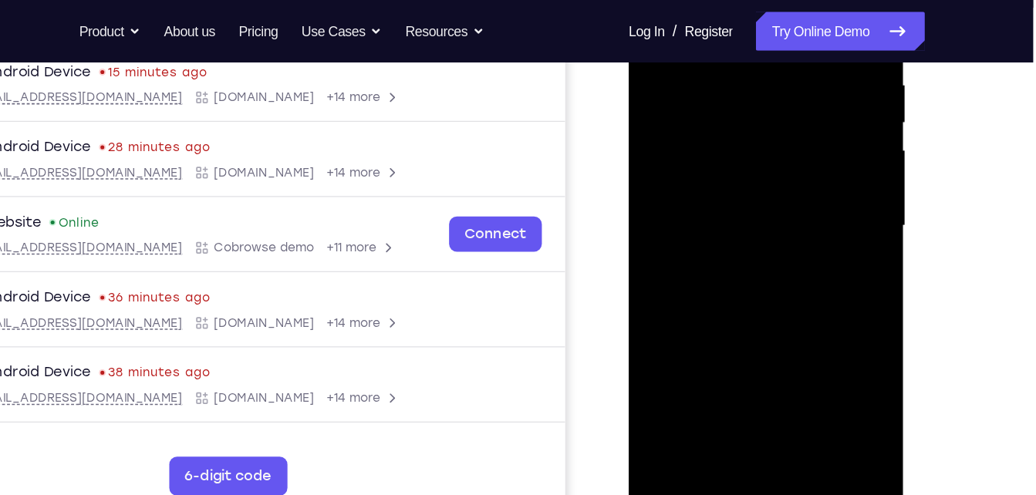
drag, startPoint x: 746, startPoint y: 183, endPoint x: 640, endPoint y: 171, distance: 107.1
click at [640, 171] on div at bounding box center [737, 167] width 194 height 432
drag, startPoint x: 691, startPoint y: 198, endPoint x: 645, endPoint y: 150, distance: 67.1
click at [645, 150] on div at bounding box center [737, 167] width 194 height 432
drag, startPoint x: 724, startPoint y: 172, endPoint x: 646, endPoint y: 160, distance: 78.0
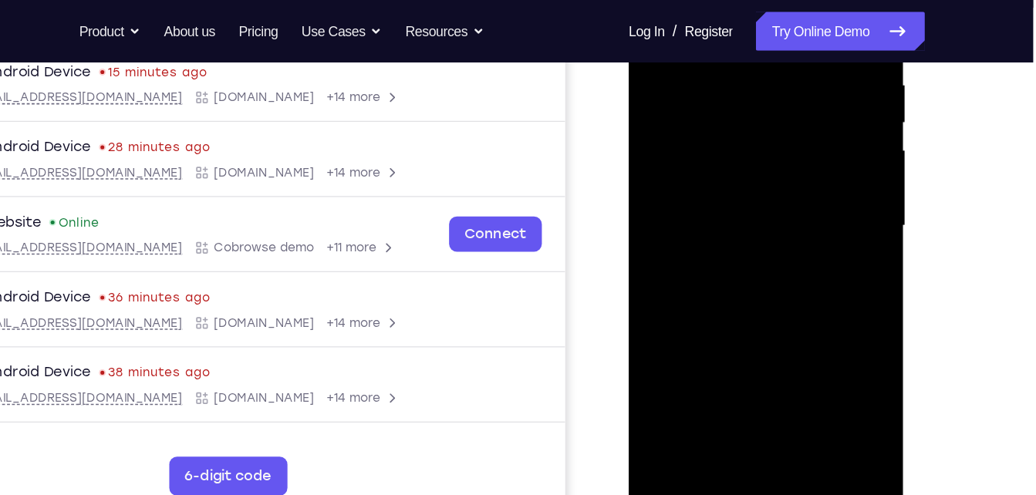
click at [646, 160] on div at bounding box center [737, 167] width 194 height 432
drag, startPoint x: 757, startPoint y: 159, endPoint x: 700, endPoint y: 143, distance: 59.3
click at [700, 143] on div at bounding box center [737, 167] width 194 height 432
click at [747, 202] on div at bounding box center [737, 167] width 194 height 432
click at [700, 208] on div at bounding box center [737, 167] width 194 height 432
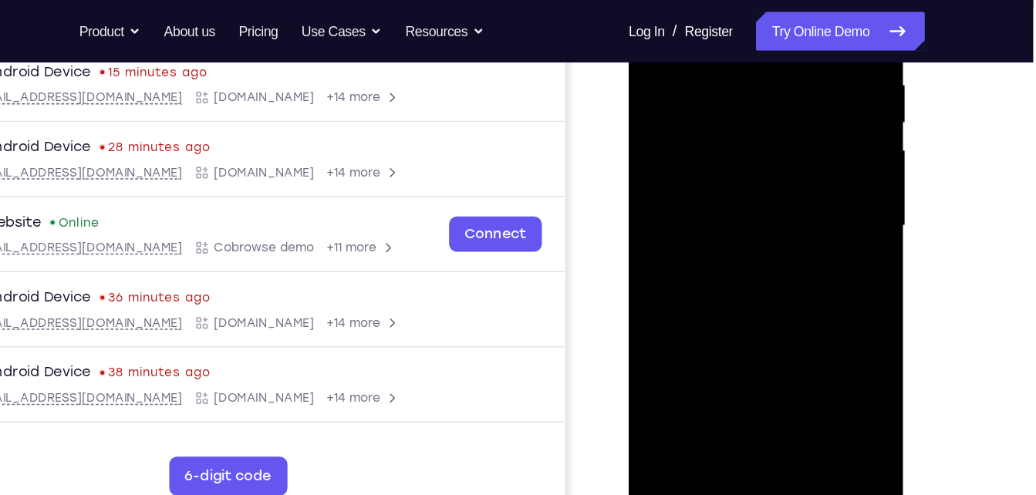
drag, startPoint x: 729, startPoint y: 188, endPoint x: 610, endPoint y: 181, distance: 119.1
click at [629, 181] on html "Online web based iOS Simulators and Android Emulators. Run iPhone, iPad, Mobile…" at bounding box center [739, 170] width 220 height 463
drag, startPoint x: 682, startPoint y: 173, endPoint x: 639, endPoint y: 169, distance: 43.4
click at [639, 169] on div at bounding box center [738, 169] width 218 height 460
drag, startPoint x: 750, startPoint y: 164, endPoint x: 617, endPoint y: 168, distance: 132.7
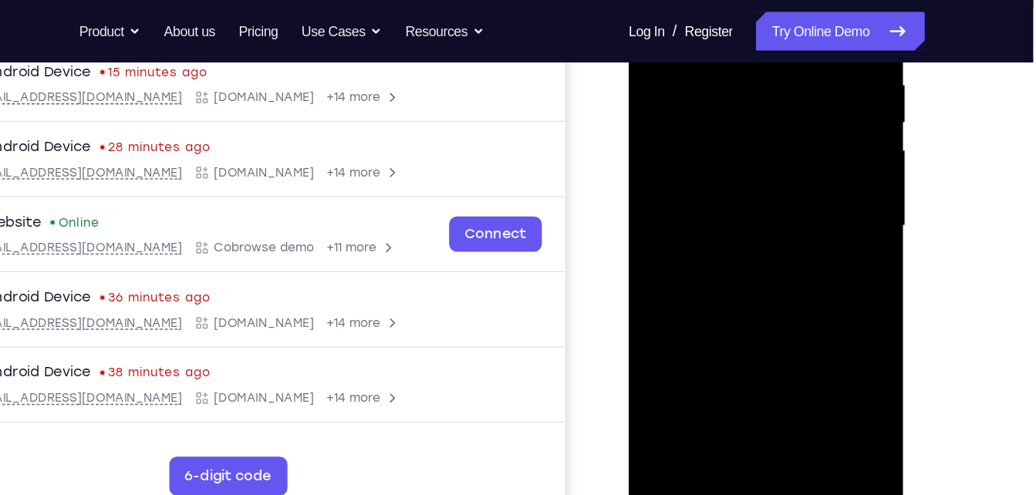
click at [629, 168] on html "Online web based iOS Simulators and Android Emulators. Run iPhone, iPad, Mobile…" at bounding box center [739, 170] width 220 height 463
drag, startPoint x: 749, startPoint y: 156, endPoint x: 660, endPoint y: 164, distance: 89.0
click at [660, 164] on div at bounding box center [737, 167] width 194 height 432
drag, startPoint x: 762, startPoint y: 150, endPoint x: 619, endPoint y: 128, distance: 145.1
click at [629, 128] on html "Online web based iOS Simulators and Android Emulators. Run iPhone, iPad, Mobile…" at bounding box center [739, 170] width 220 height 463
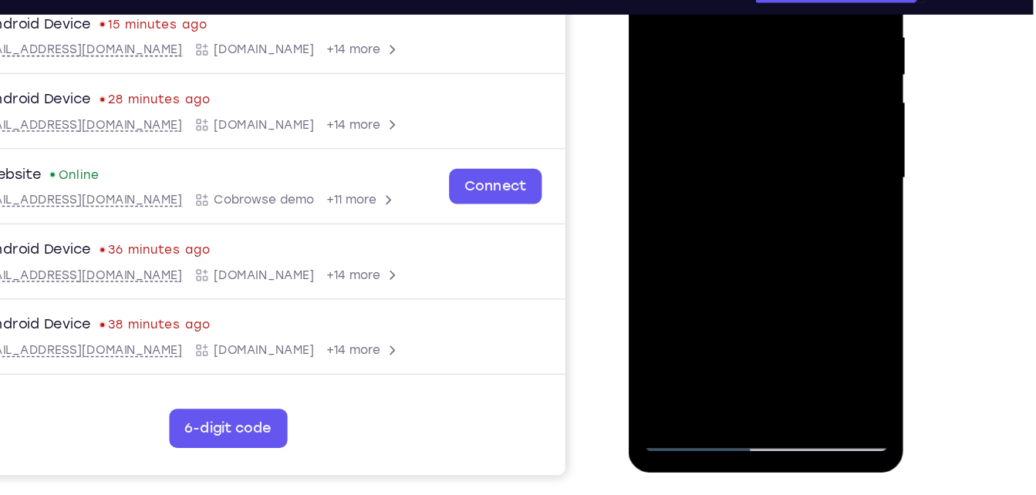
click at [778, 292] on div at bounding box center [737, 119] width 194 height 432
click at [779, 116] on div at bounding box center [737, 119] width 194 height 432
click at [713, 288] on div at bounding box center [737, 119] width 194 height 432
click at [810, 159] on div at bounding box center [737, 119] width 194 height 432
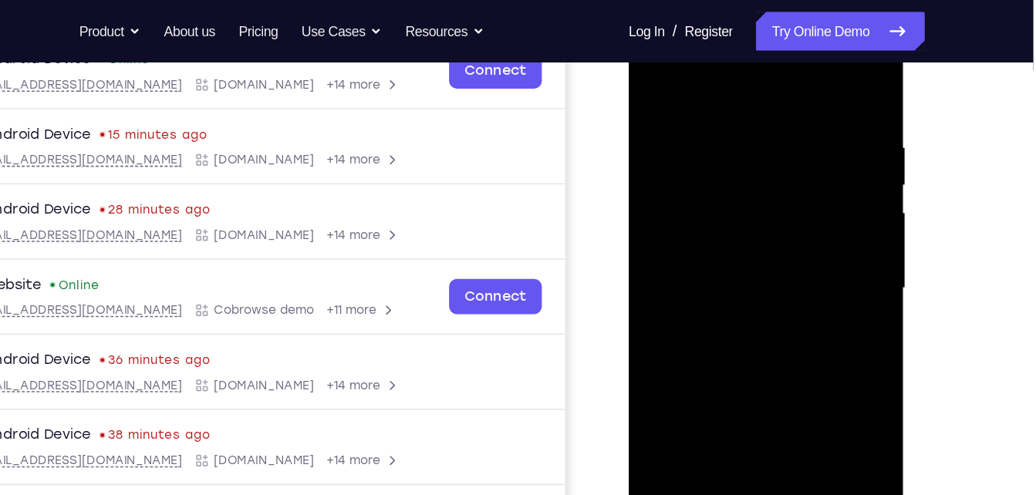
scroll to position [248, 0]
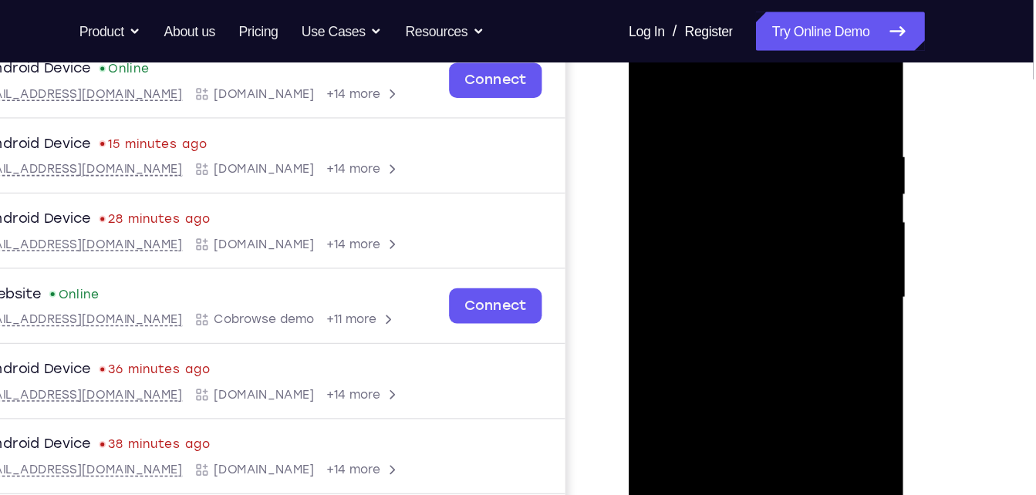
click at [656, 85] on div at bounding box center [737, 237] width 194 height 432
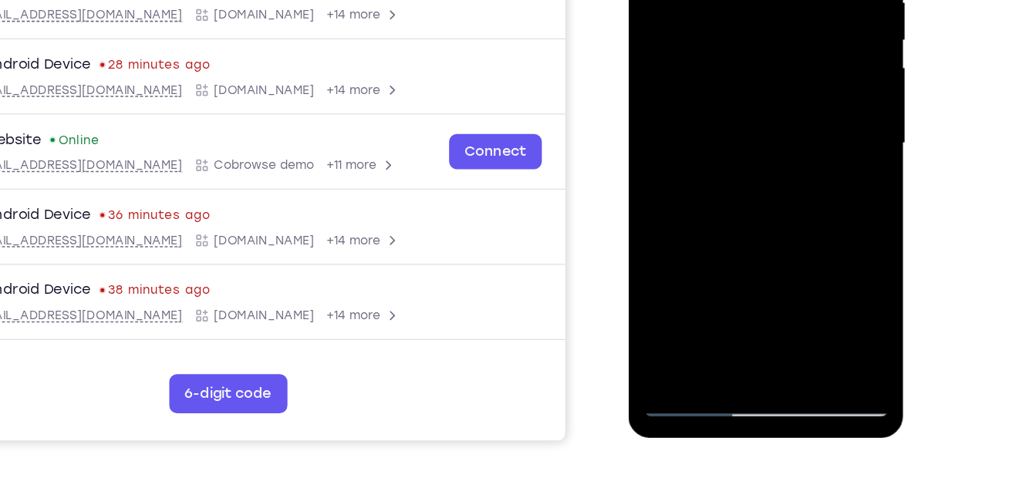
scroll to position [271, 0]
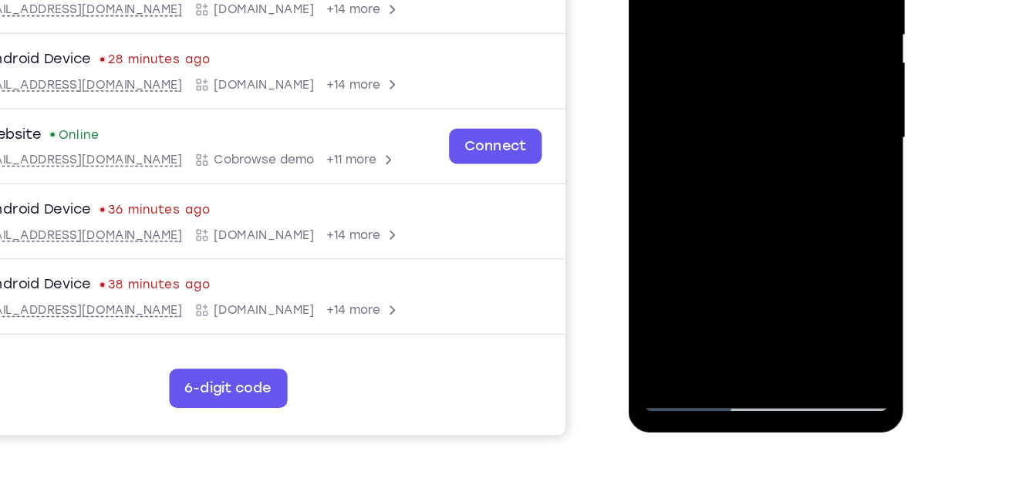
click at [677, 285] on div at bounding box center [737, 79] width 194 height 432
click at [677, 286] on div at bounding box center [737, 79] width 194 height 432
drag, startPoint x: 724, startPoint y: 178, endPoint x: 721, endPoint y: 207, distance: 28.8
click at [721, 207] on div at bounding box center [737, 79] width 194 height 432
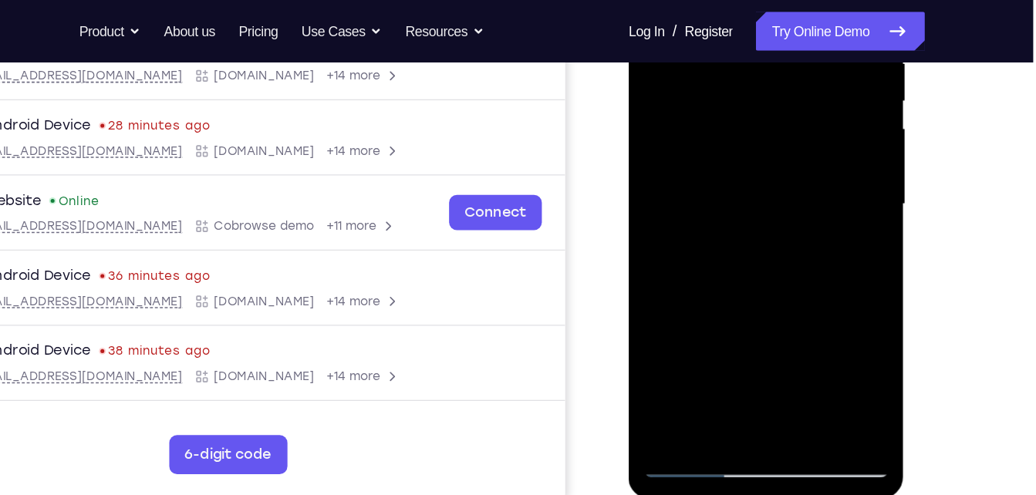
scroll to position [281, 0]
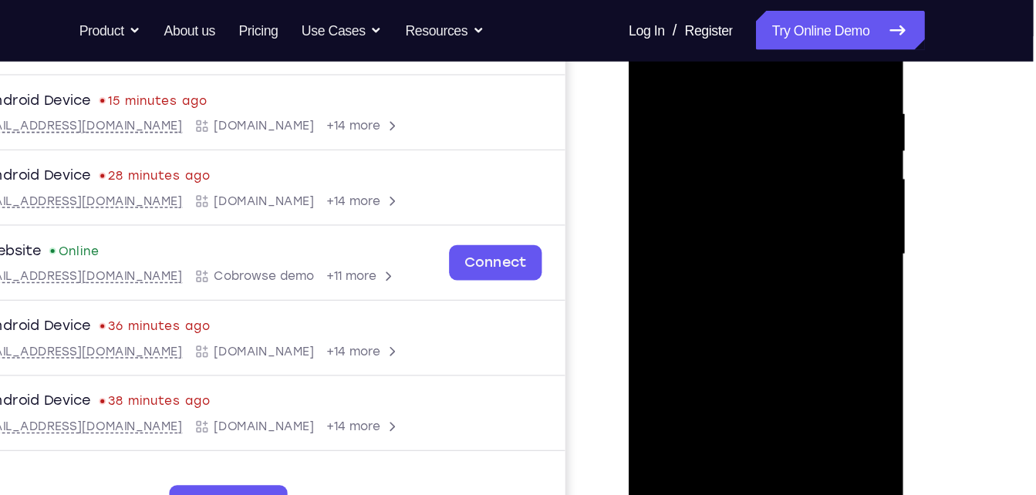
click at [792, 65] on div at bounding box center [737, 194] width 194 height 432
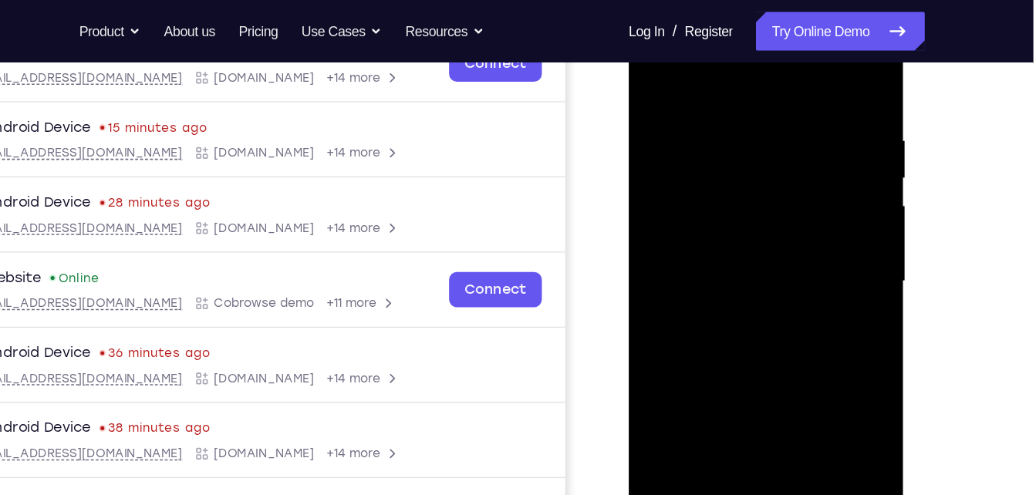
scroll to position [258, 0]
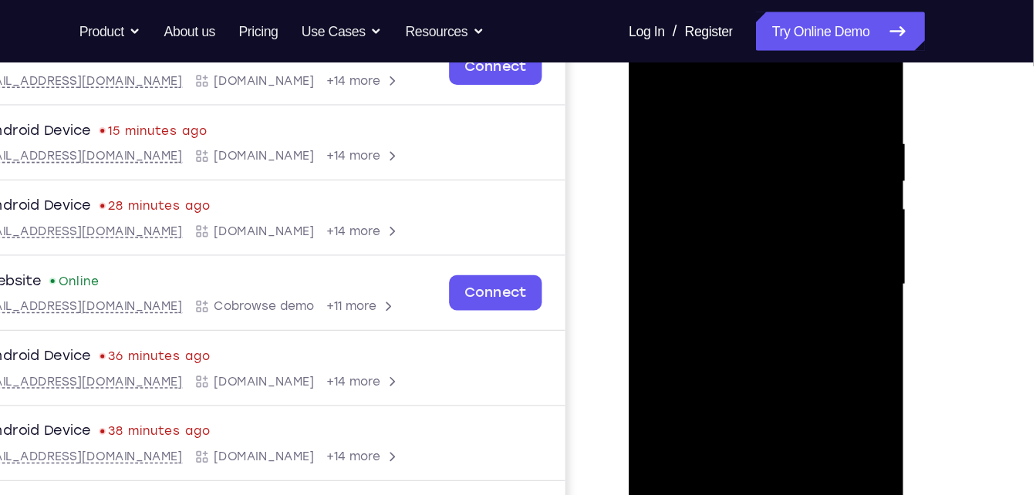
click at [818, 77] on div at bounding box center [737, 225] width 194 height 432
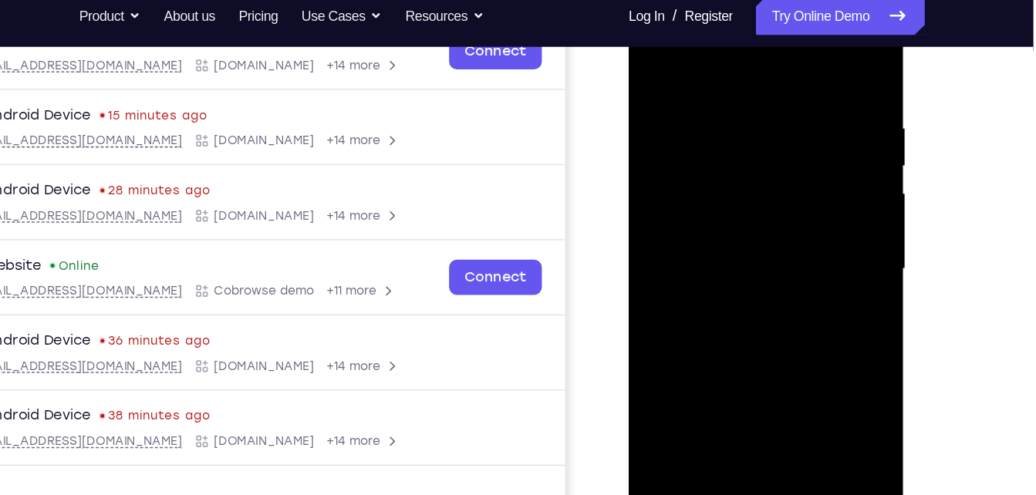
click at [683, 89] on div at bounding box center [737, 209] width 194 height 432
click at [653, 53] on div at bounding box center [737, 209] width 194 height 432
drag, startPoint x: 710, startPoint y: 170, endPoint x: 694, endPoint y: 91, distance: 80.5
click at [694, 91] on div at bounding box center [737, 209] width 194 height 432
drag, startPoint x: 735, startPoint y: 133, endPoint x: 696, endPoint y: 244, distance: 117.8
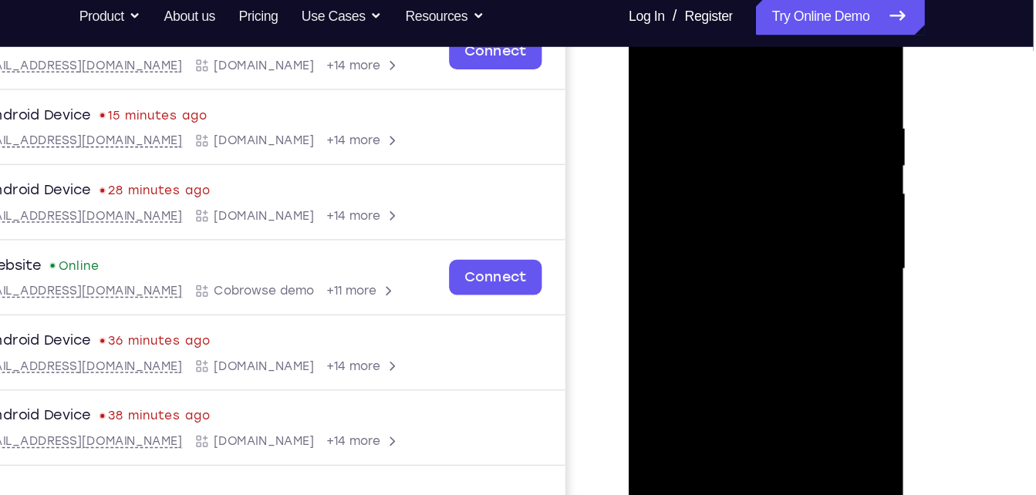
click at [696, 244] on div at bounding box center [737, 209] width 194 height 432
click at [653, 59] on div at bounding box center [737, 209] width 194 height 432
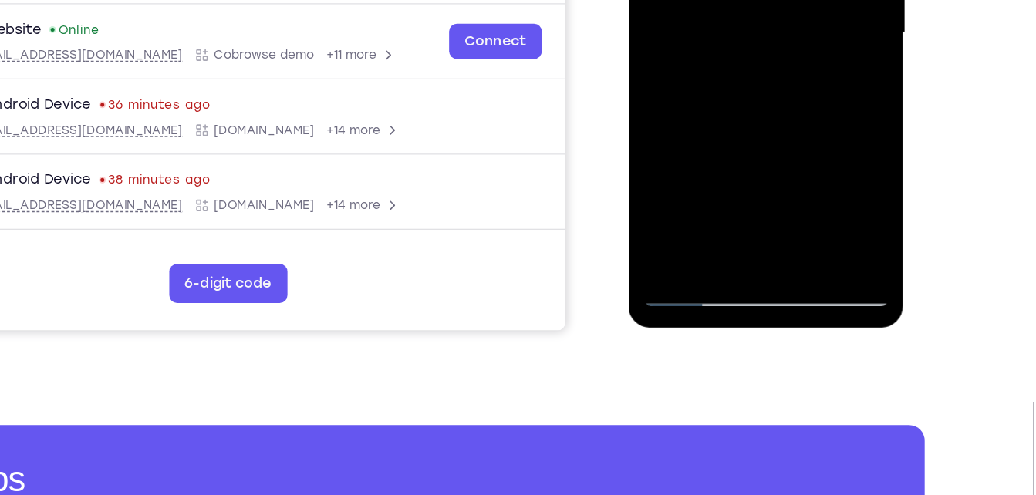
scroll to position [360, 0]
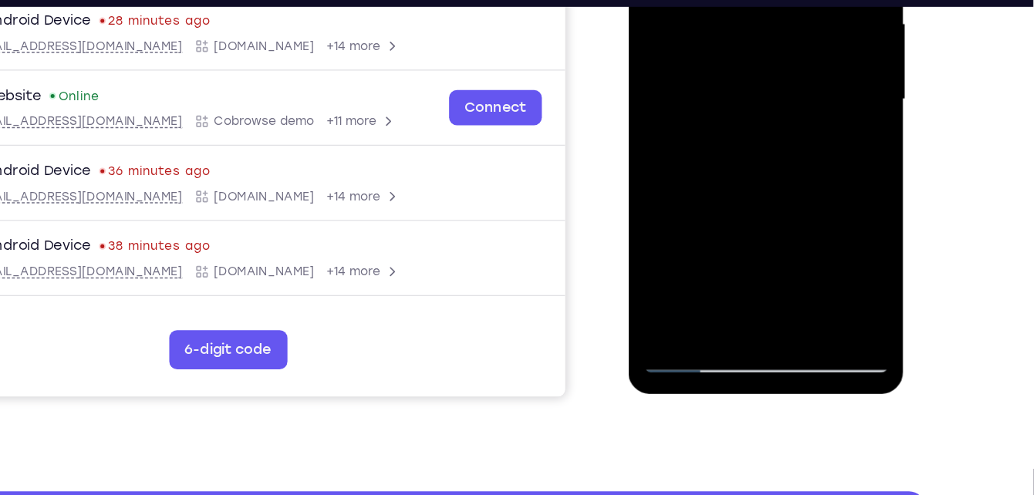
click at [717, 27] on div at bounding box center [737, 39] width 194 height 432
click at [710, 214] on div at bounding box center [737, 39] width 194 height 432
click at [698, 223] on div at bounding box center [737, 39] width 194 height 432
click at [784, 123] on div at bounding box center [737, 39] width 194 height 432
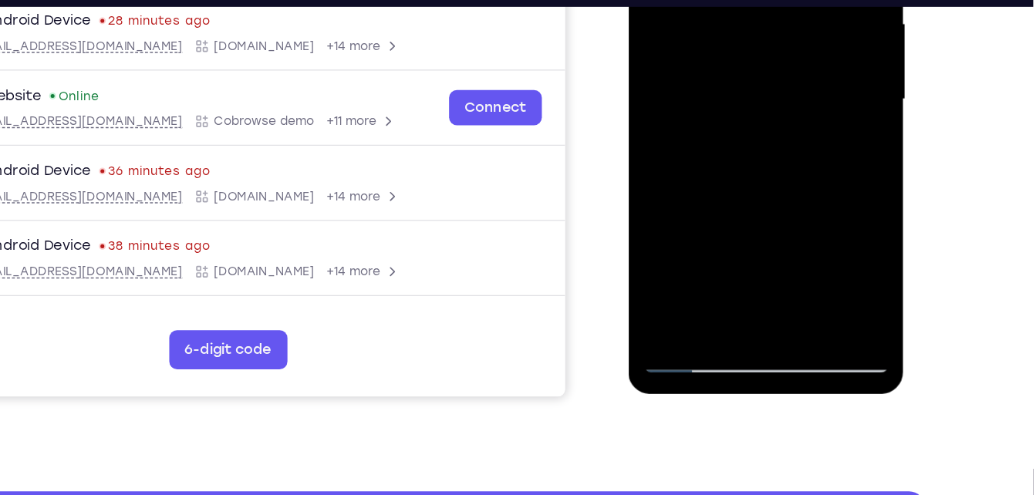
drag, startPoint x: 784, startPoint y: 123, endPoint x: 813, endPoint y: 62, distance: 67.6
click at [813, 62] on div at bounding box center [737, 39] width 194 height 432
click at [714, 208] on div at bounding box center [737, 39] width 194 height 432
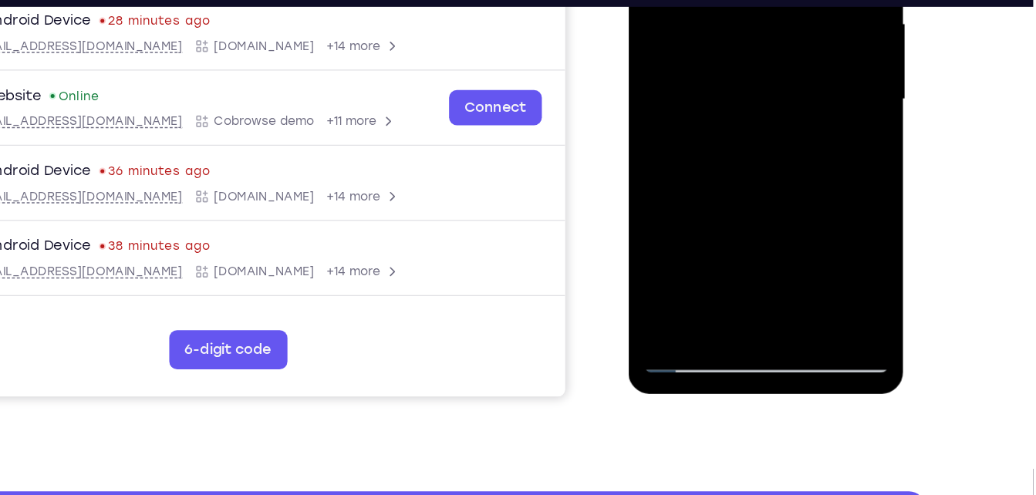
click at [807, 76] on div at bounding box center [737, 39] width 194 height 432
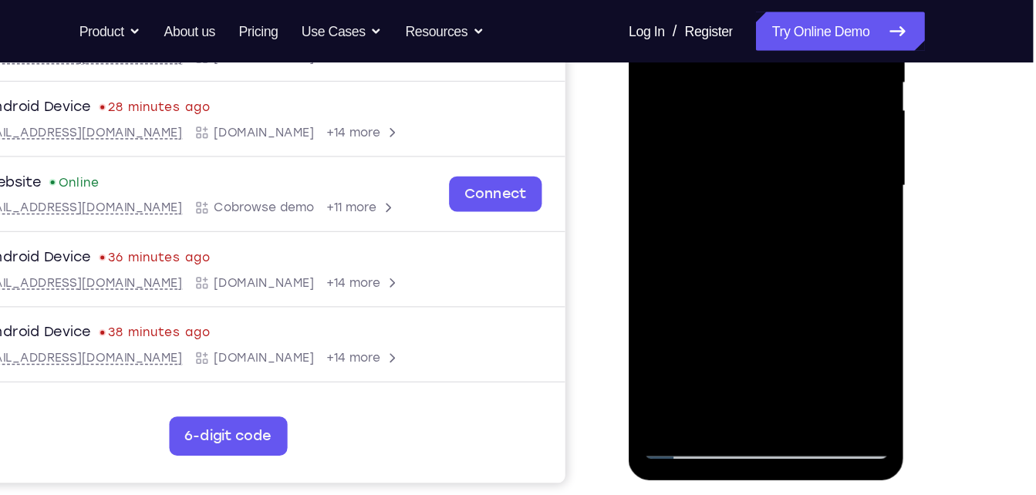
scroll to position [335, 0]
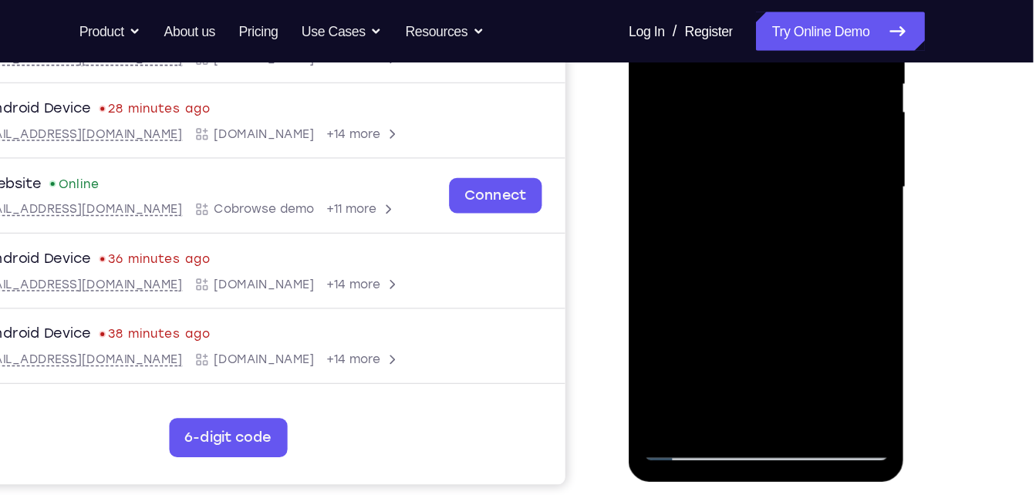
click at [676, 332] on div at bounding box center [737, 127] width 194 height 432
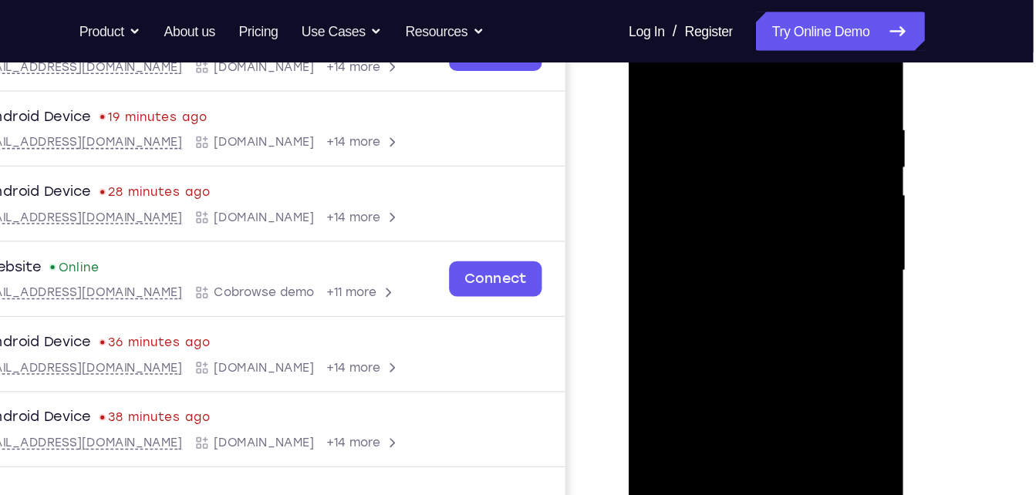
scroll to position [251, 0]
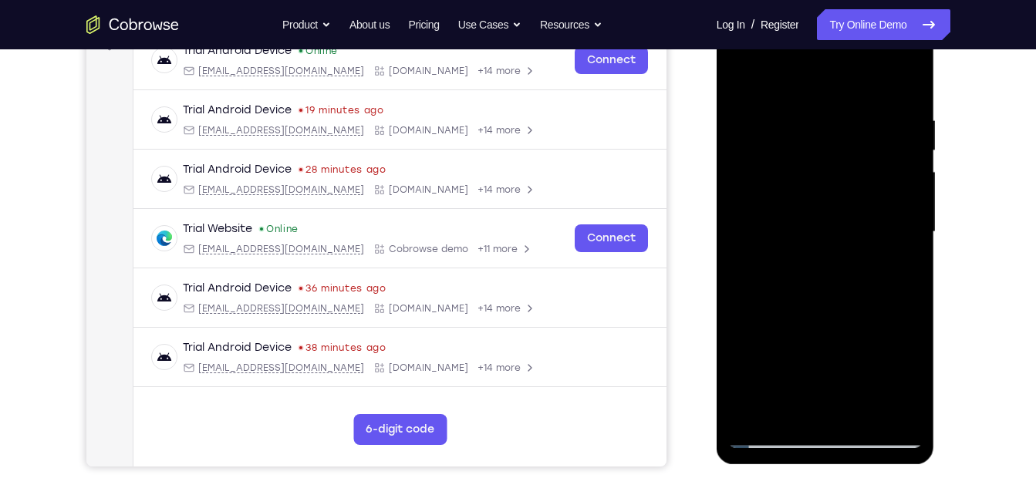
click at [741, 76] on div at bounding box center [825, 232] width 194 height 432
click at [804, 228] on div at bounding box center [825, 232] width 194 height 432
click at [778, 402] on div at bounding box center [825, 232] width 194 height 432
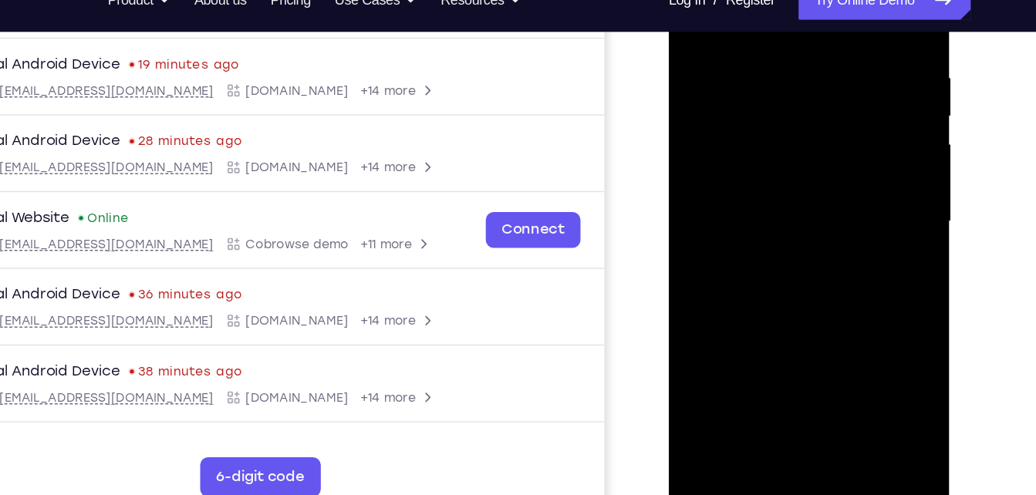
click at [856, 201] on div at bounding box center [777, 156] width 194 height 432
click at [756, 67] on div at bounding box center [777, 156] width 194 height 432
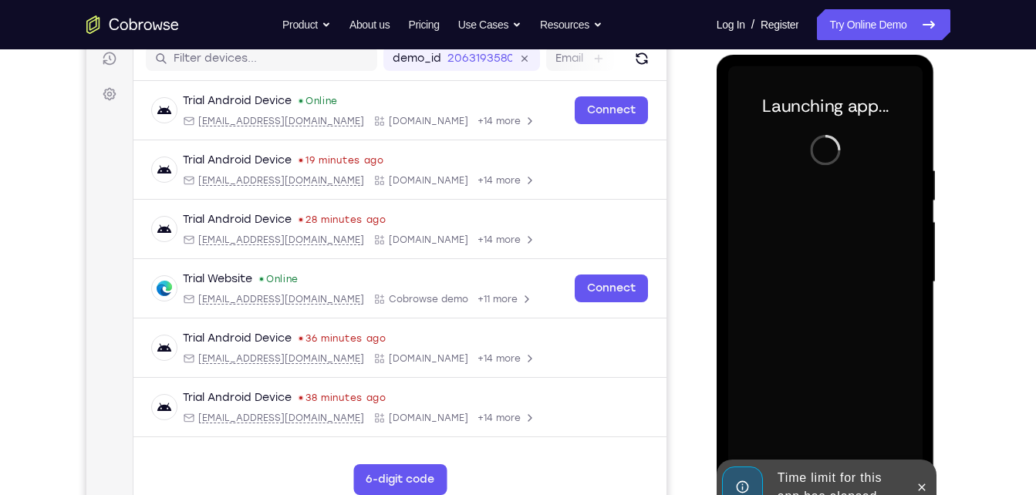
scroll to position [222, 0]
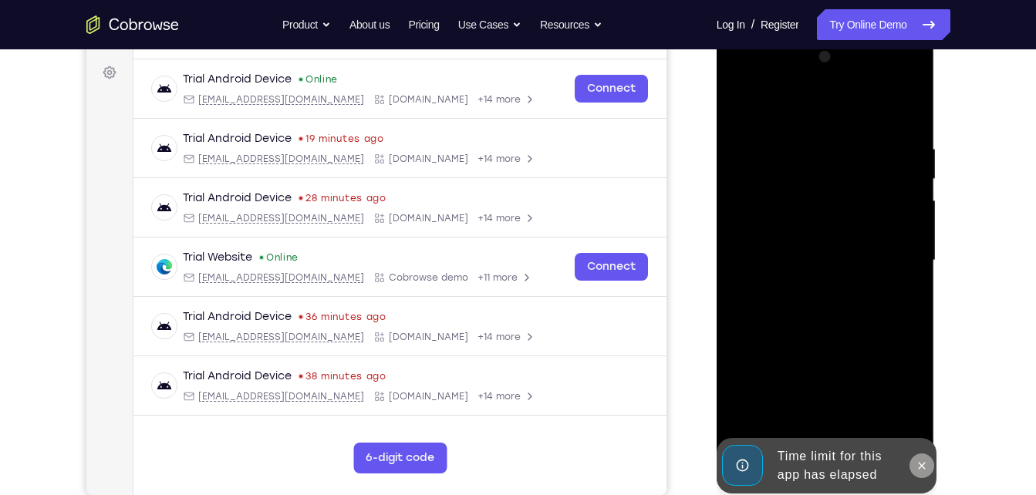
click at [918, 461] on icon at bounding box center [922, 466] width 12 height 12
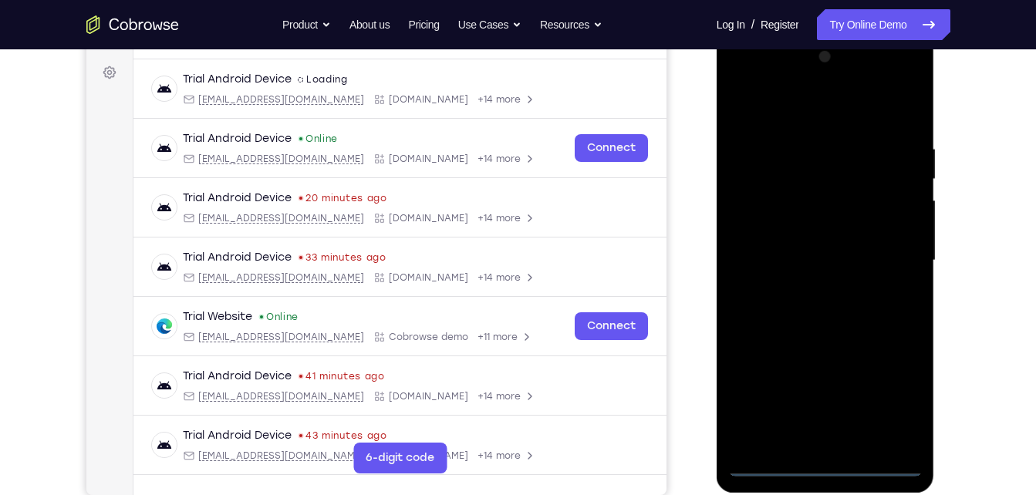
click at [842, 468] on div at bounding box center [825, 261] width 194 height 432
click at [903, 410] on div at bounding box center [825, 261] width 194 height 432
click at [770, 69] on div at bounding box center [825, 261] width 194 height 432
click at [893, 247] on div at bounding box center [825, 261] width 194 height 432
click at [805, 292] on div at bounding box center [825, 261] width 194 height 432
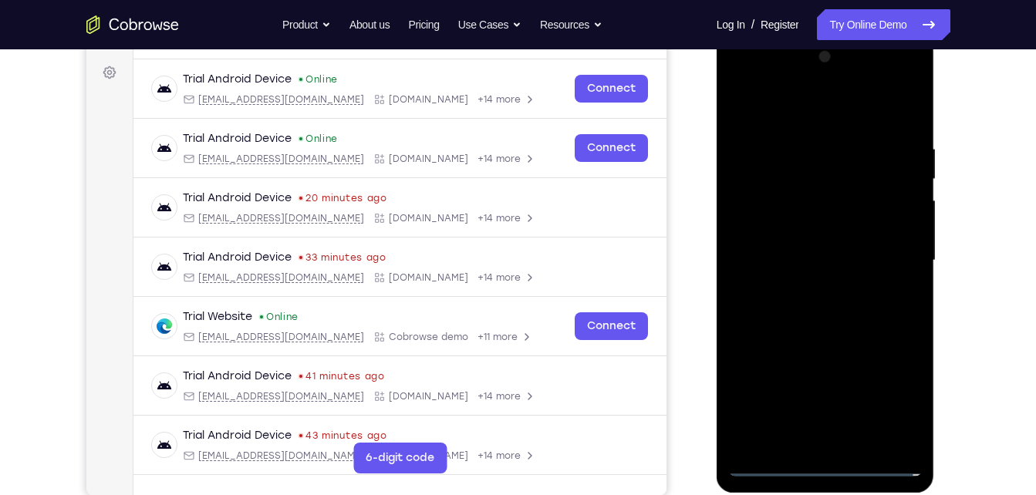
click at [830, 231] on div at bounding box center [825, 261] width 194 height 432
click at [829, 243] on div at bounding box center [825, 261] width 194 height 432
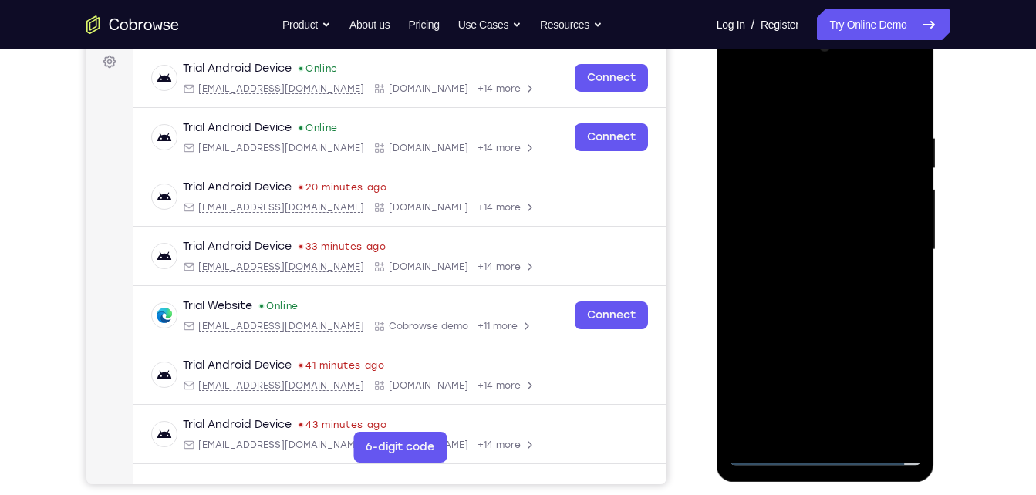
click at [899, 427] on div at bounding box center [825, 250] width 194 height 432
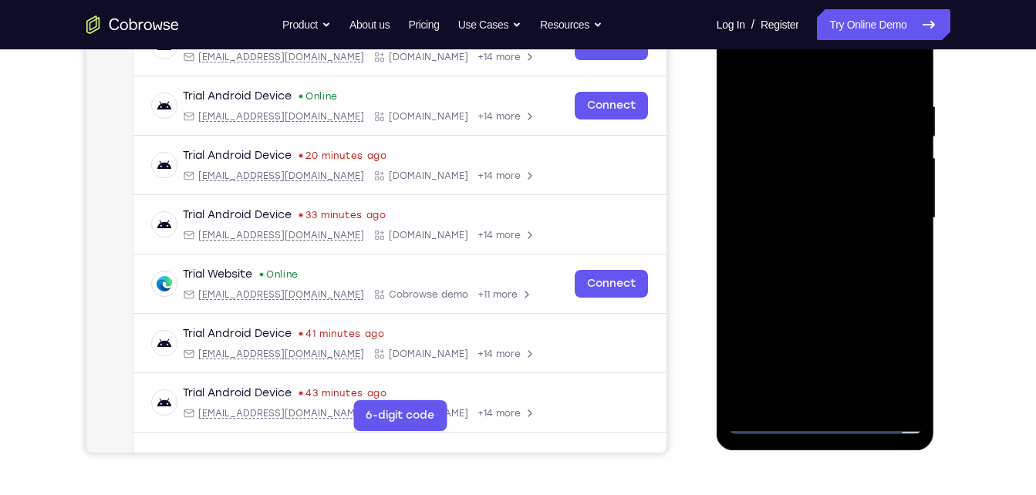
click at [899, 153] on div at bounding box center [825, 218] width 194 height 432
click at [903, 59] on div at bounding box center [825, 218] width 194 height 432
click at [845, 179] on div at bounding box center [825, 218] width 194 height 432
click at [862, 403] on div at bounding box center [825, 218] width 194 height 432
click at [825, 302] on div at bounding box center [825, 218] width 194 height 432
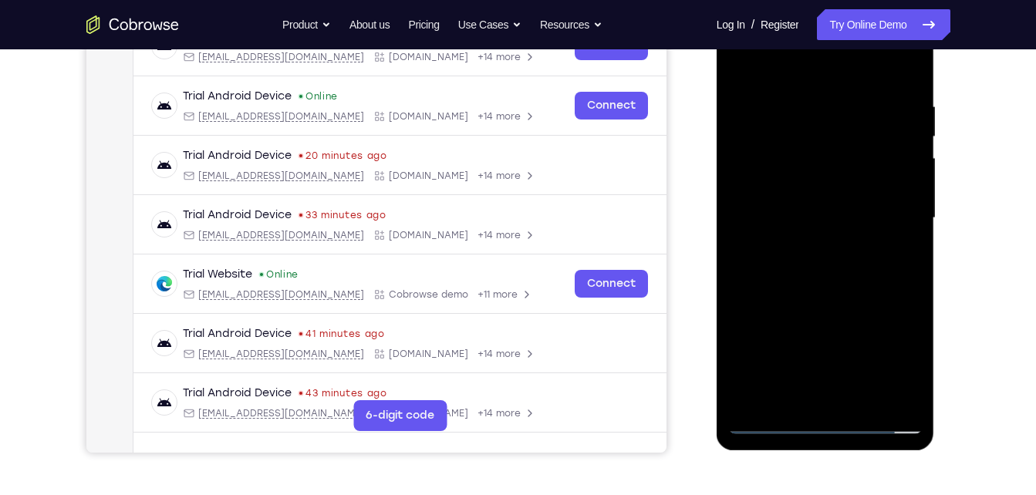
click at [829, 215] on div at bounding box center [825, 218] width 194 height 432
drag, startPoint x: 832, startPoint y: 205, endPoint x: 832, endPoint y: 220, distance: 14.7
click at [832, 220] on div at bounding box center [825, 218] width 194 height 432
click at [799, 212] on div at bounding box center [825, 218] width 194 height 432
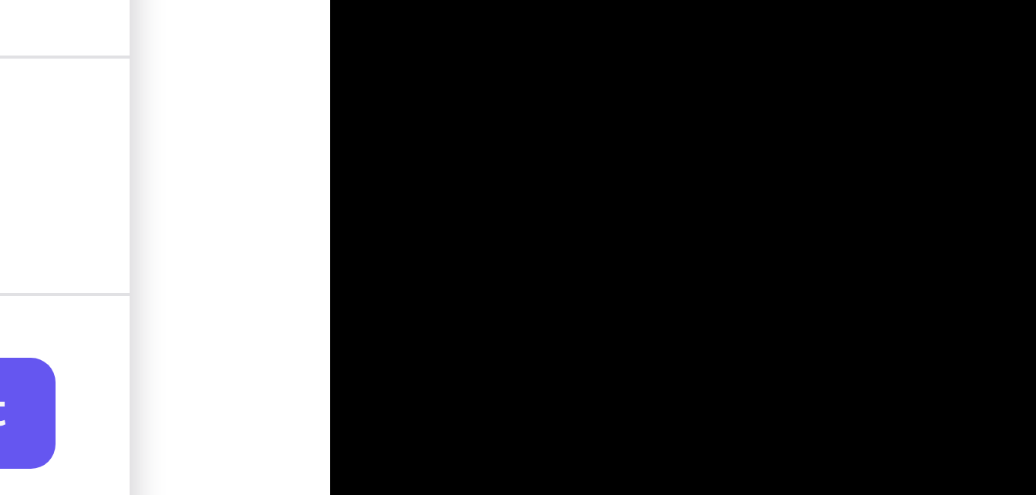
click at [714, 214] on div at bounding box center [827, 216] width 247 height 474
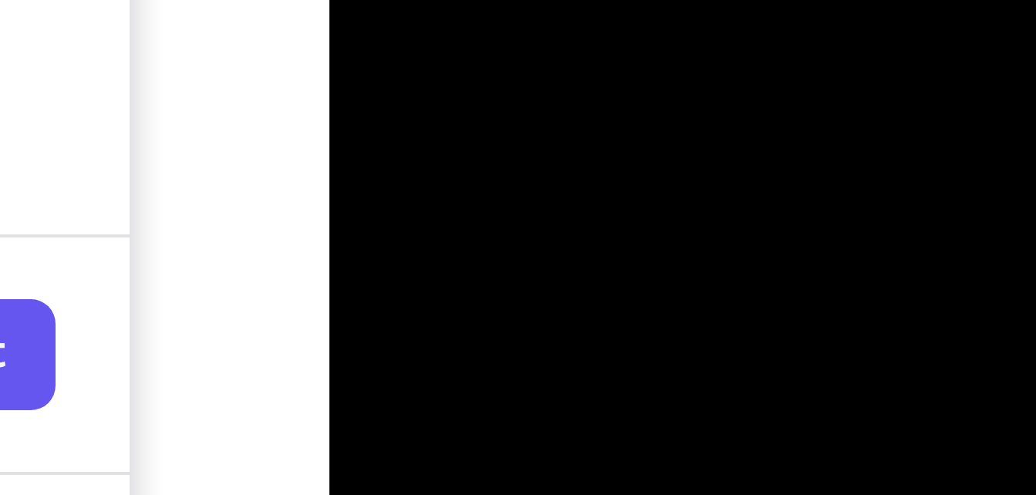
click at [707, 248] on div at bounding box center [827, 216] width 247 height 474
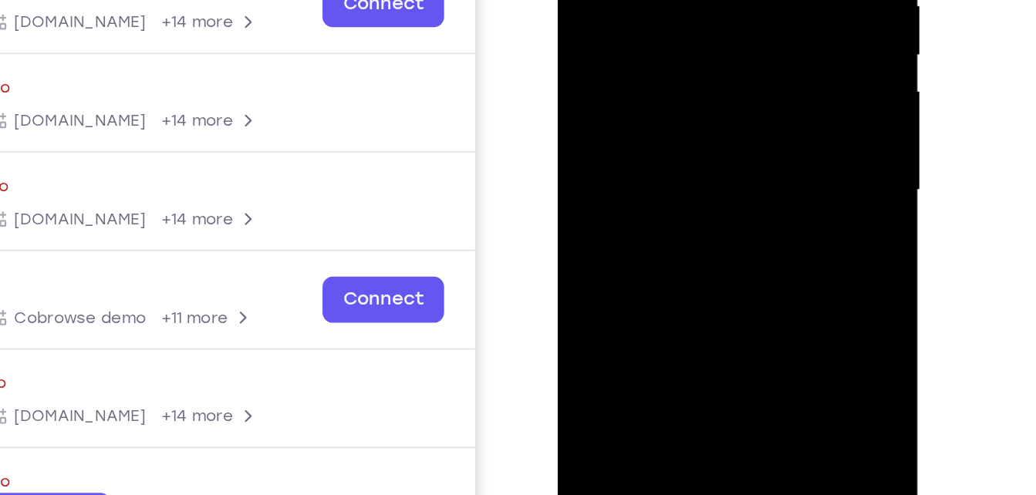
click at [700, 221] on div "Your Support Agent Your Customer Web iOS Android" at bounding box center [518, 169] width 864 height 570
click at [572, 46] on div at bounding box center [666, 41] width 194 height 432
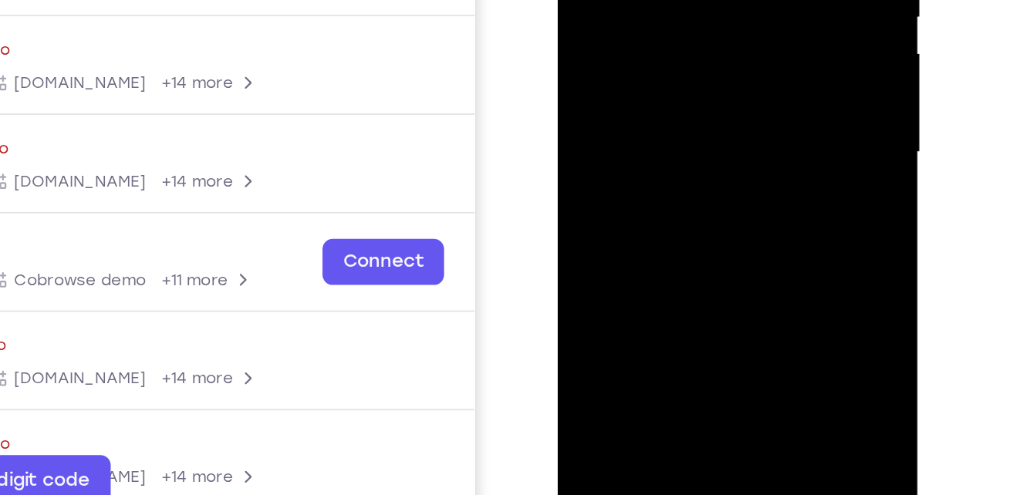
click at [626, 177] on div at bounding box center [666, 4] width 194 height 432
click at [738, 41] on div at bounding box center [666, 4] width 194 height 432
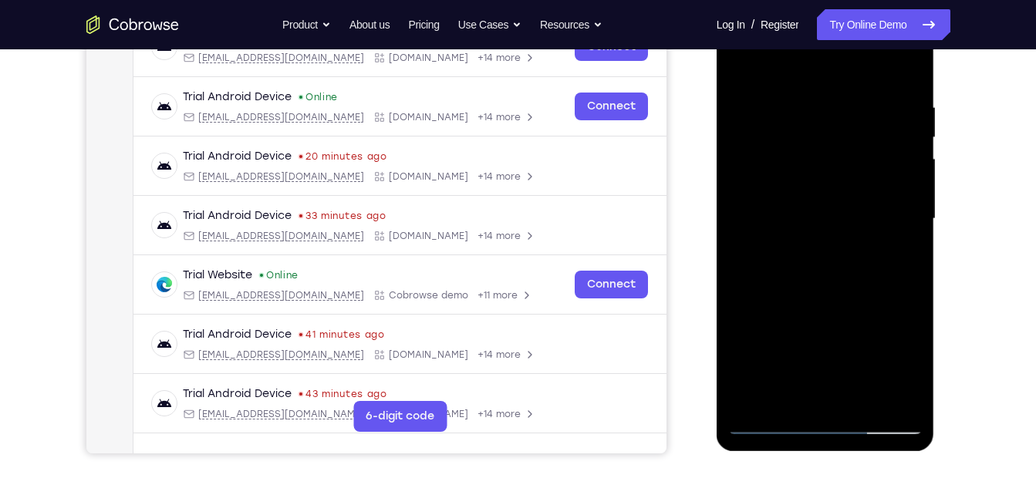
scroll to position [260, 0]
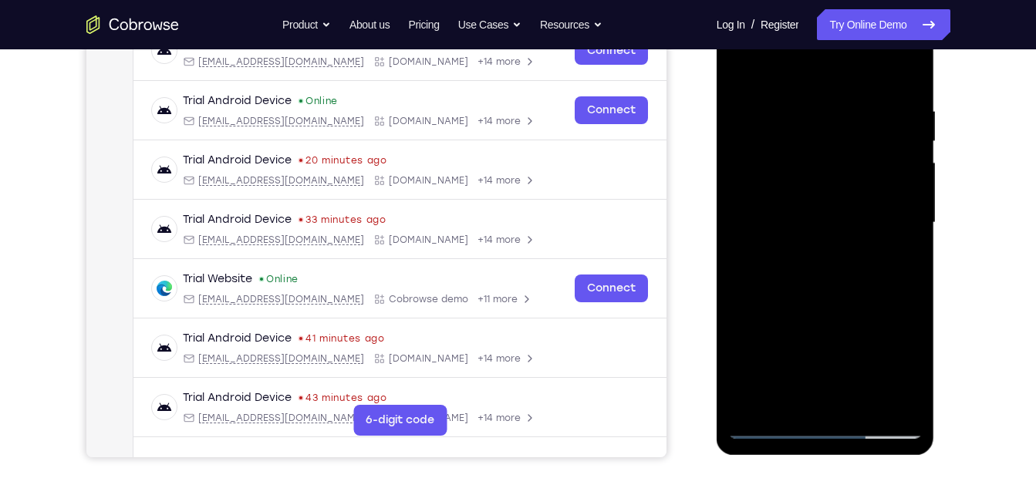
click at [744, 64] on div at bounding box center [825, 223] width 194 height 432
click at [741, 67] on div at bounding box center [825, 223] width 194 height 432
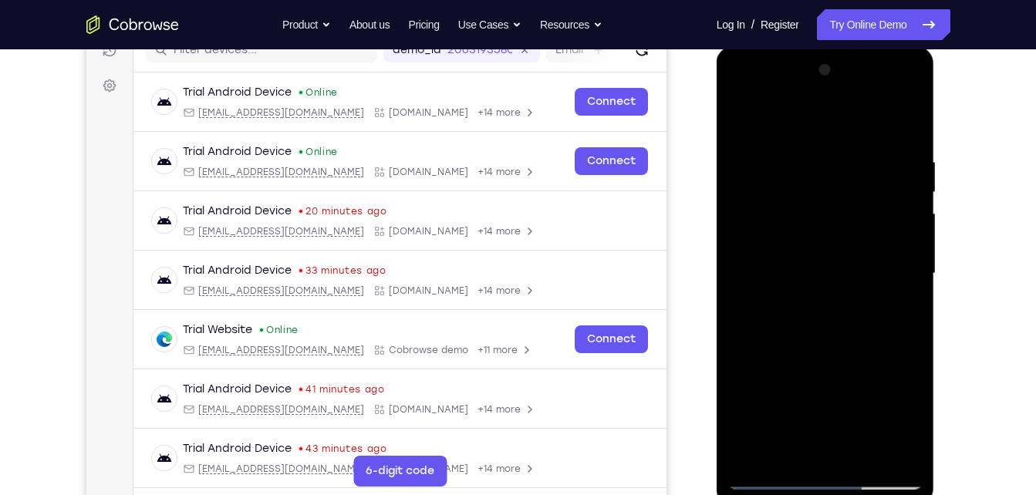
scroll to position [208, 0]
click at [859, 461] on div at bounding box center [825, 275] width 194 height 432
click at [838, 265] on div at bounding box center [825, 275] width 194 height 432
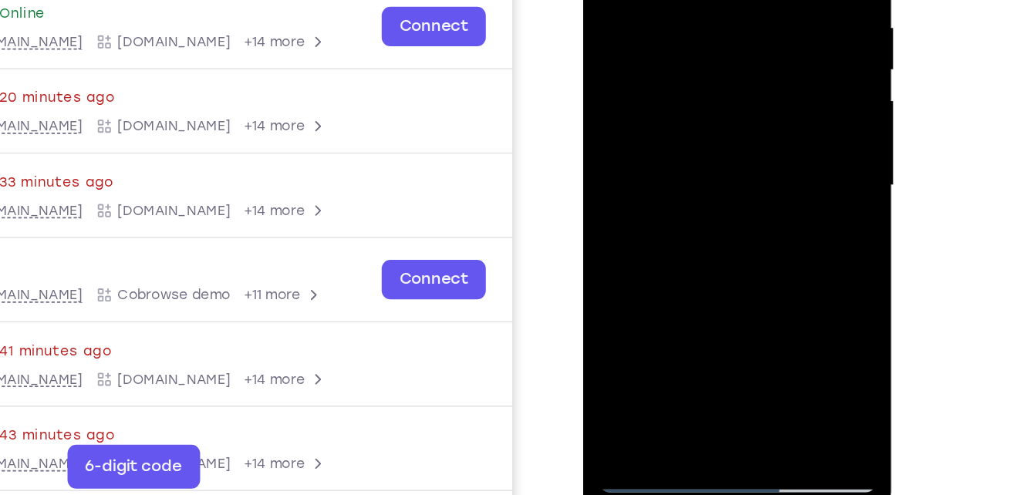
click at [651, 66] on div at bounding box center [691, 91] width 194 height 432
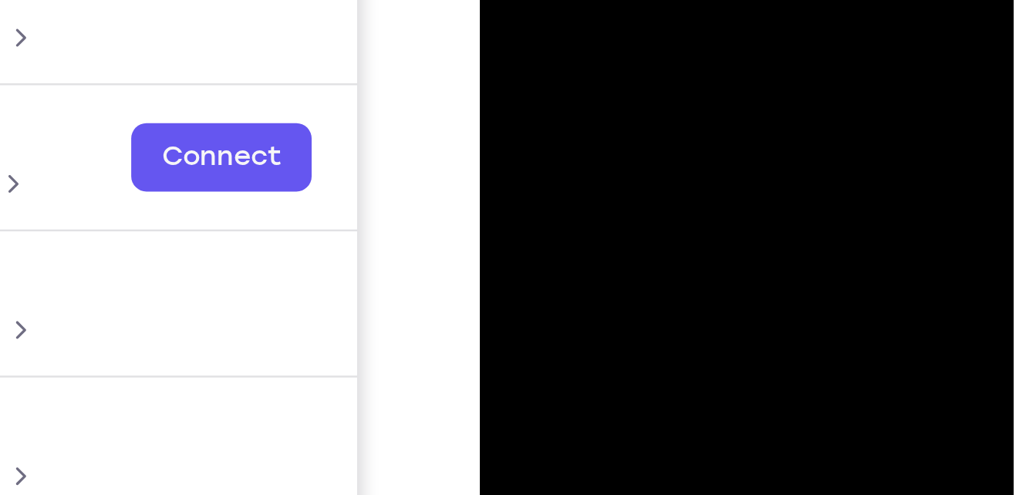
drag, startPoint x: 532, startPoint y: -165, endPoint x: 555, endPoint y: -218, distance: 58.4
drag, startPoint x: 555, startPoint y: -218, endPoint x: 537, endPoint y: -298, distance: 81.6
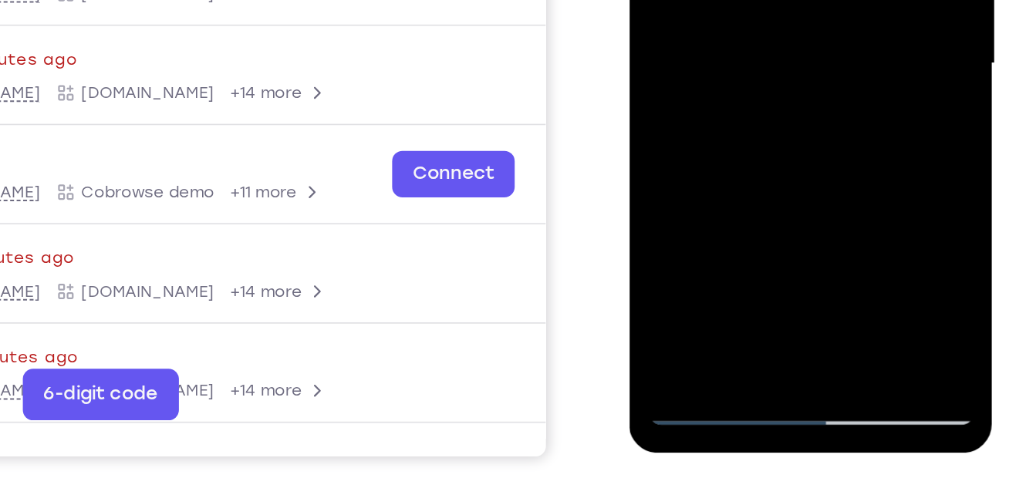
scroll to position [245, 0]
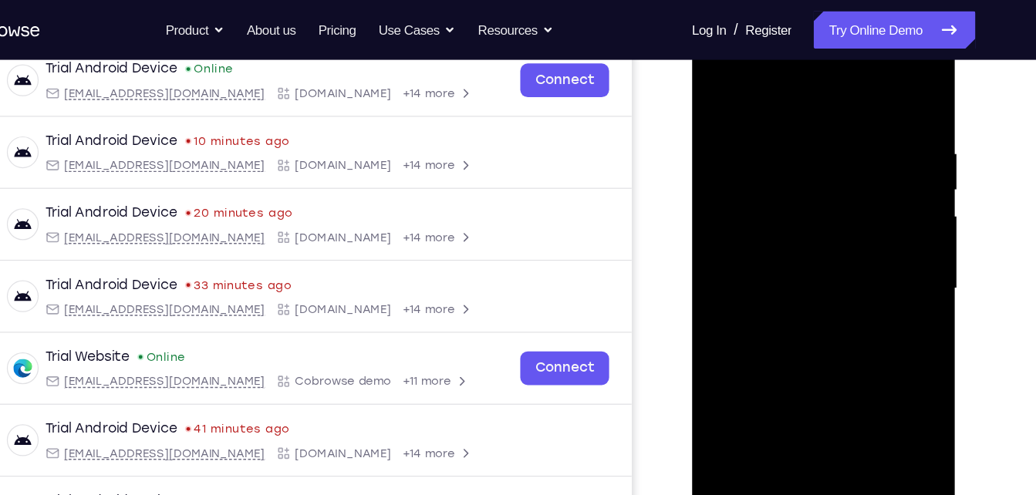
drag, startPoint x: 798, startPoint y: 127, endPoint x: 791, endPoint y: 223, distance: 96.7
click at [791, 223] on div at bounding box center [801, 240] width 194 height 432
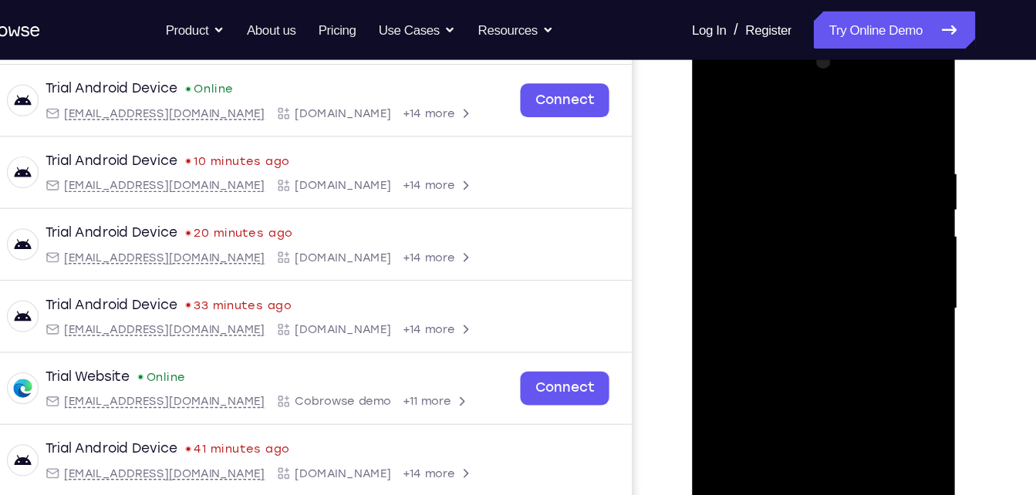
scroll to position [227, 0]
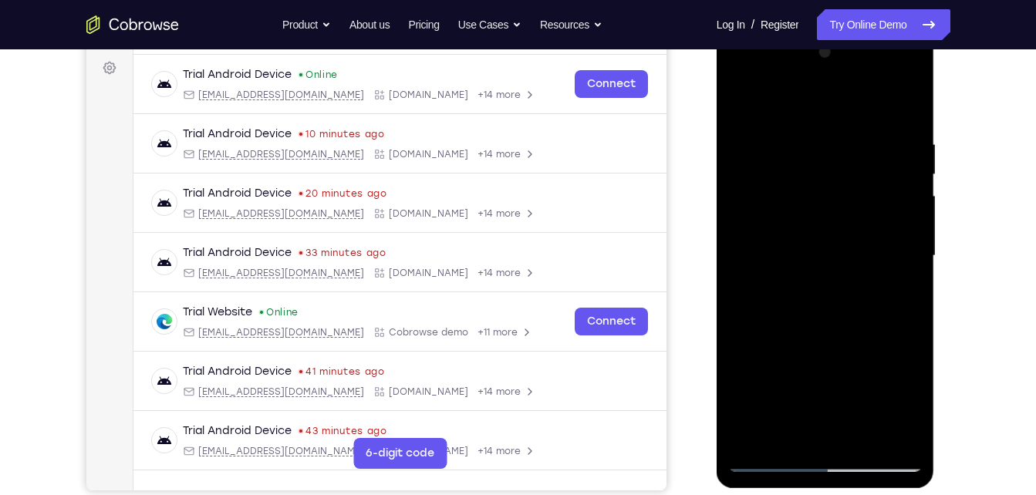
drag, startPoint x: 788, startPoint y: 231, endPoint x: 748, endPoint y: 47, distance: 188.5
click at [748, 47] on div at bounding box center [825, 256] width 194 height 432
click at [909, 393] on div at bounding box center [825, 256] width 194 height 432
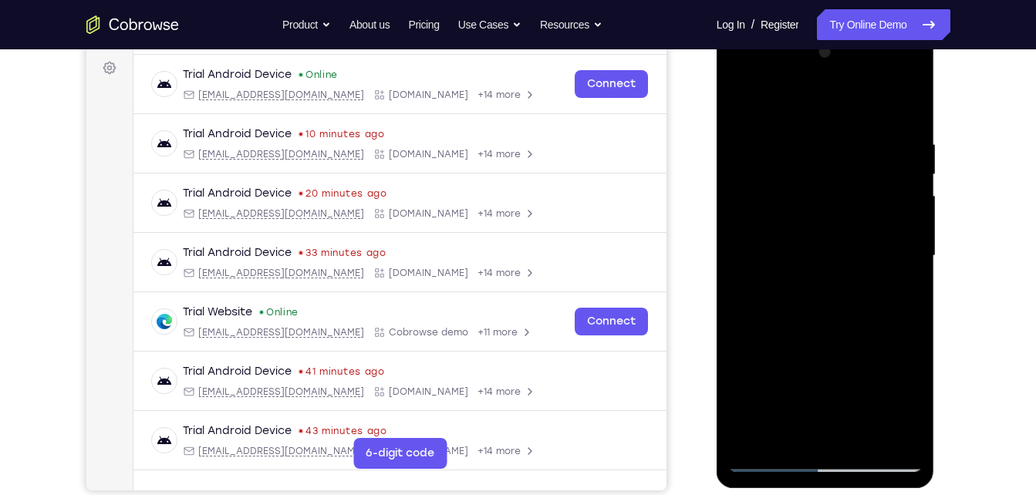
click at [904, 403] on div at bounding box center [825, 256] width 194 height 432
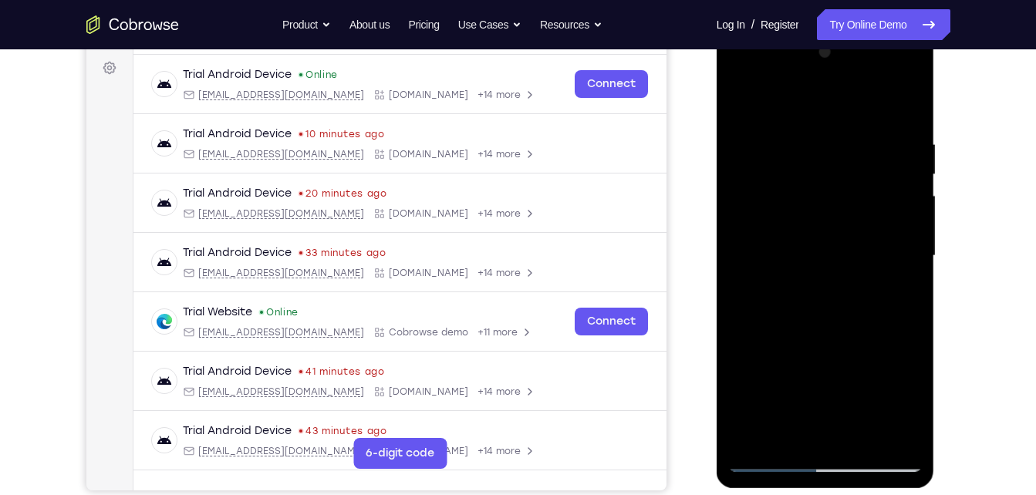
click at [904, 403] on div at bounding box center [825, 256] width 194 height 432
click at [907, 349] on div at bounding box center [825, 256] width 194 height 432
click at [911, 401] on div at bounding box center [825, 256] width 194 height 432
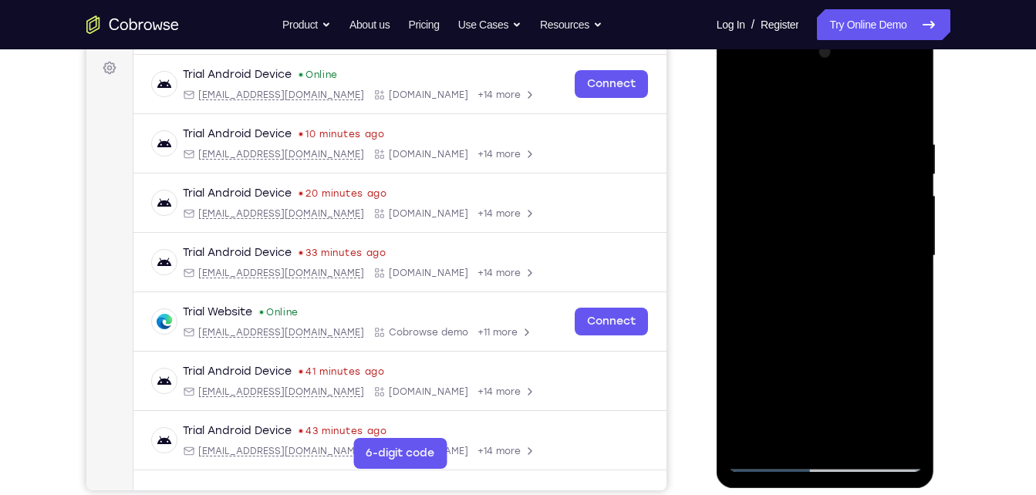
click at [911, 401] on div at bounding box center [825, 256] width 194 height 432
drag, startPoint x: 898, startPoint y: 291, endPoint x: 859, endPoint y: 289, distance: 39.4
click at [859, 289] on div at bounding box center [825, 256] width 194 height 432
click at [896, 292] on div at bounding box center [825, 256] width 194 height 432
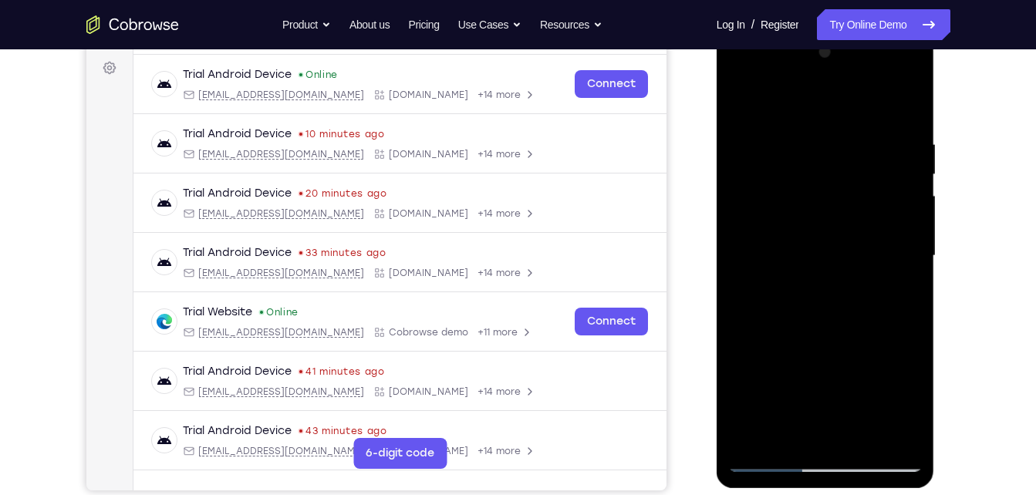
scroll to position [240, 0]
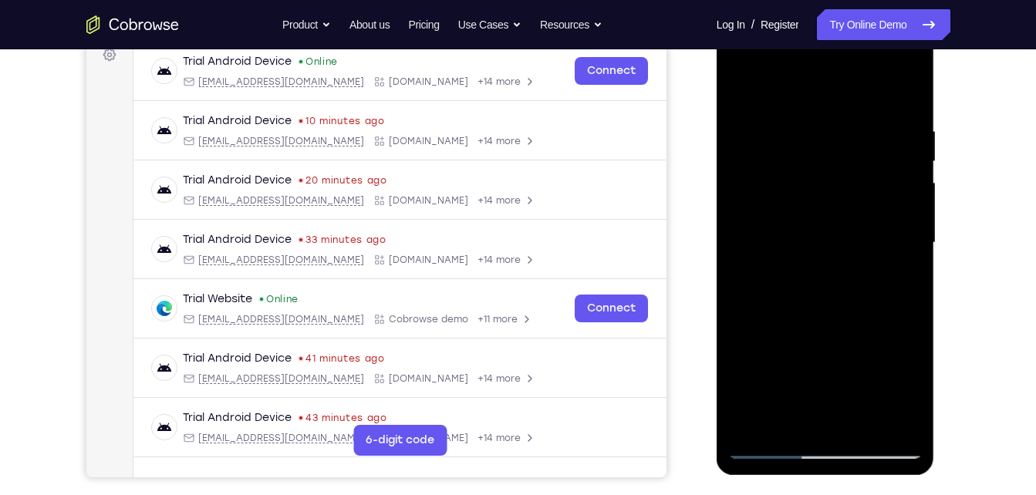
drag, startPoint x: 852, startPoint y: 205, endPoint x: 822, endPoint y: 124, distance: 86.4
click at [822, 124] on div at bounding box center [825, 243] width 194 height 432
click at [747, 83] on div at bounding box center [825, 243] width 194 height 432
click at [812, 224] on div at bounding box center [825, 243] width 194 height 432
drag, startPoint x: 807, startPoint y: 239, endPoint x: 865, endPoint y: 389, distance: 160.5
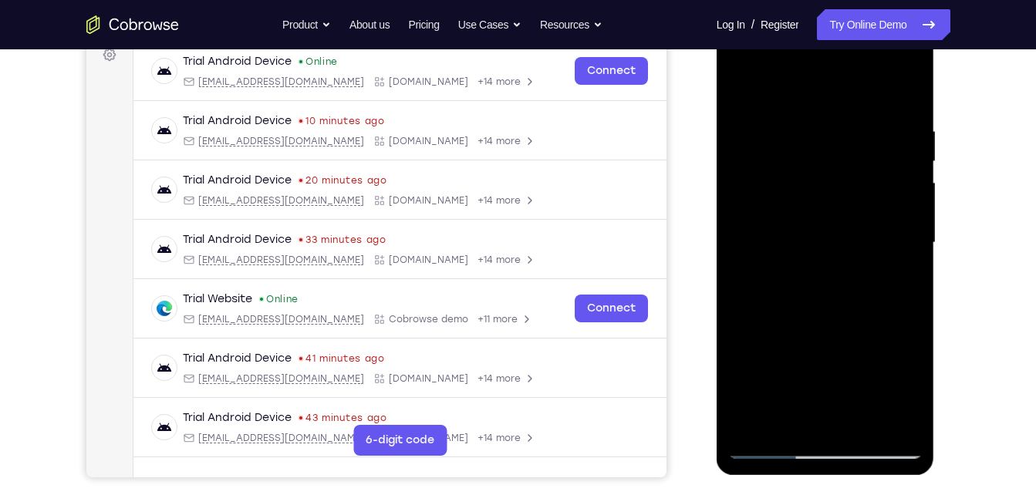
click at [865, 389] on div at bounding box center [825, 243] width 194 height 432
click at [822, 174] on div at bounding box center [825, 243] width 194 height 432
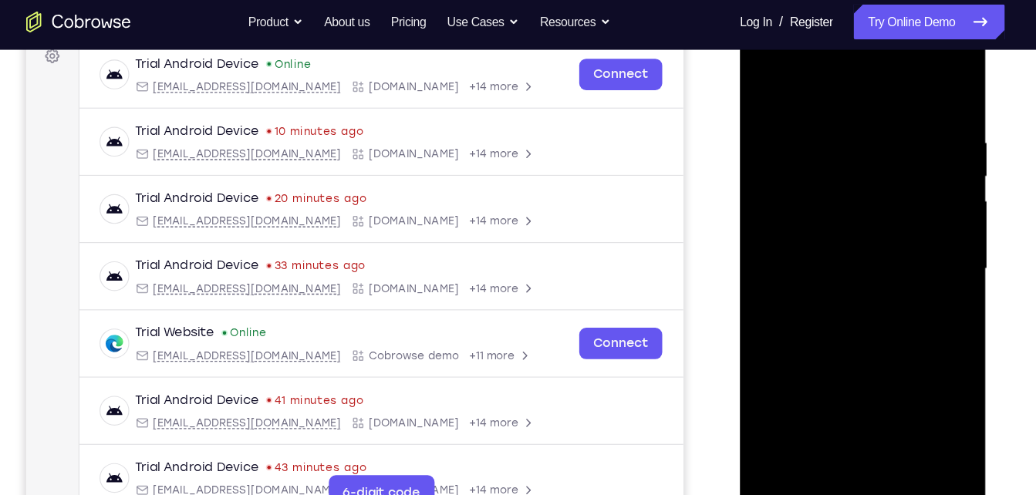
click at [761, 205] on div at bounding box center [848, 238] width 194 height 432
click at [802, 407] on div at bounding box center [848, 238] width 194 height 432
click at [920, 269] on div at bounding box center [848, 238] width 194 height 432
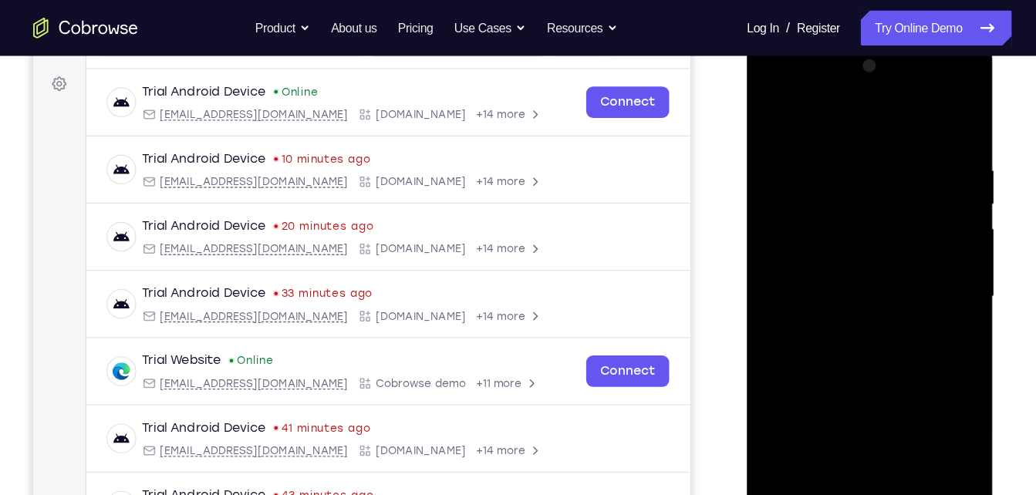
scroll to position [219, 0]
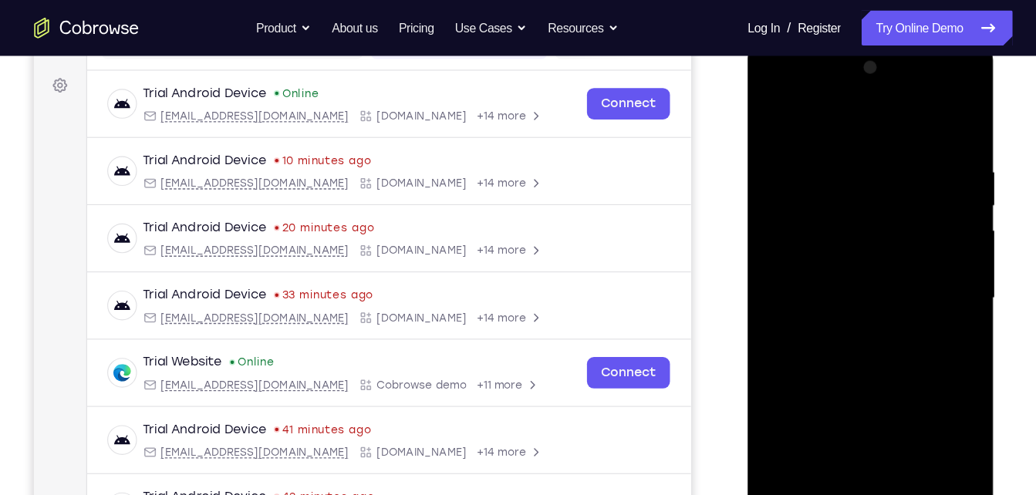
click at [862, 168] on div at bounding box center [856, 268] width 194 height 432
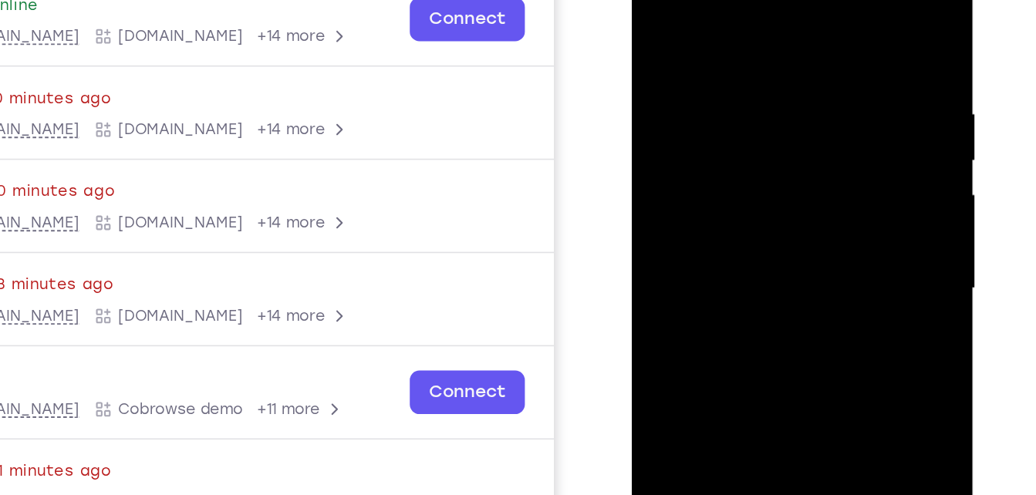
click at [822, 220] on div at bounding box center [740, 160] width 194 height 432
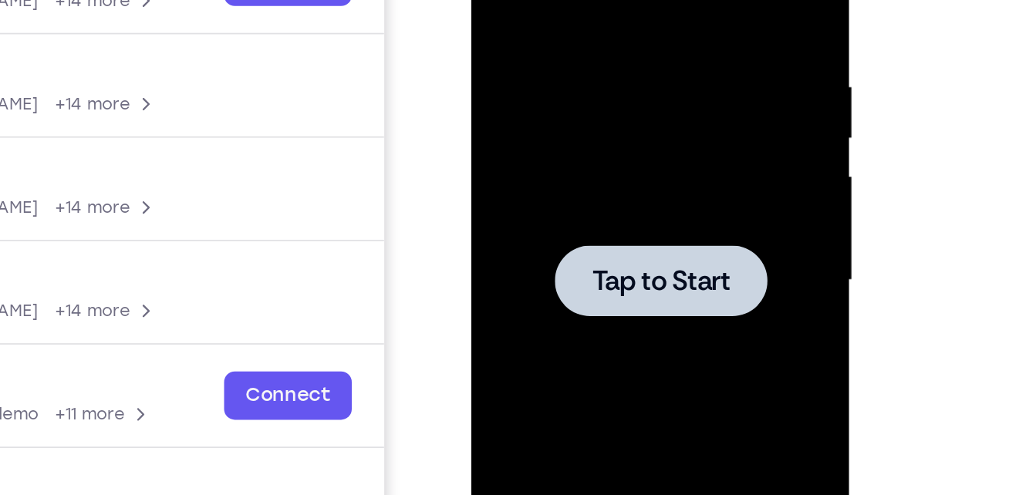
click at [558, 105] on span "Tap to Start" at bounding box center [580, 112] width 79 height 15
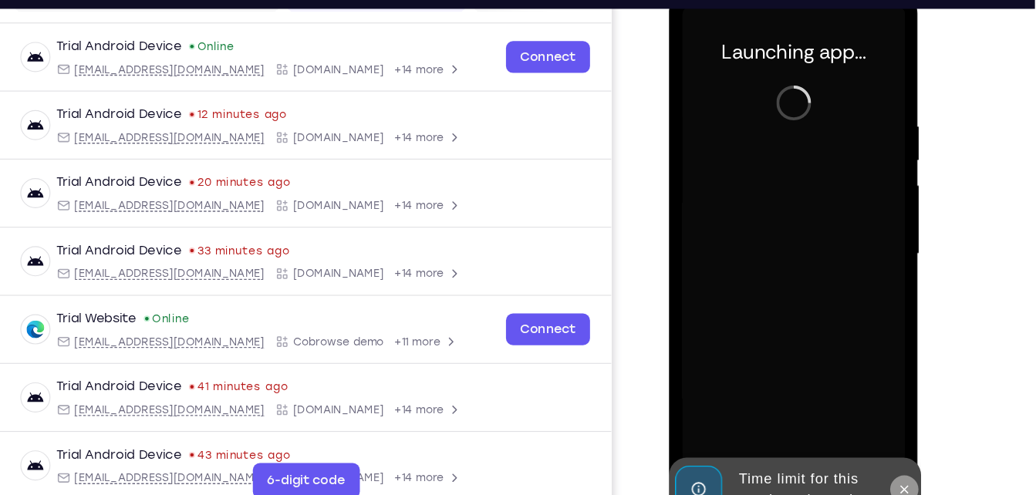
click at [873, 425] on icon at bounding box center [873, 426] width 12 height 12
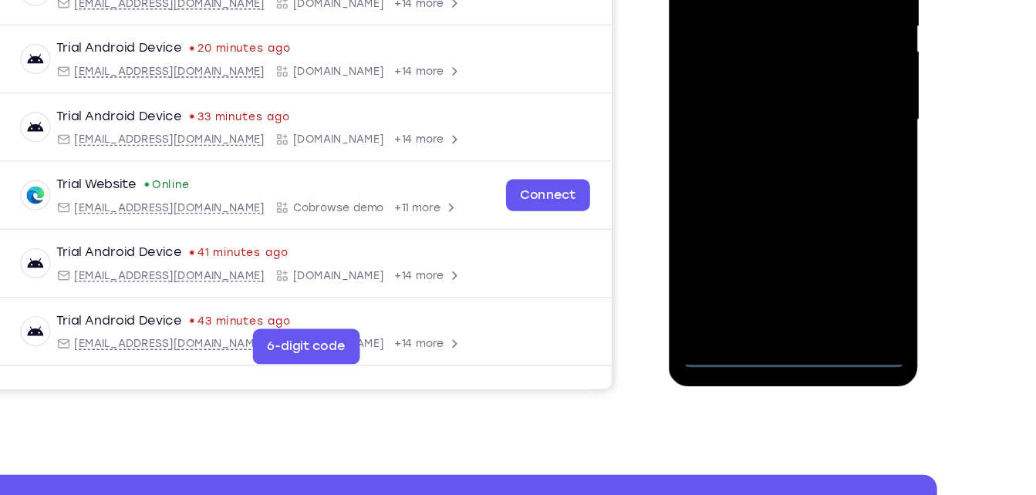
click at [774, 291] on div at bounding box center [777, 87] width 194 height 432
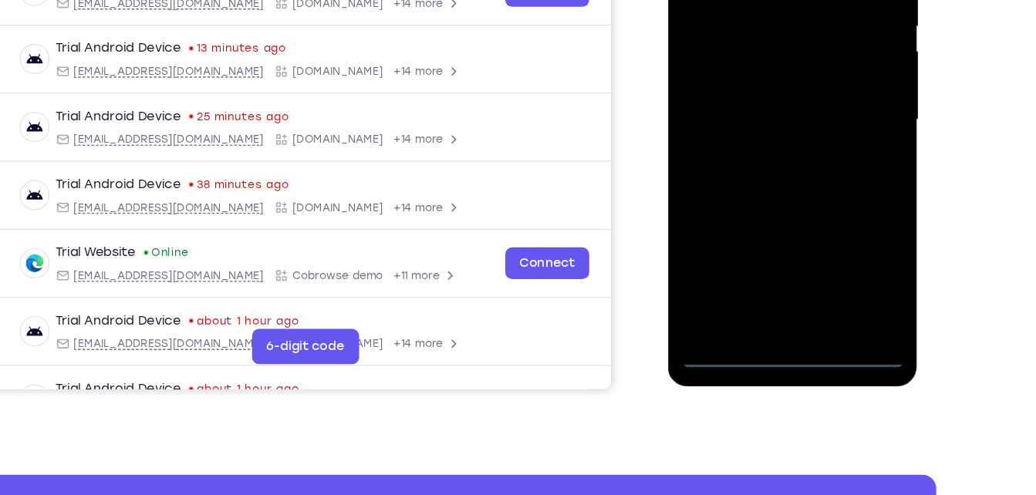
click at [850, 235] on div at bounding box center [777, 87] width 194 height 432
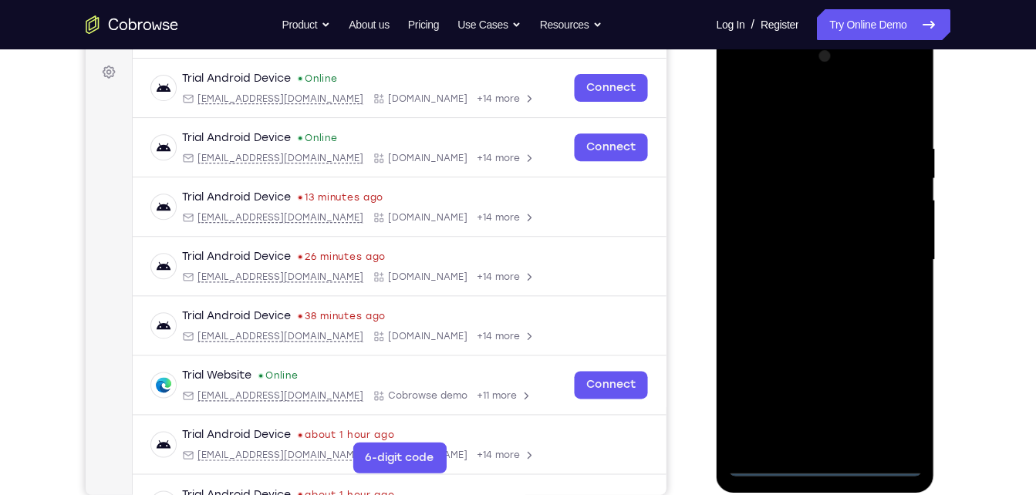
scroll to position [223, 0]
click at [764, 77] on div at bounding box center [825, 260] width 194 height 432
click at [887, 264] on div at bounding box center [825, 260] width 194 height 432
click at [811, 285] on div at bounding box center [825, 260] width 194 height 432
click at [806, 221] on div at bounding box center [825, 260] width 194 height 432
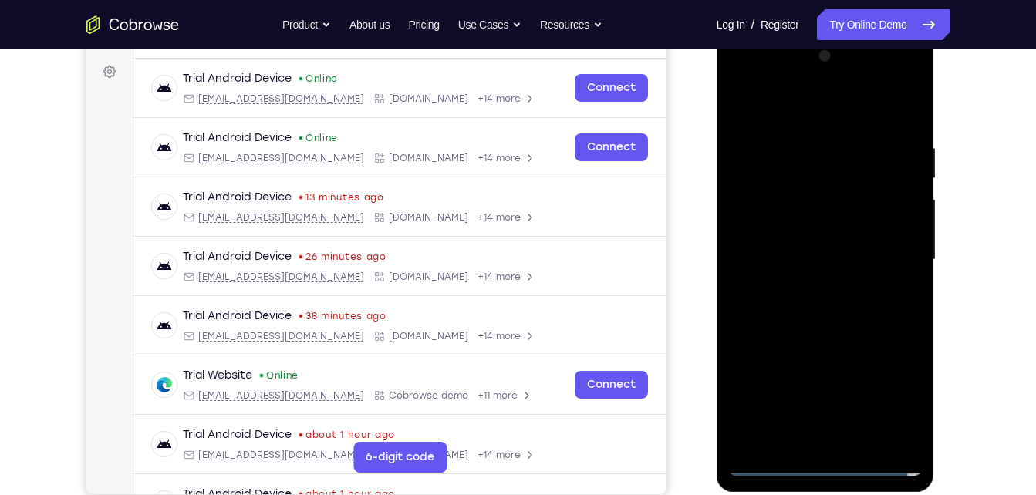
click at [845, 244] on div at bounding box center [825, 260] width 194 height 432
click at [873, 244] on div at bounding box center [825, 260] width 194 height 432
click at [829, 251] on div at bounding box center [825, 260] width 194 height 432
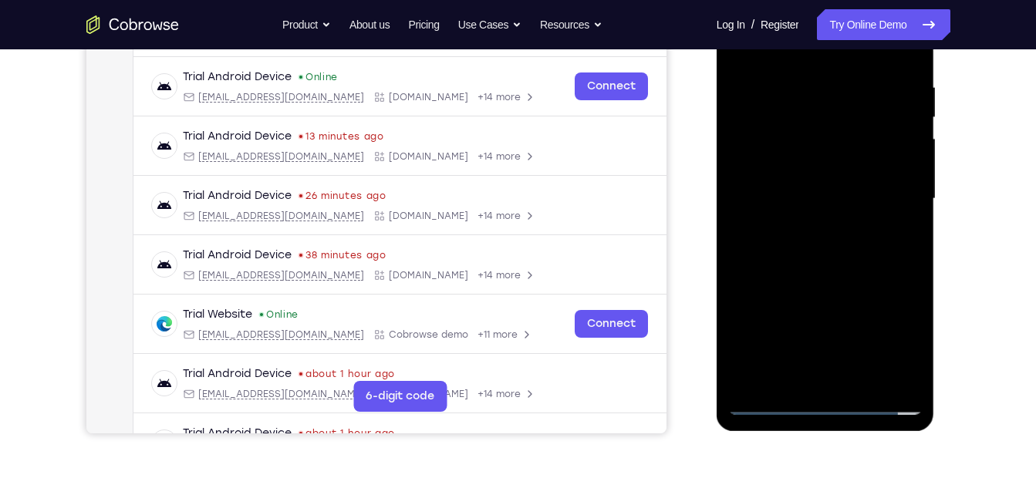
scroll to position [286, 0]
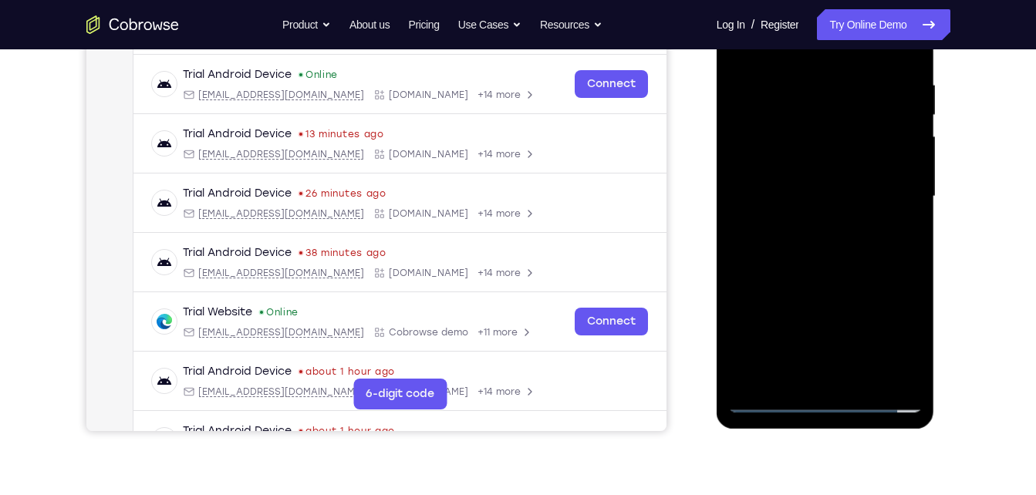
drag, startPoint x: 841, startPoint y: 169, endPoint x: 852, endPoint y: 106, distance: 63.4
click at [852, 106] on div at bounding box center [825, 197] width 194 height 432
click at [840, 171] on div at bounding box center [825, 197] width 194 height 432
click at [821, 158] on div at bounding box center [825, 197] width 194 height 432
click at [853, 373] on div at bounding box center [825, 197] width 194 height 432
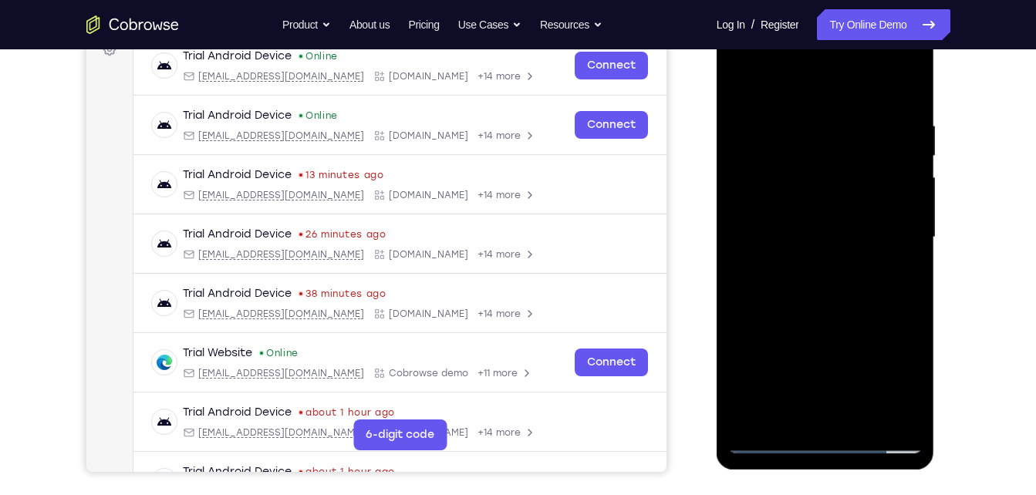
scroll to position [244, 0]
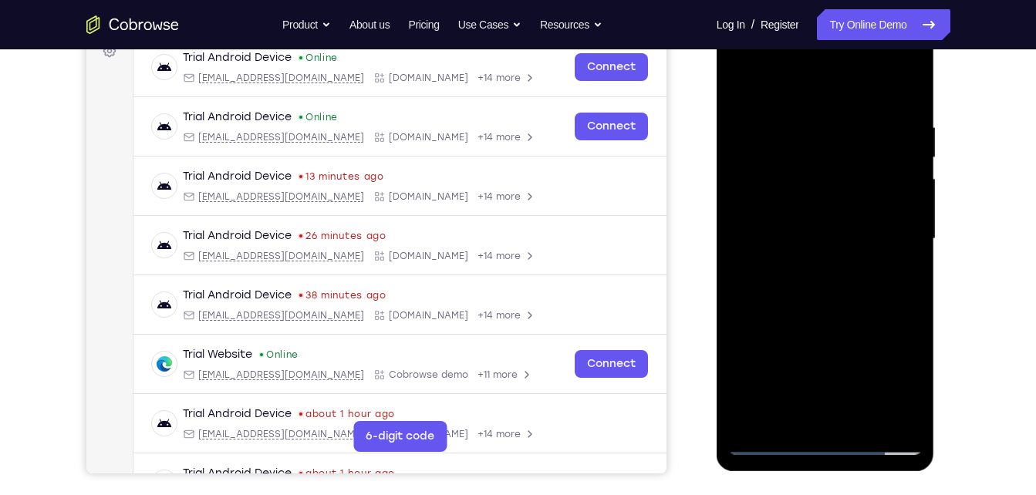
click at [826, 322] on div at bounding box center [825, 239] width 194 height 432
click at [881, 181] on div at bounding box center [825, 239] width 194 height 432
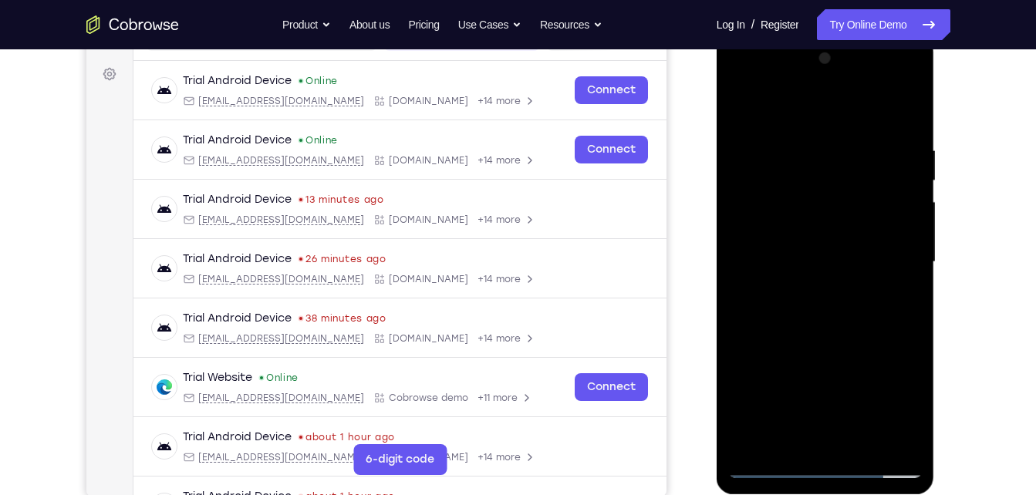
scroll to position [220, 0]
click at [809, 251] on div at bounding box center [825, 263] width 194 height 432
click at [801, 431] on div at bounding box center [825, 263] width 194 height 432
click at [899, 297] on div at bounding box center [825, 263] width 194 height 432
click at [744, 110] on div at bounding box center [825, 263] width 194 height 432
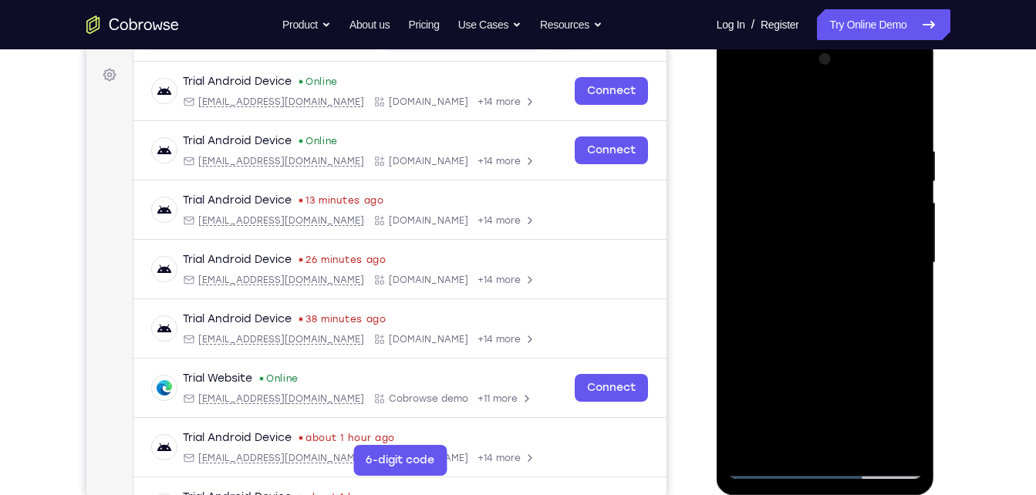
drag, startPoint x: 818, startPoint y: 247, endPoint x: 788, endPoint y: 377, distance: 133.6
click at [788, 377] on div at bounding box center [825, 263] width 194 height 432
click at [741, 101] on div at bounding box center [825, 263] width 194 height 432
click at [906, 110] on div at bounding box center [825, 263] width 194 height 432
click at [748, 444] on div at bounding box center [825, 263] width 194 height 432
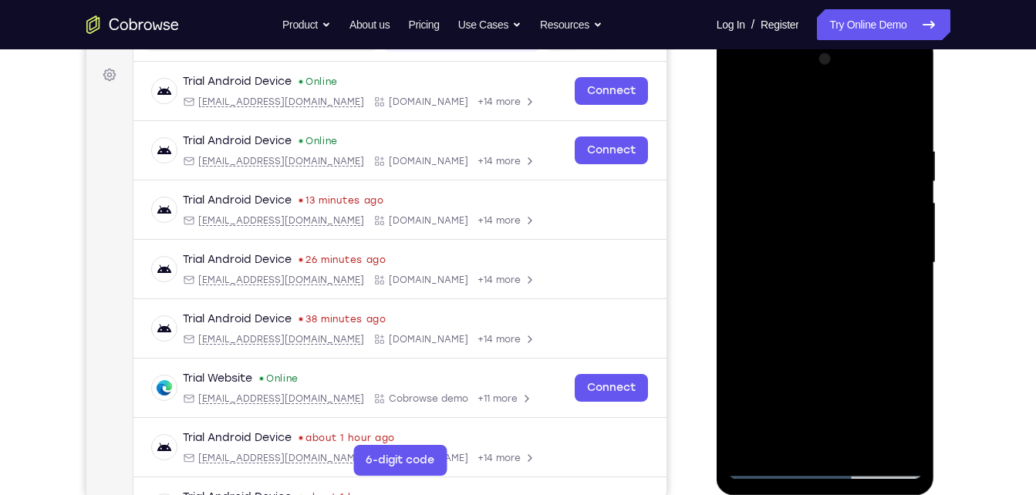
click at [857, 438] on div at bounding box center [825, 263] width 194 height 432
click at [845, 265] on div at bounding box center [825, 263] width 194 height 432
click at [786, 434] on div at bounding box center [825, 263] width 194 height 432
click at [893, 297] on div at bounding box center [825, 263] width 194 height 432
click at [893, 298] on div at bounding box center [825, 263] width 194 height 432
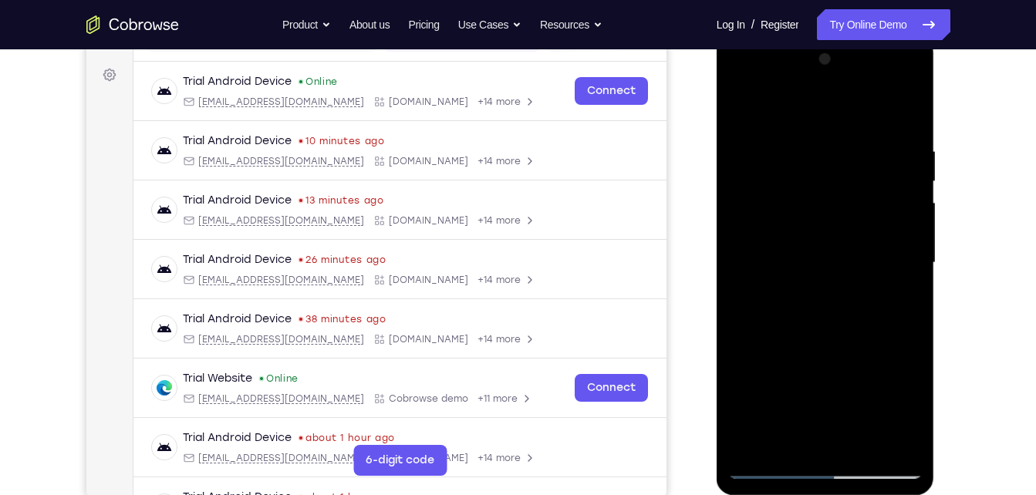
scroll to position [226, 0]
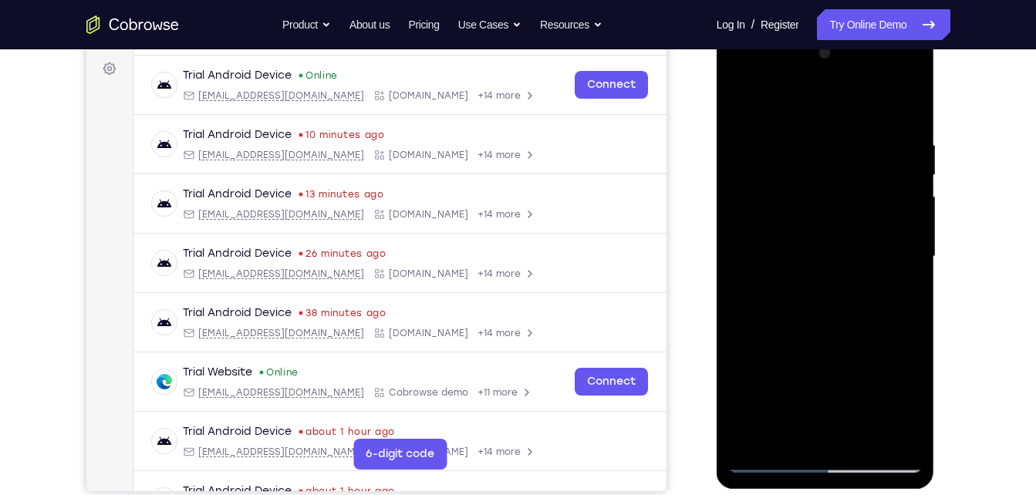
click at [903, 289] on div at bounding box center [825, 257] width 194 height 432
click at [906, 404] on div at bounding box center [825, 257] width 194 height 432
click at [900, 299] on div at bounding box center [825, 257] width 194 height 432
click at [903, 293] on div at bounding box center [825, 257] width 194 height 432
click at [751, 106] on div at bounding box center [825, 257] width 194 height 432
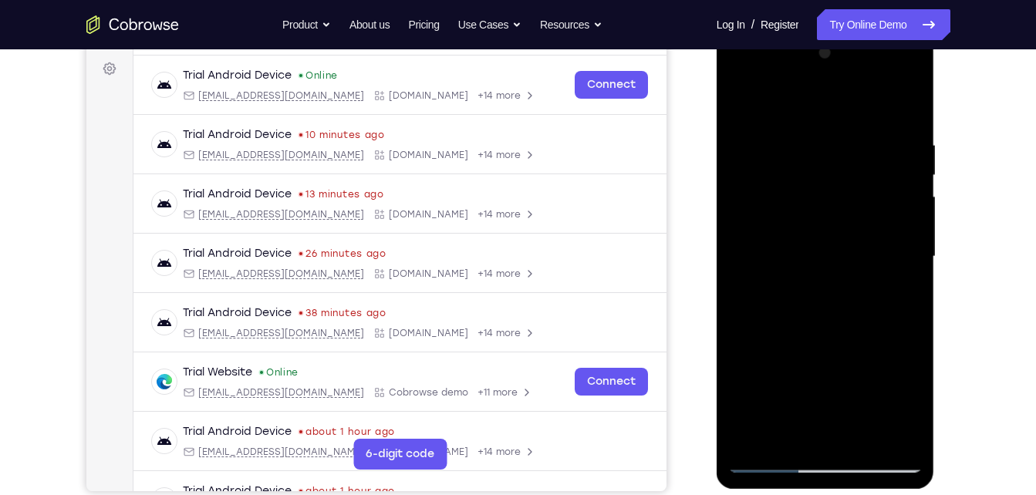
click at [738, 100] on div at bounding box center [825, 257] width 194 height 432
click at [860, 434] on div at bounding box center [825, 257] width 194 height 432
click at [793, 255] on div at bounding box center [825, 257] width 194 height 432
click at [916, 403] on div at bounding box center [825, 257] width 194 height 432
click at [902, 289] on div at bounding box center [825, 257] width 194 height 432
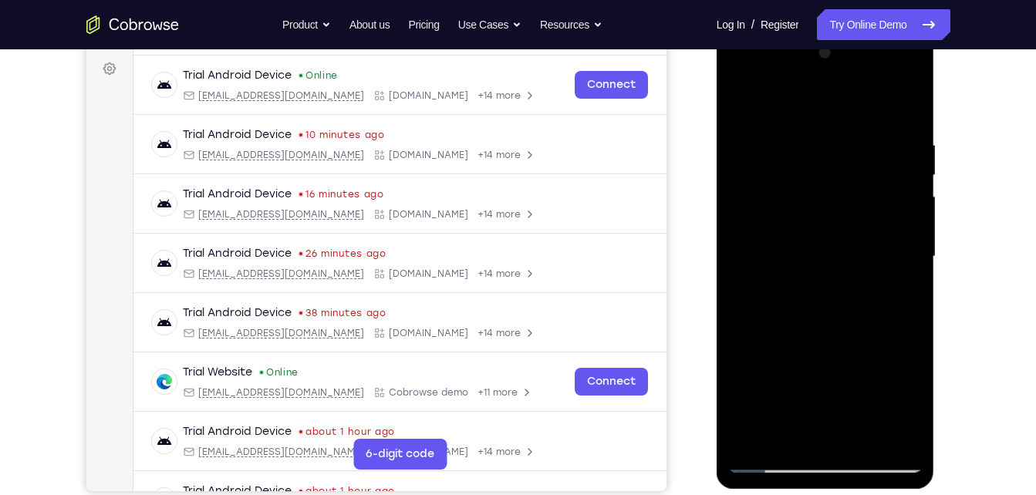
click at [894, 290] on div at bounding box center [825, 257] width 194 height 432
click at [906, 289] on div at bounding box center [825, 257] width 194 height 432
click at [913, 397] on div at bounding box center [825, 257] width 194 height 432
click at [899, 287] on div at bounding box center [825, 257] width 194 height 432
click at [798, 292] on div at bounding box center [825, 257] width 194 height 432
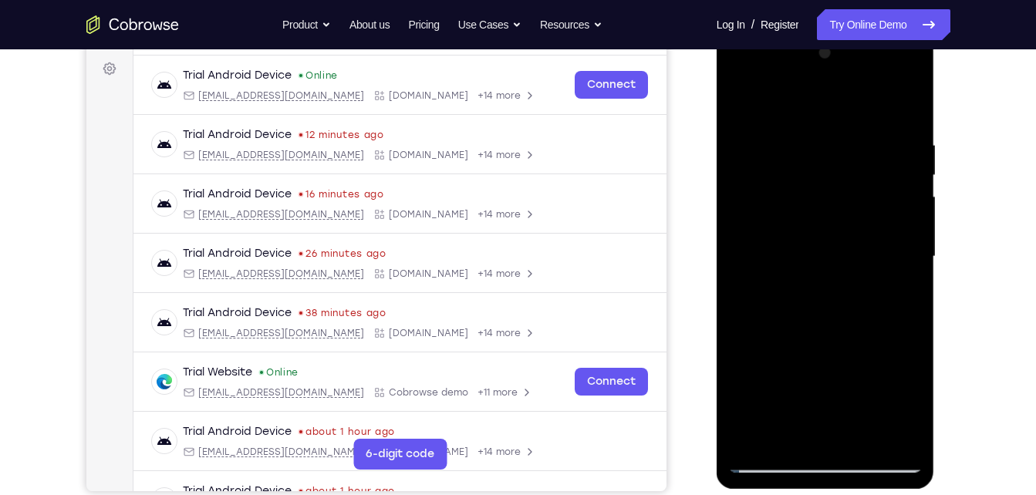
click at [798, 292] on div at bounding box center [825, 257] width 194 height 432
click at [903, 402] on div at bounding box center [825, 257] width 194 height 432
click at [899, 297] on div at bounding box center [825, 257] width 194 height 432
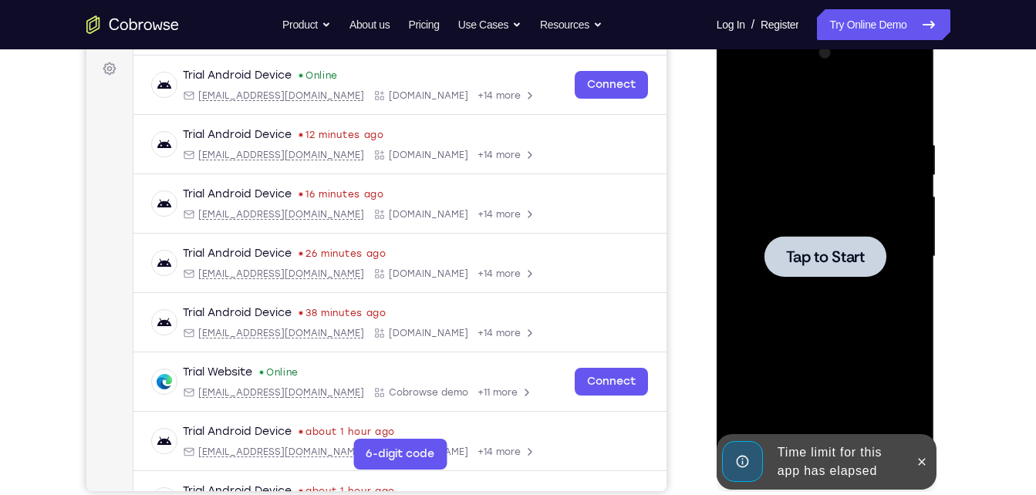
click at [827, 280] on div at bounding box center [825, 257] width 194 height 432
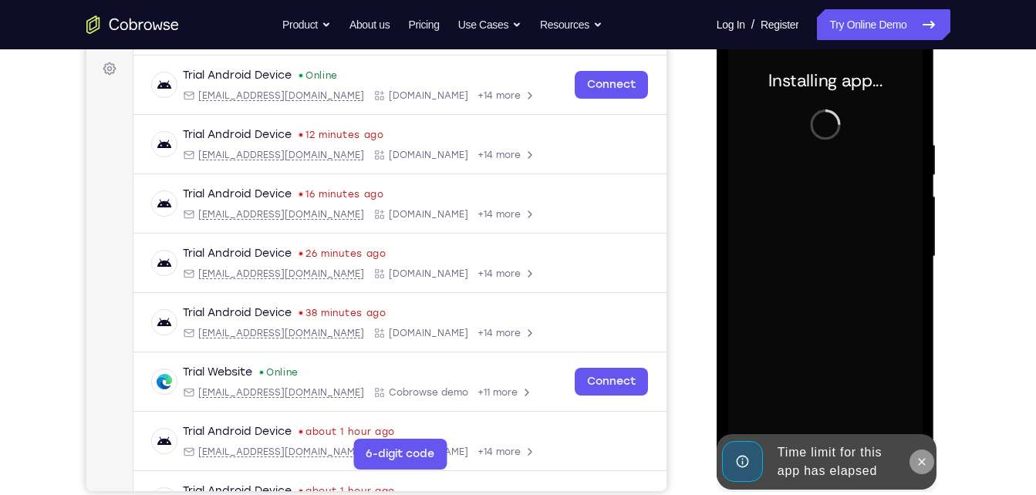
click at [916, 460] on icon at bounding box center [922, 462] width 12 height 12
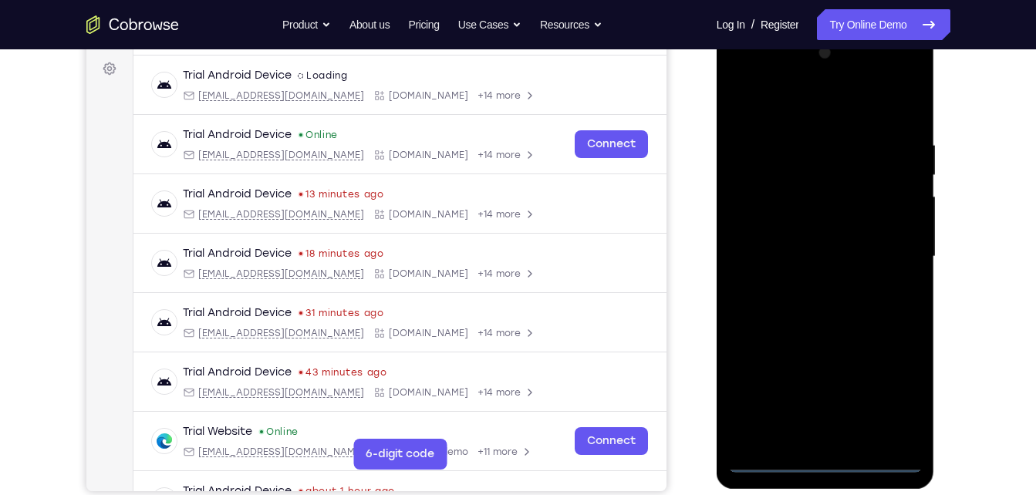
click at [829, 466] on div at bounding box center [825, 257] width 194 height 432
click at [885, 383] on div at bounding box center [825, 257] width 194 height 432
click at [753, 74] on div at bounding box center [825, 257] width 194 height 432
click at [885, 248] on div at bounding box center [825, 257] width 194 height 432
click at [808, 282] on div at bounding box center [825, 257] width 194 height 432
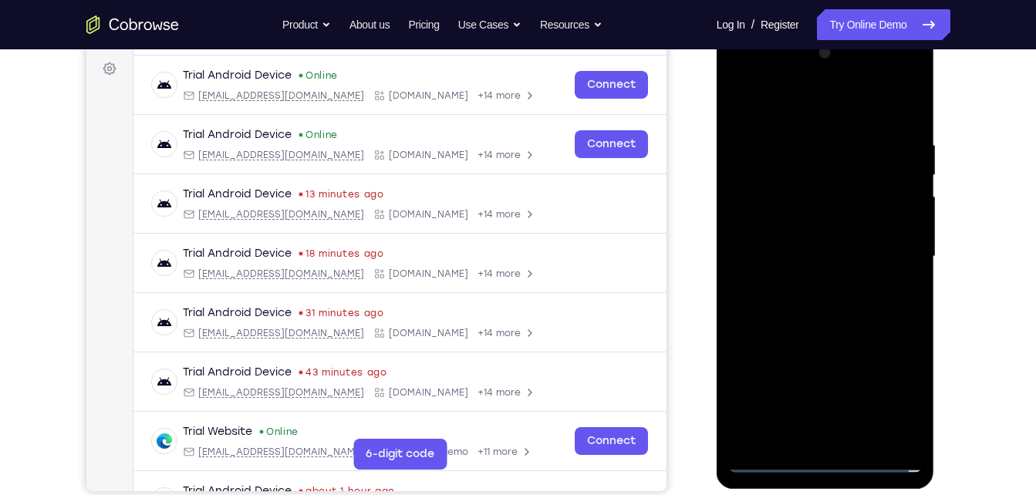
click at [798, 241] on div at bounding box center [825, 257] width 194 height 432
click at [800, 230] on div at bounding box center [825, 257] width 194 height 432
click at [800, 253] on div at bounding box center [825, 257] width 194 height 432
click at [834, 302] on div at bounding box center [825, 257] width 194 height 432
click at [857, 438] on div at bounding box center [825, 257] width 194 height 432
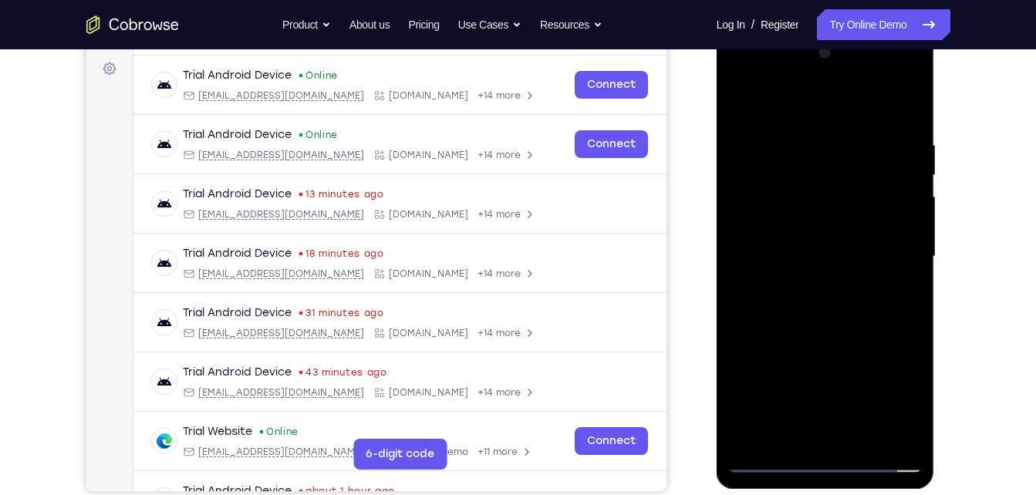
click at [889, 103] on div at bounding box center [825, 257] width 194 height 432
click at [834, 295] on div at bounding box center [825, 257] width 194 height 432
click at [860, 439] on div at bounding box center [825, 257] width 194 height 432
click at [821, 339] on div at bounding box center [825, 257] width 194 height 432
click at [818, 243] on div at bounding box center [825, 257] width 194 height 432
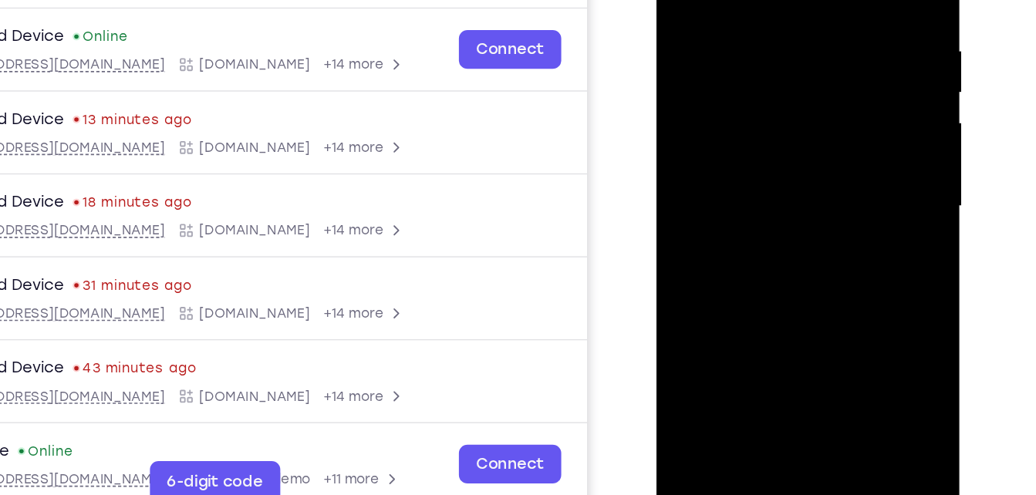
click at [837, 155] on div at bounding box center [765, 117] width 194 height 432
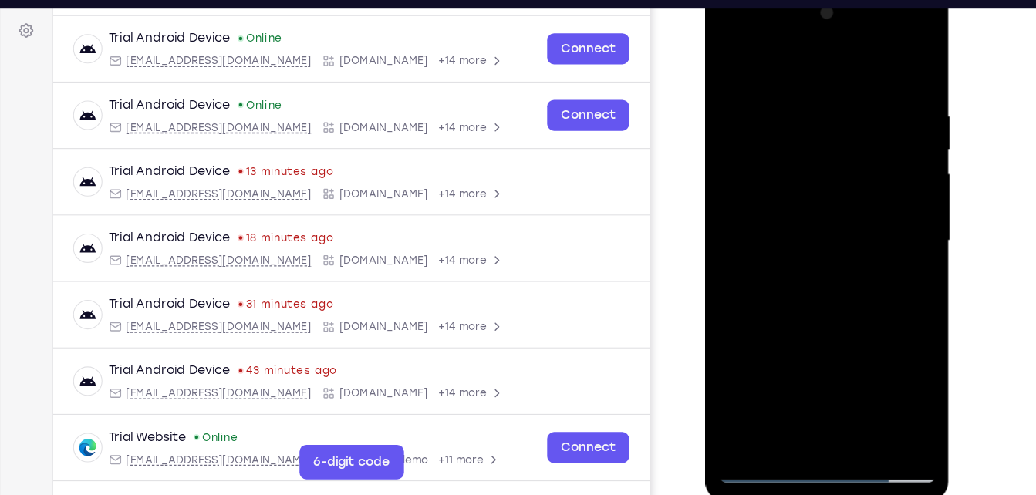
click at [730, 66] on div at bounding box center [814, 214] width 194 height 432
click at [783, 205] on div at bounding box center [814, 214] width 194 height 432
click at [733, 63] on div at bounding box center [814, 214] width 194 height 432
click at [734, 57] on div at bounding box center [814, 214] width 194 height 432
click at [813, 395] on div at bounding box center [814, 214] width 194 height 432
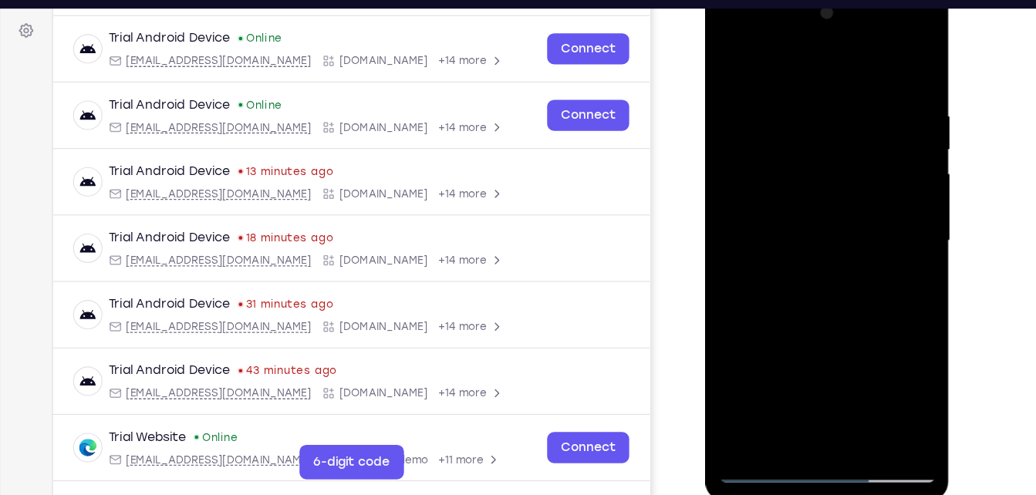
click at [749, 393] on div at bounding box center [814, 214] width 194 height 432
drag, startPoint x: 810, startPoint y: 253, endPoint x: 774, endPoint y: 69, distance: 187.9
click at [774, 69] on div at bounding box center [814, 214] width 194 height 432
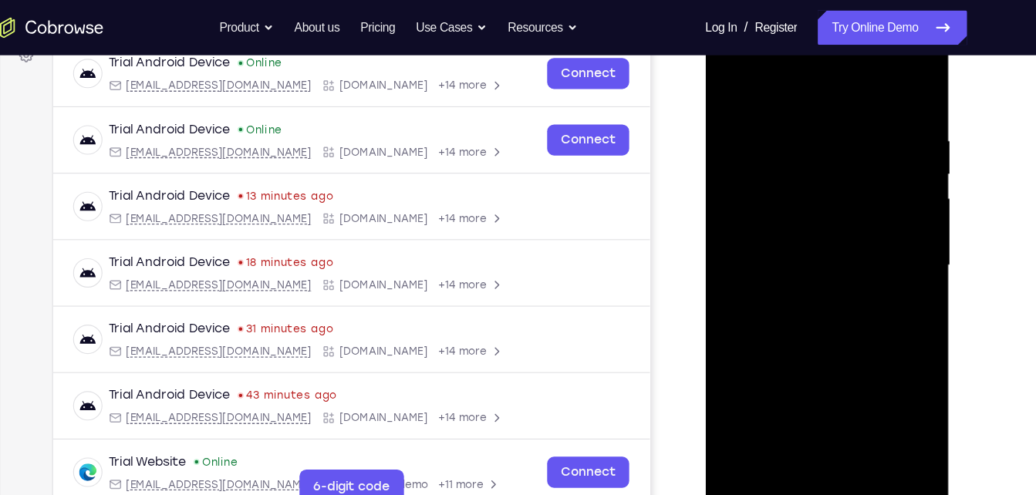
scroll to position [245, 0]
click at [889, 75] on div at bounding box center [814, 239] width 194 height 432
click at [902, 81] on div at bounding box center [814, 239] width 194 height 432
click at [730, 82] on div at bounding box center [814, 239] width 194 height 432
click at [851, 425] on div at bounding box center [814, 239] width 194 height 432
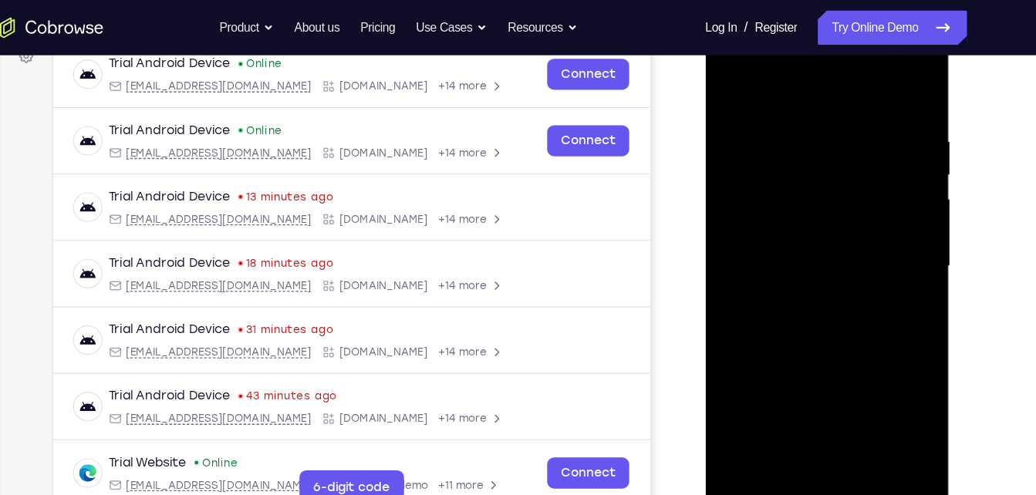
drag, startPoint x: 797, startPoint y: 330, endPoint x: 773, endPoint y: 251, distance: 82.2
click at [773, 251] on div at bounding box center [814, 239] width 194 height 432
drag, startPoint x: 904, startPoint y: 290, endPoint x: 905, endPoint y: 246, distance: 44.0
click at [905, 246] on div at bounding box center [814, 239] width 194 height 432
drag, startPoint x: 751, startPoint y: 218, endPoint x: 761, endPoint y: 265, distance: 48.9
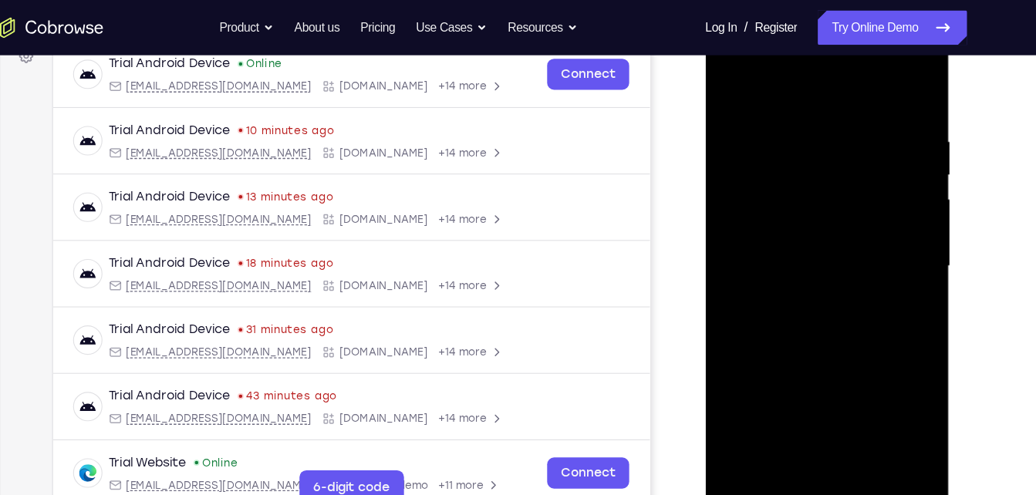
click at [761, 265] on div at bounding box center [814, 239] width 194 height 432
click at [781, 235] on div at bounding box center [814, 239] width 194 height 432
click at [760, 416] on div at bounding box center [814, 239] width 194 height 432
click at [891, 272] on div at bounding box center [814, 239] width 194 height 432
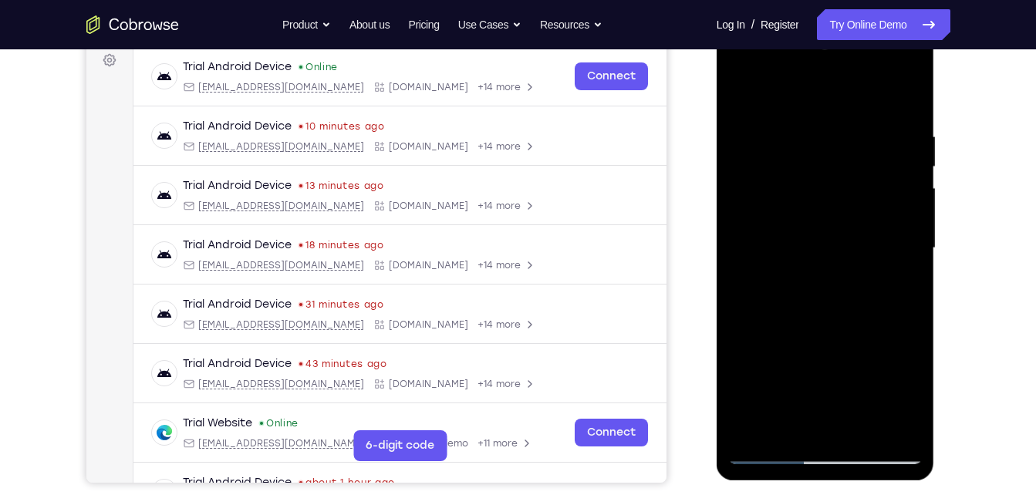
scroll to position [233, 0]
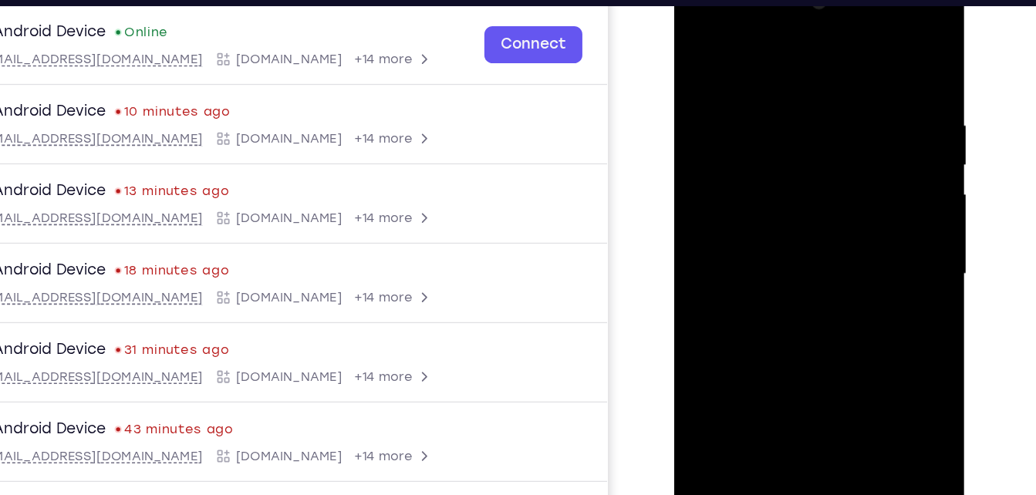
drag, startPoint x: 785, startPoint y: 96, endPoint x: 785, endPoint y: 133, distance: 37.0
click at [785, 133] on div at bounding box center [783, 198] width 194 height 432
drag, startPoint x: 801, startPoint y: 140, endPoint x: 829, endPoint y: 9, distance: 134.1
click at [829, 9] on div at bounding box center [783, 198] width 194 height 432
drag, startPoint x: 815, startPoint y: 187, endPoint x: 816, endPoint y: 137, distance: 50.1
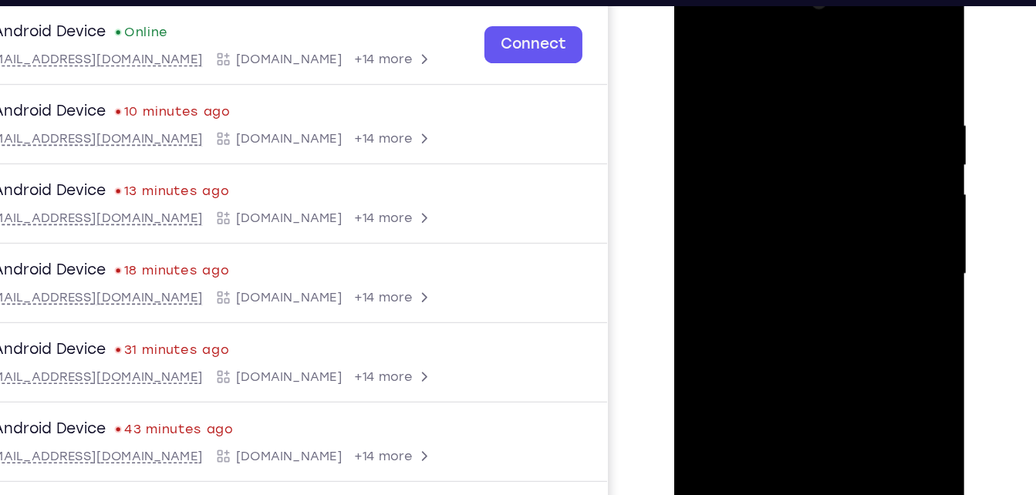
click at [816, 137] on div at bounding box center [783, 198] width 194 height 432
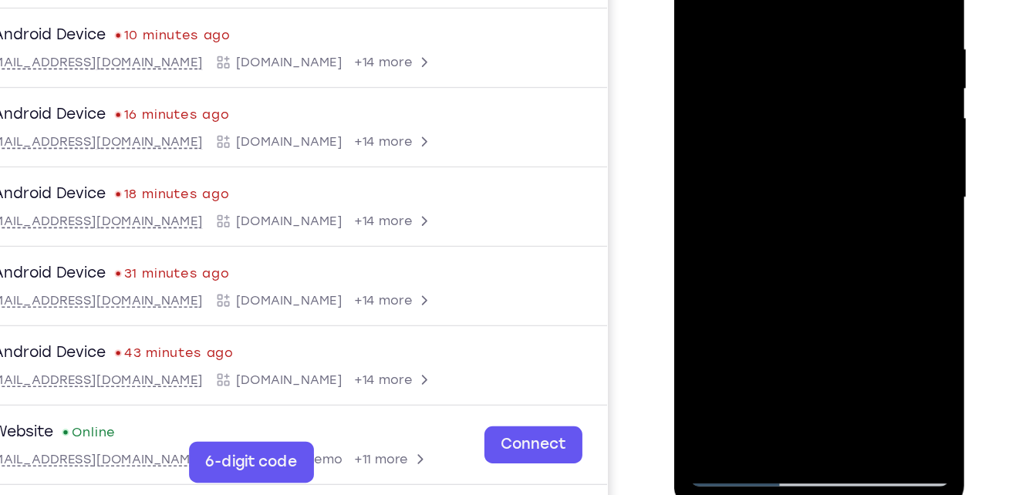
drag, startPoint x: 798, startPoint y: 72, endPoint x: 815, endPoint y: 36, distance: 39.3
click at [815, 36] on div at bounding box center [783, 122] width 194 height 432
drag, startPoint x: 815, startPoint y: 39, endPoint x: 827, endPoint y: -37, distance: 76.6
click at [827, 0] on div at bounding box center [783, 122] width 194 height 432
drag, startPoint x: 806, startPoint y: 59, endPoint x: 853, endPoint y: -67, distance: 134.3
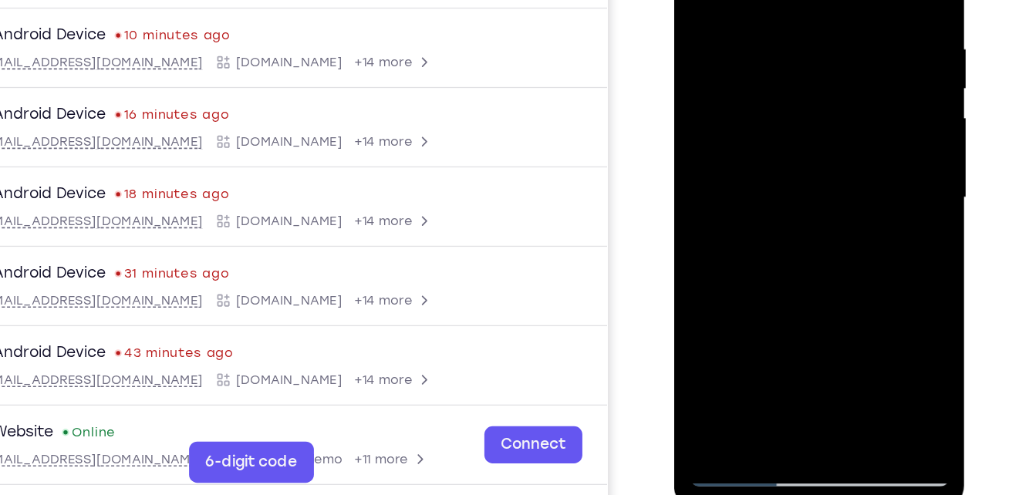
click at [853, 0] on div at bounding box center [783, 122] width 194 height 432
click at [857, 159] on div at bounding box center [783, 122] width 194 height 432
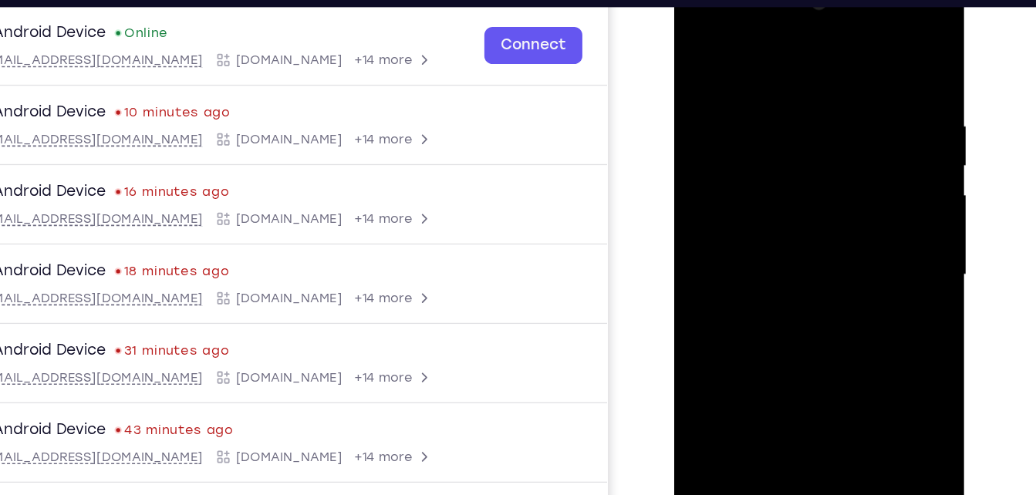
click at [707, 43] on div at bounding box center [783, 199] width 194 height 432
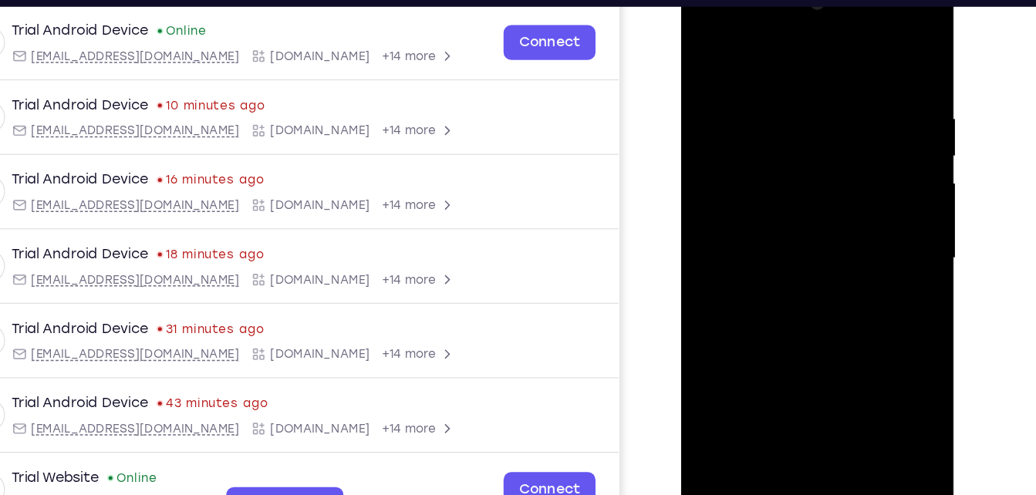
click at [754, 194] on div at bounding box center [790, 201] width 194 height 432
